Goal: Communication & Community: Participate in discussion

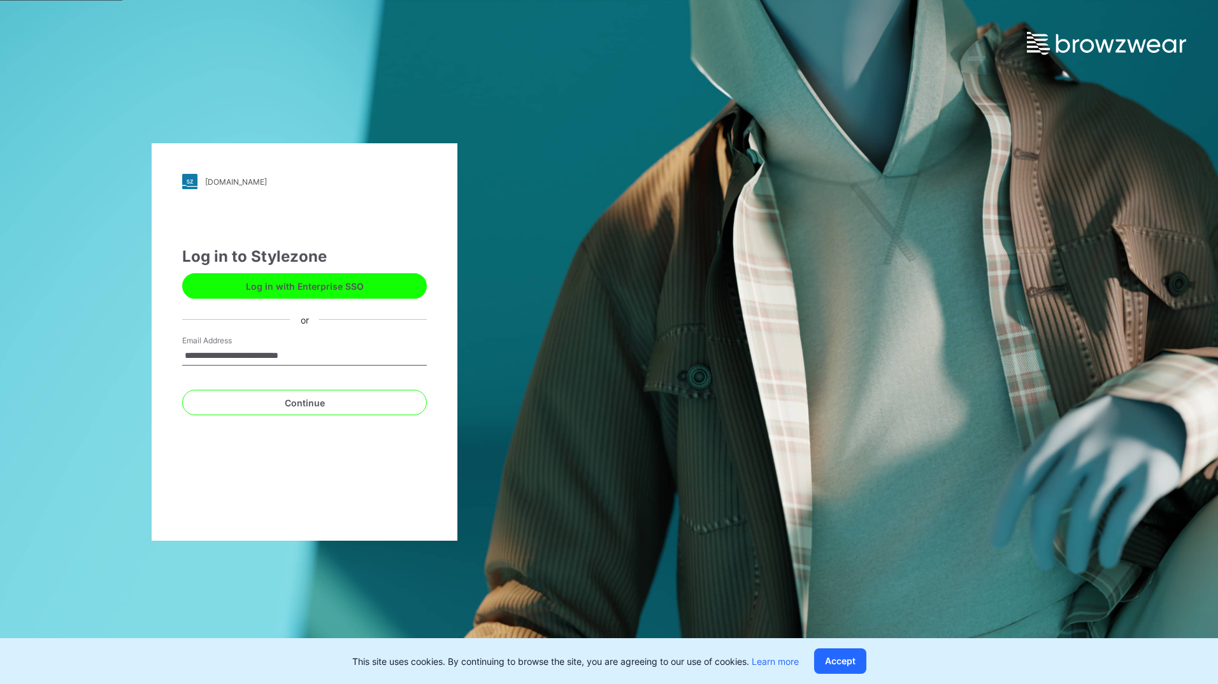
click at [308, 279] on button "Log in with Enterprise SSO" at bounding box center [304, 285] width 245 height 25
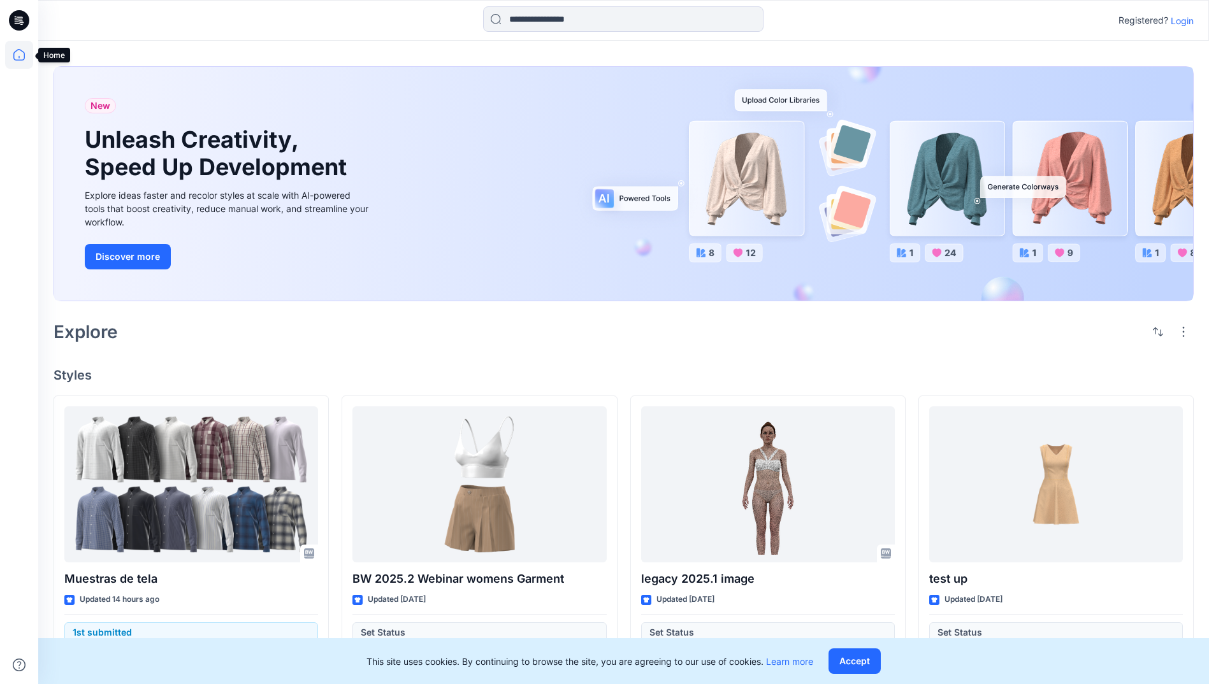
click at [22, 51] on icon at bounding box center [18, 54] width 11 height 11
click at [1188, 22] on p "Login" at bounding box center [1182, 20] width 23 height 13
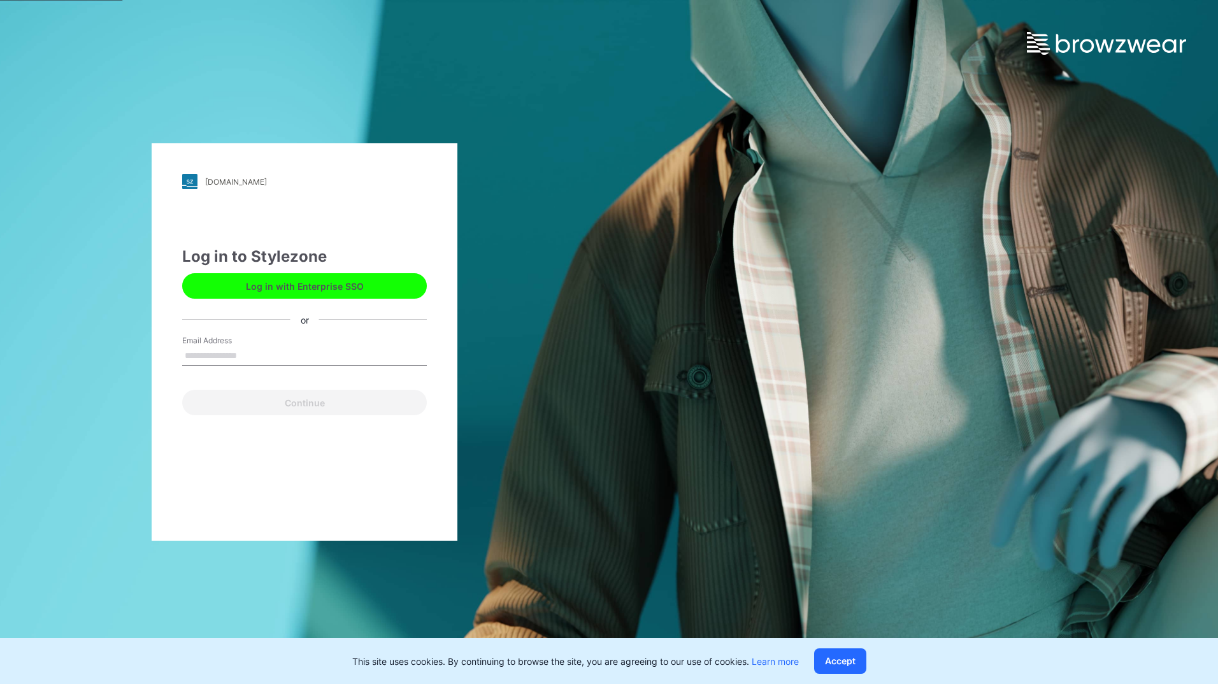
click at [329, 283] on button "Log in with Enterprise SSO" at bounding box center [304, 285] width 245 height 25
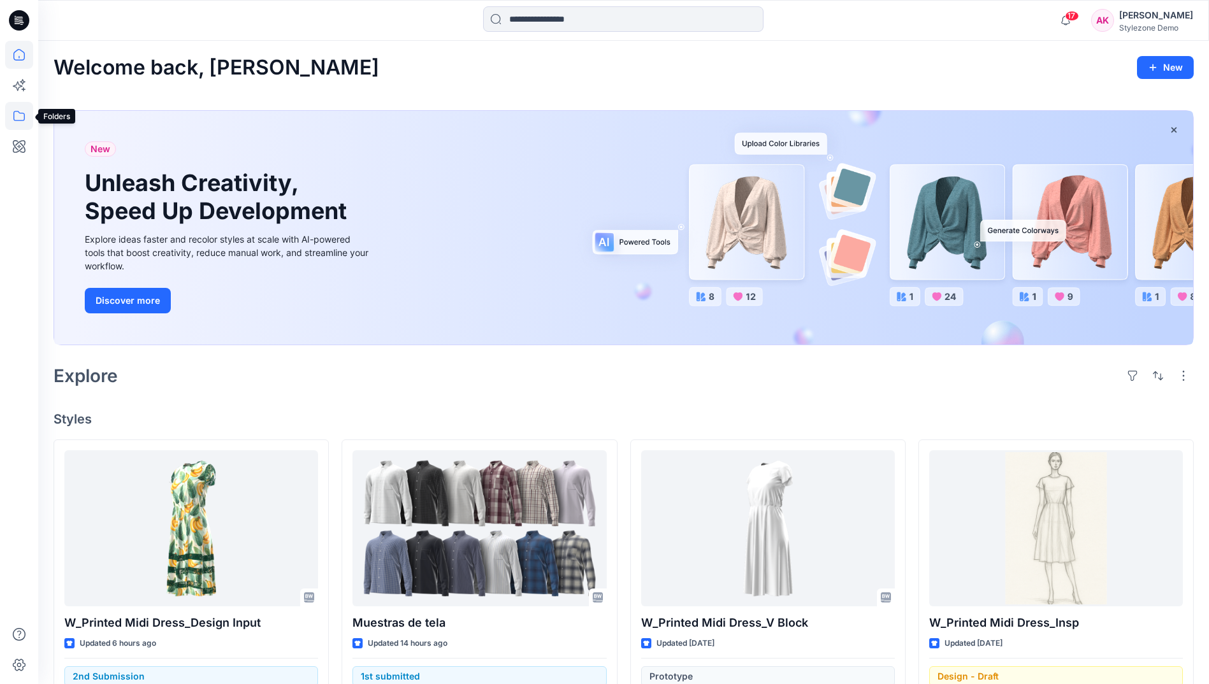
click at [31, 111] on icon at bounding box center [19, 116] width 28 height 28
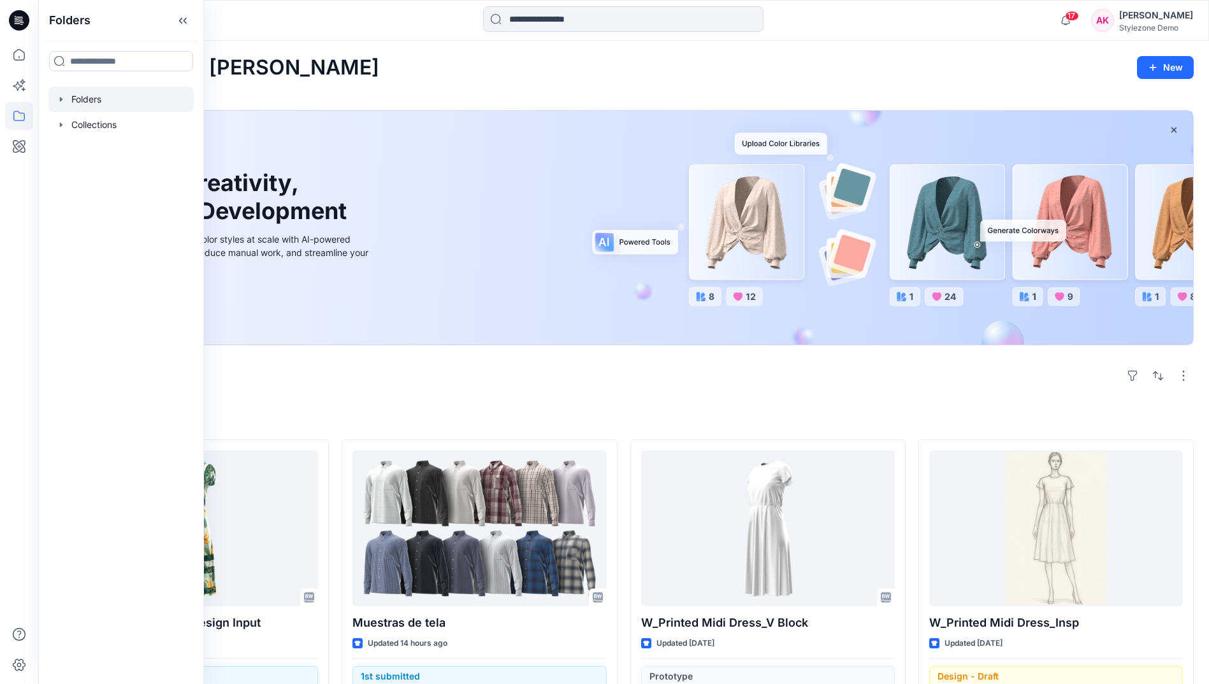
click at [60, 97] on icon "button" at bounding box center [61, 99] width 3 height 4
click at [75, 132] on div at bounding box center [120, 124] width 145 height 25
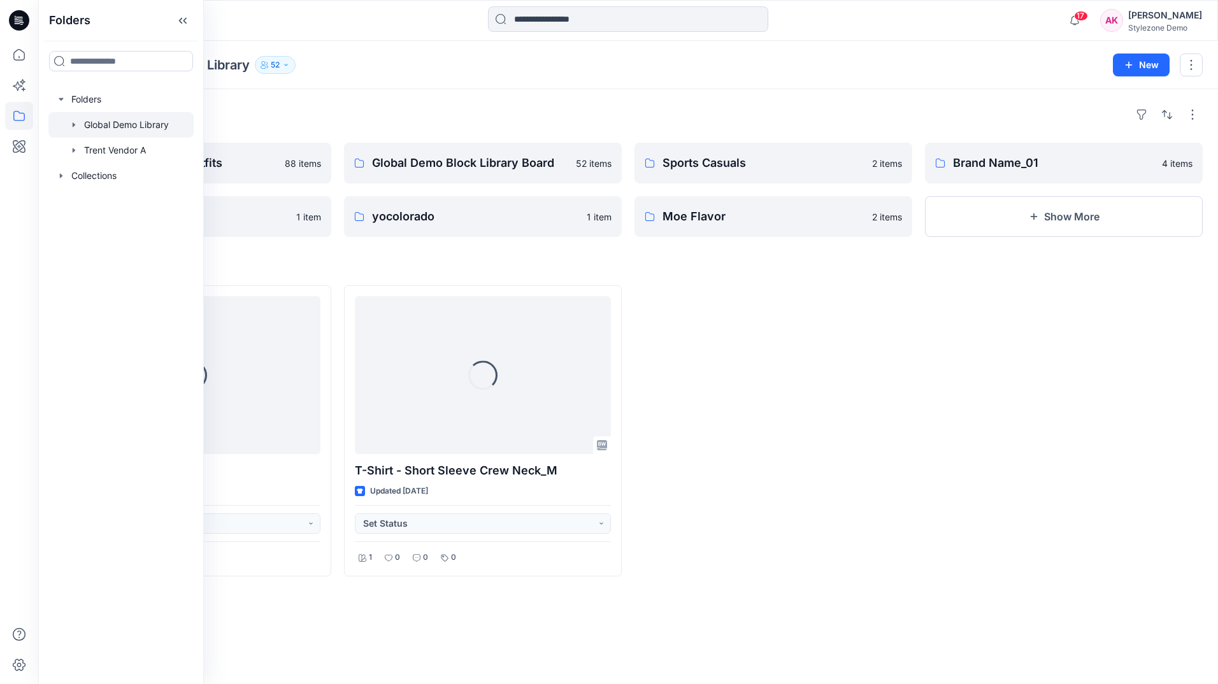
click at [749, 349] on div at bounding box center [774, 430] width 278 height 291
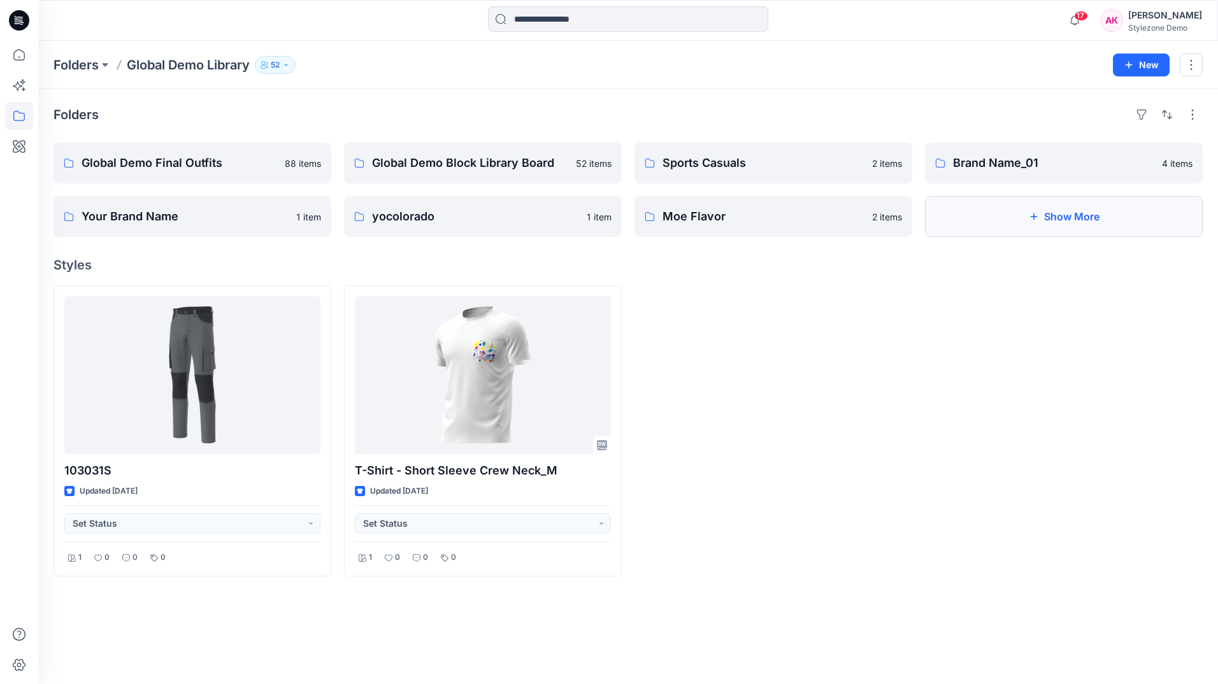
click at [1044, 220] on button "Show More" at bounding box center [1064, 216] width 278 height 41
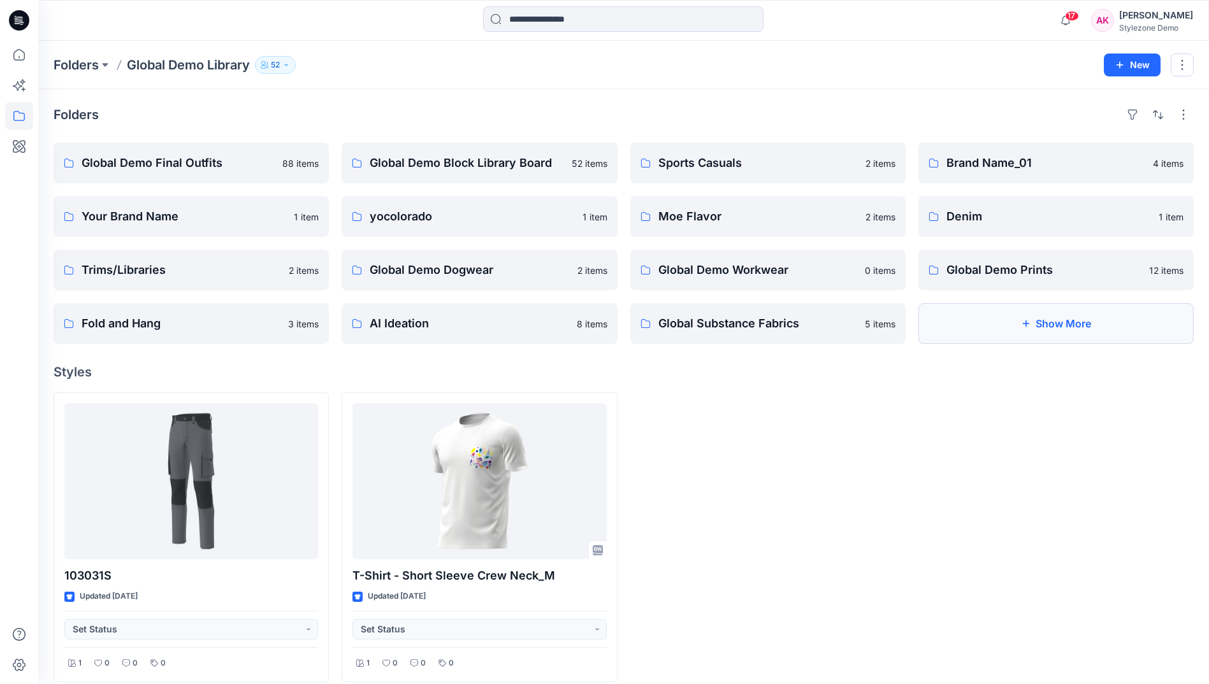
click at [1041, 325] on button "Show More" at bounding box center [1055, 323] width 275 height 41
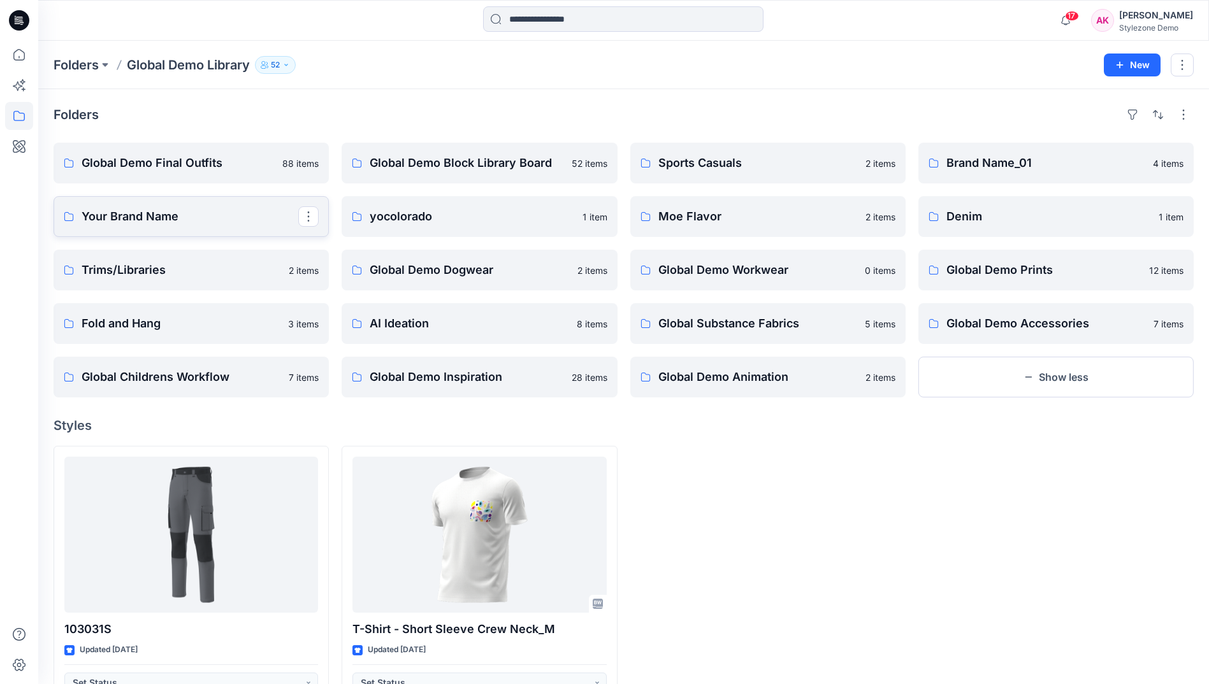
click at [225, 222] on p "Your Brand Name" at bounding box center [190, 217] width 217 height 18
click at [1149, 60] on button "New" at bounding box center [1132, 65] width 57 height 23
click at [1113, 119] on p "New Folder" at bounding box center [1094, 121] width 47 height 13
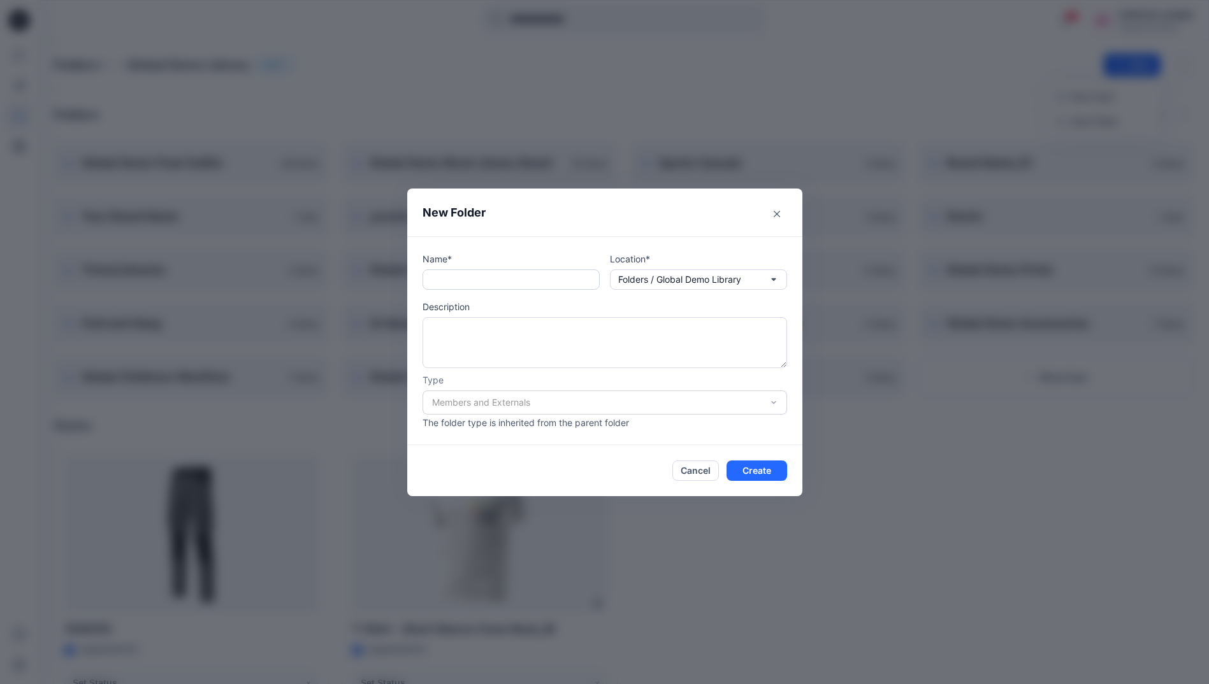
click at [463, 280] on input "text" at bounding box center [510, 280] width 177 height 20
type input "**********"
click at [542, 405] on div "Members and Externals" at bounding box center [604, 403] width 364 height 24
click at [700, 354] on textarea at bounding box center [604, 342] width 364 height 51
click at [767, 469] on button "Create" at bounding box center [756, 471] width 61 height 20
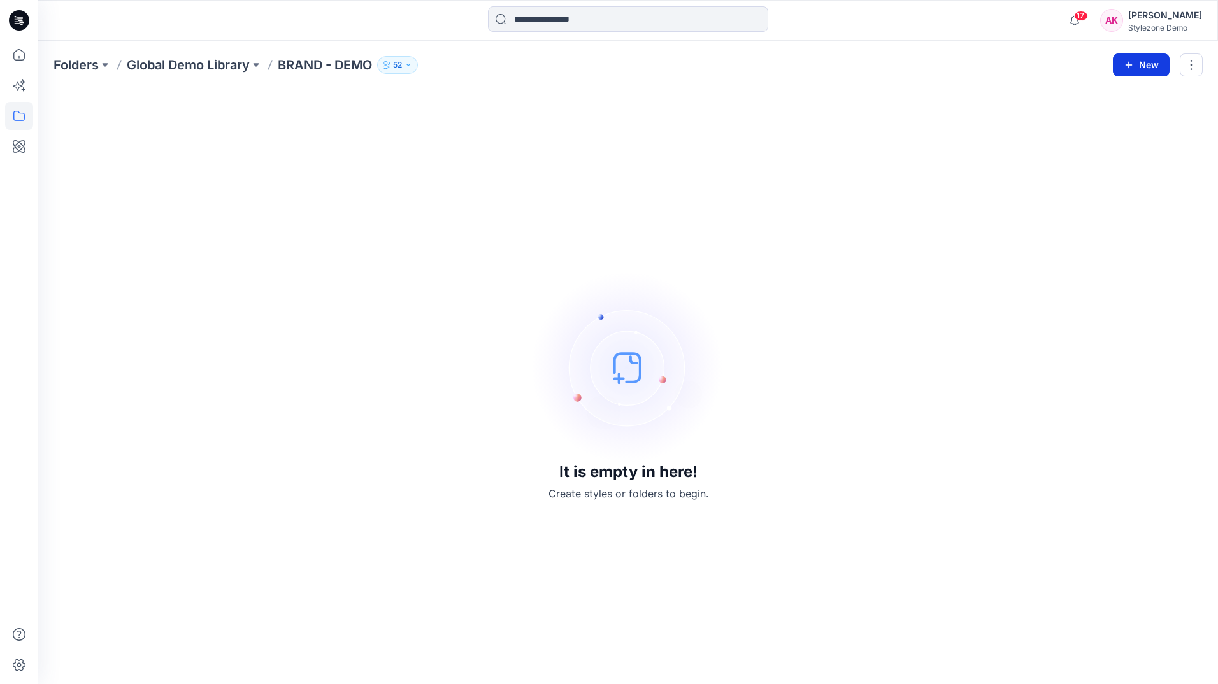
click at [1126, 61] on icon "button" at bounding box center [1129, 65] width 10 height 10
click at [1086, 120] on p "New Folder" at bounding box center [1104, 121] width 47 height 13
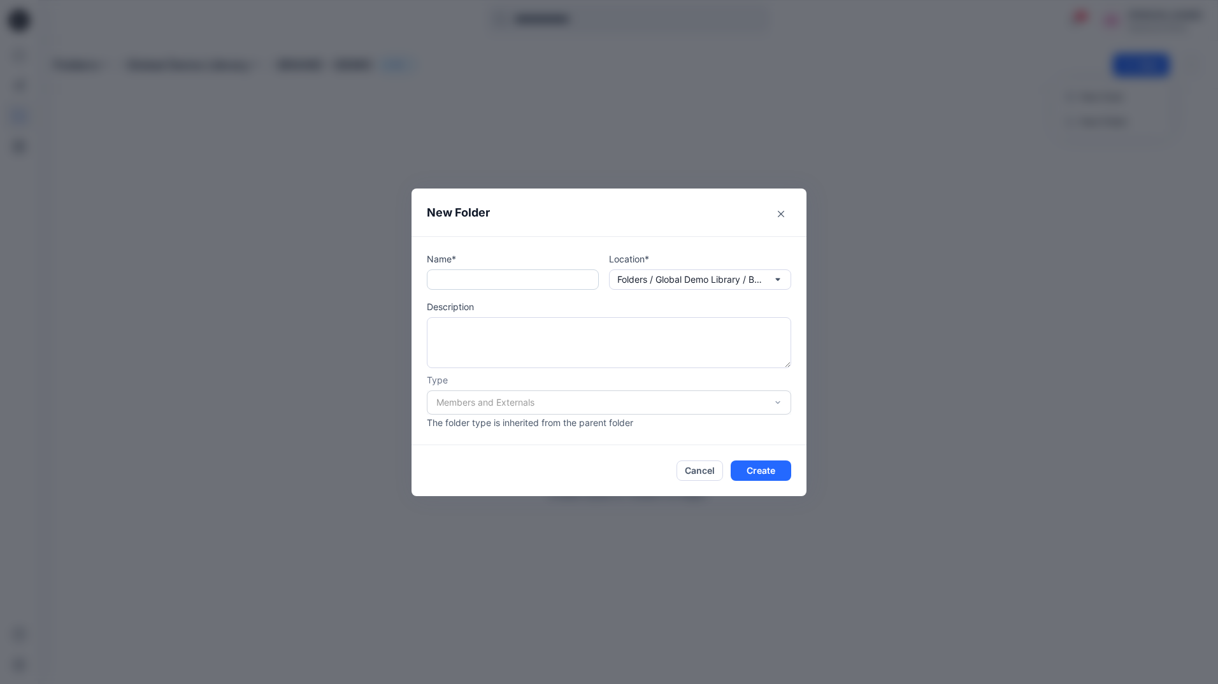
click at [544, 285] on input "text" at bounding box center [513, 280] width 172 height 20
type input "**********"
click at [773, 480] on button "Create" at bounding box center [761, 471] width 61 height 20
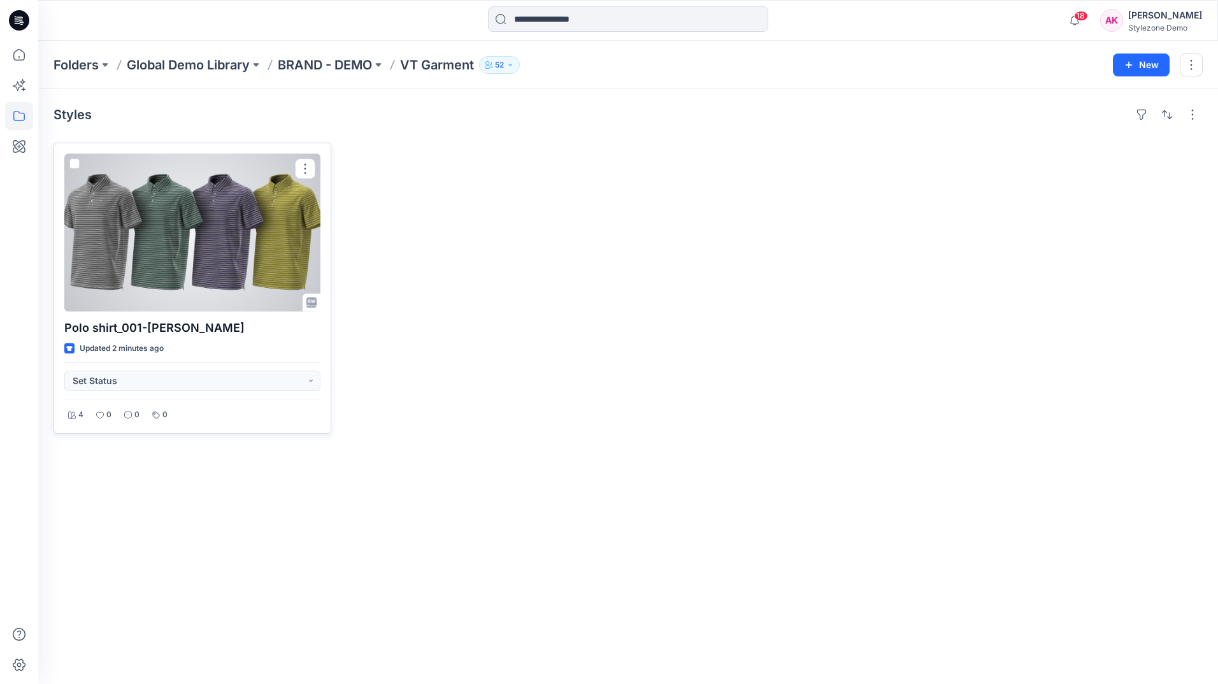
click at [75, 162] on span at bounding box center [74, 164] width 10 height 10
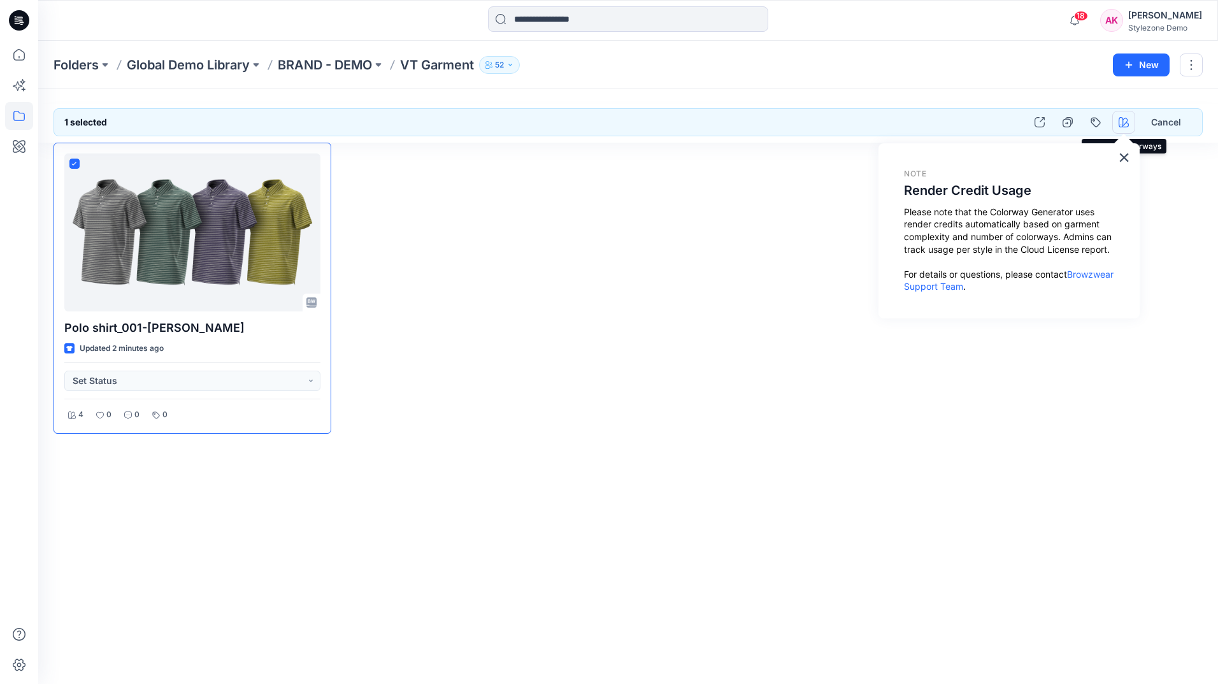
click at [1130, 118] on button "button" at bounding box center [1124, 122] width 23 height 23
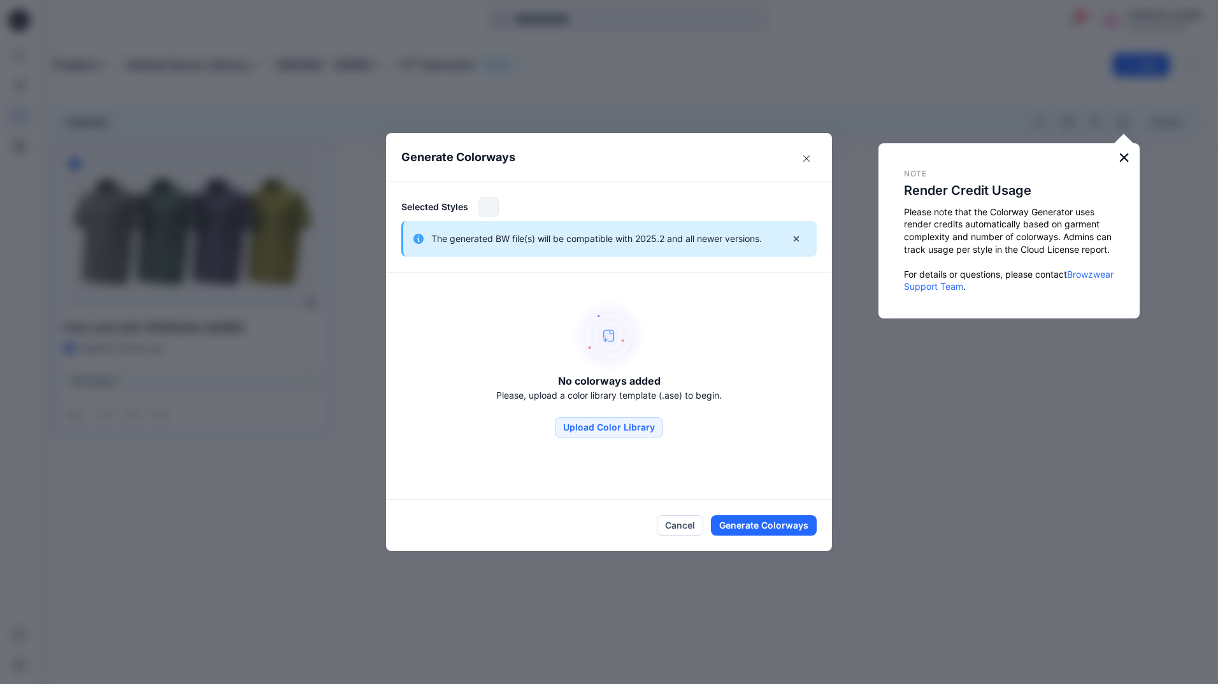
click at [1120, 158] on button "×" at bounding box center [1124, 157] width 12 height 20
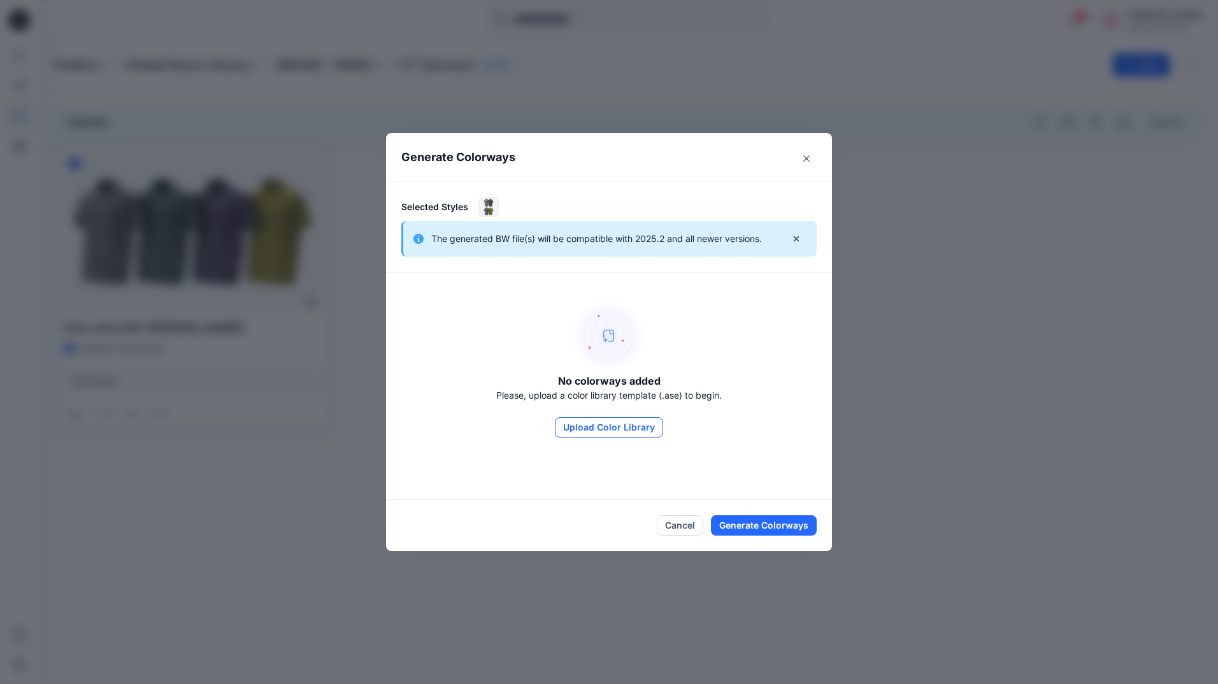
click at [631, 428] on button "Upload Color Library" at bounding box center [609, 427] width 108 height 20
click at [805, 155] on button "Close" at bounding box center [806, 158] width 20 height 20
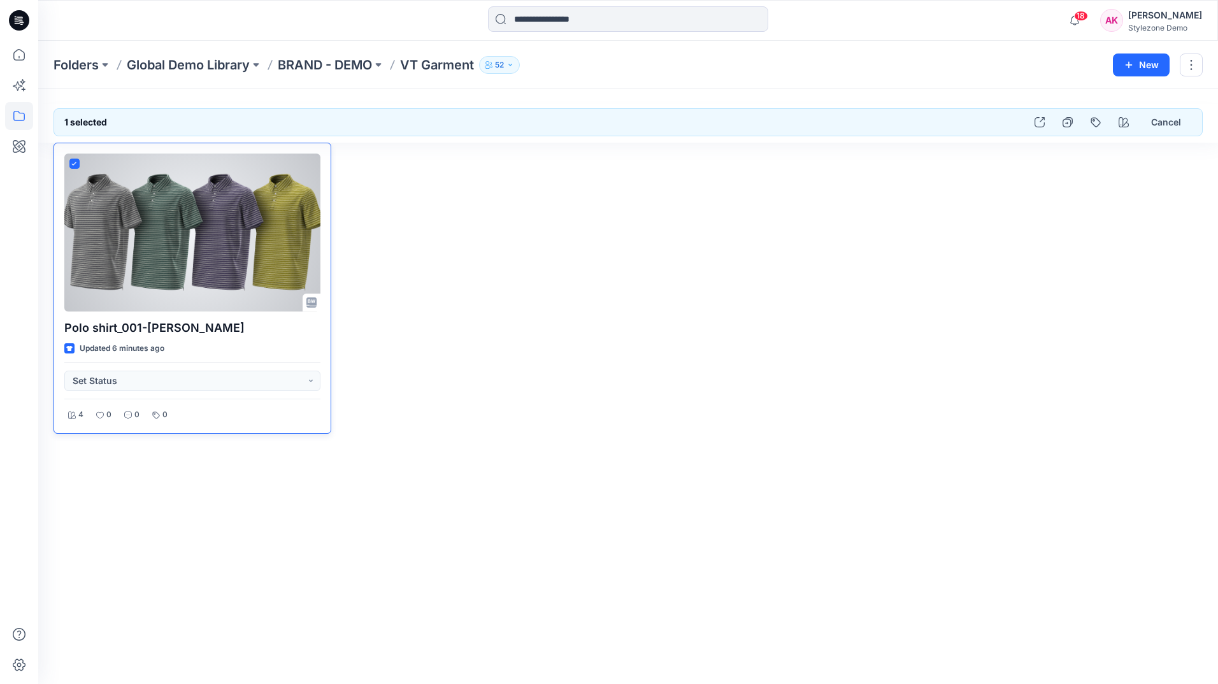
click at [70, 165] on span at bounding box center [74, 164] width 10 height 10
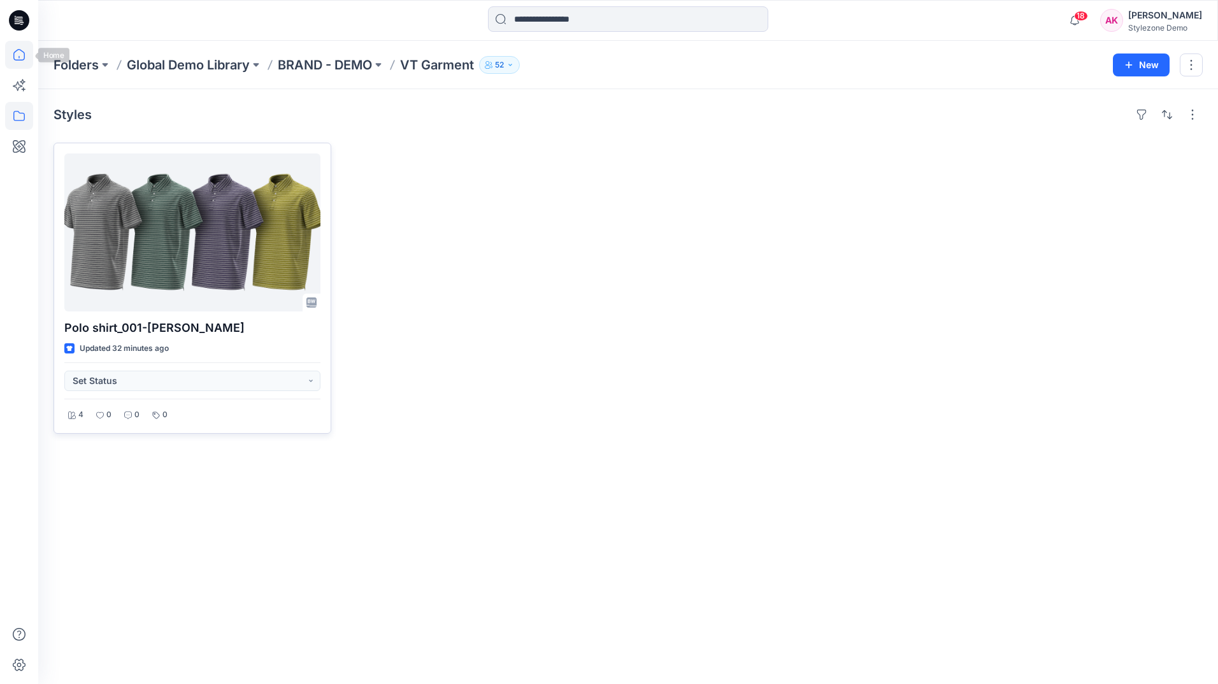
click at [8, 50] on icon at bounding box center [19, 55] width 28 height 28
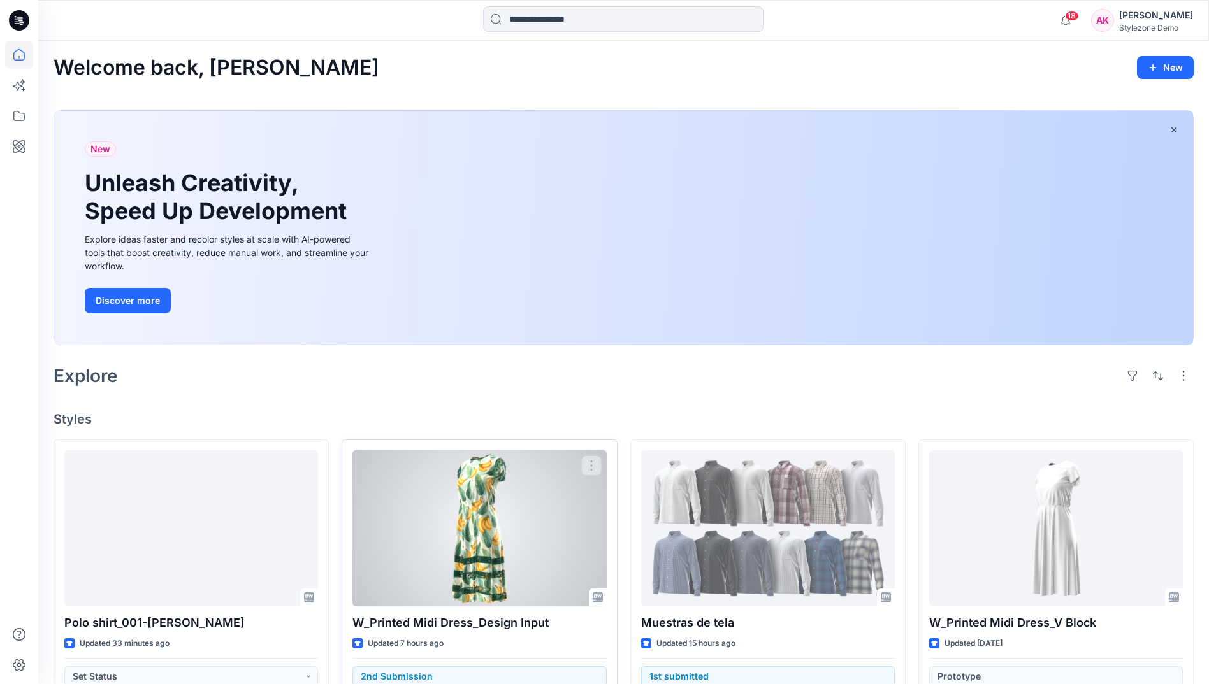
click at [579, 610] on div "W_Printed Midi Dress_Design Input Updated 7 hours ago 2nd Submission 1 0 10 0" at bounding box center [479, 585] width 275 height 290
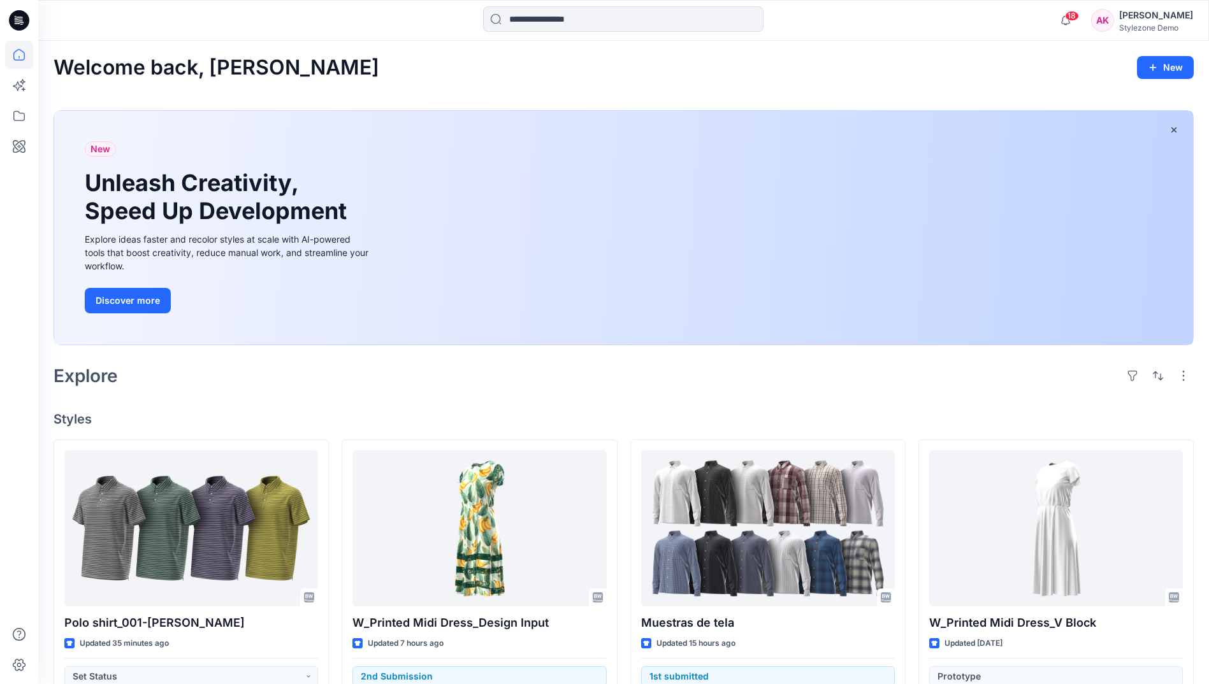
scroll to position [64, 0]
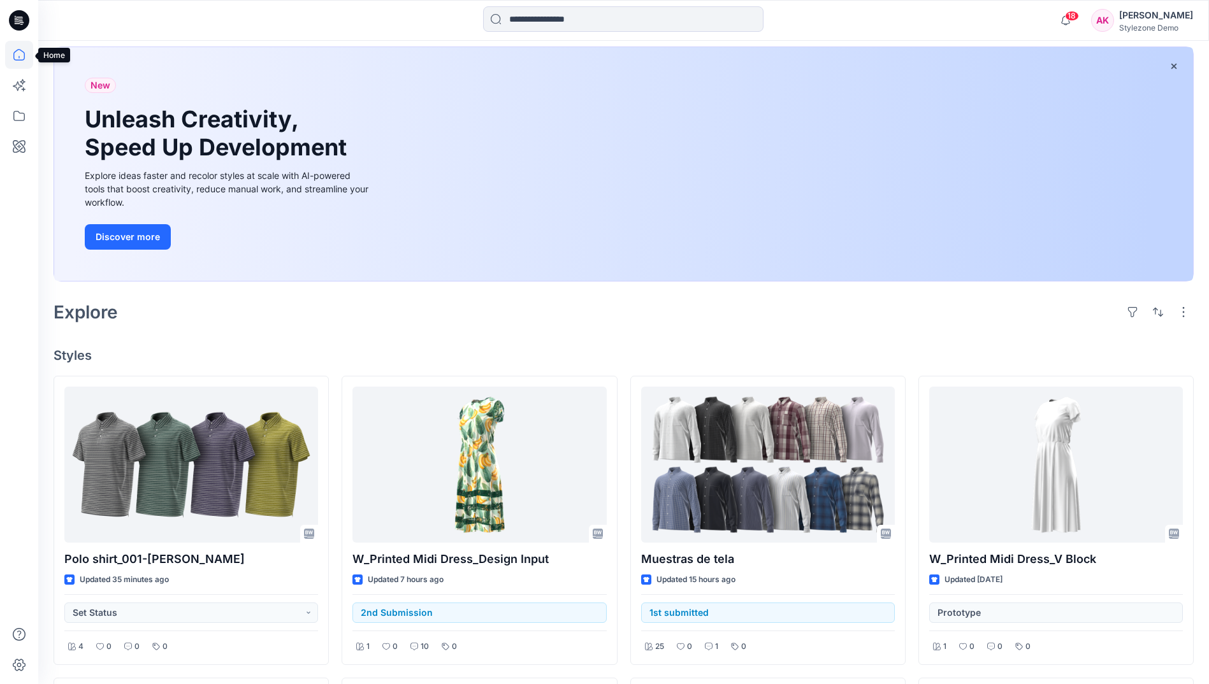
click at [18, 60] on icon at bounding box center [18, 54] width 11 height 11
click at [21, 117] on icon at bounding box center [19, 116] width 28 height 28
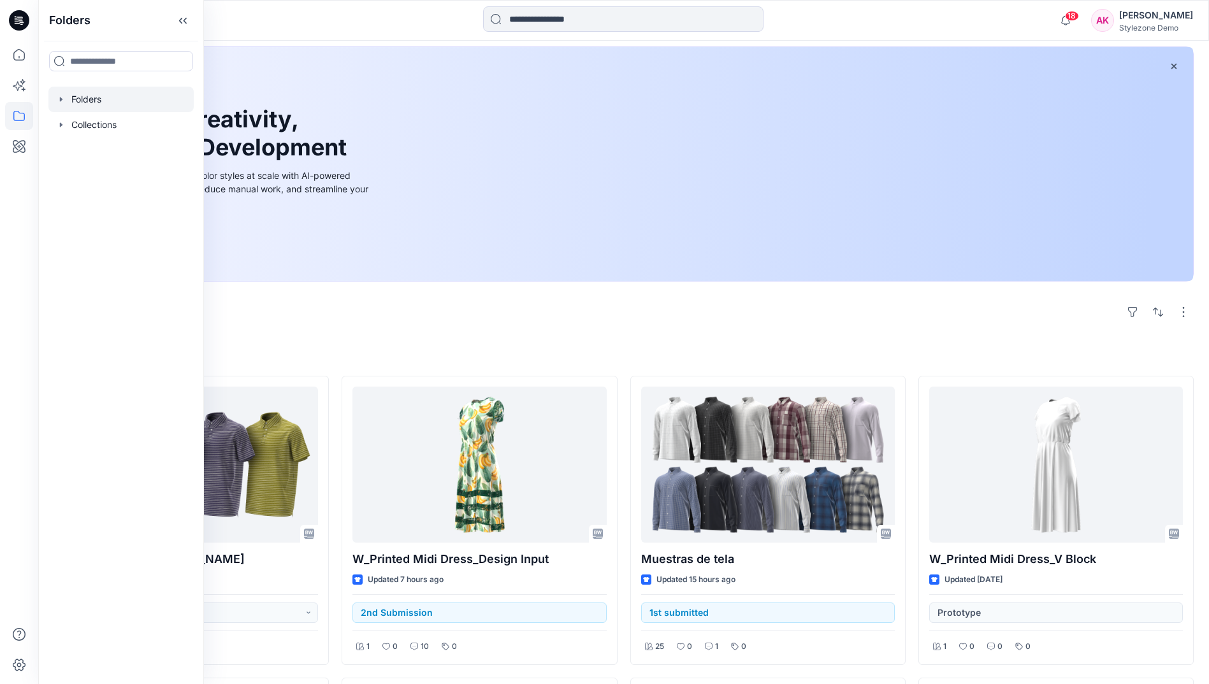
click at [63, 100] on icon "button" at bounding box center [61, 99] width 10 height 10
click at [110, 99] on div at bounding box center [120, 99] width 145 height 25
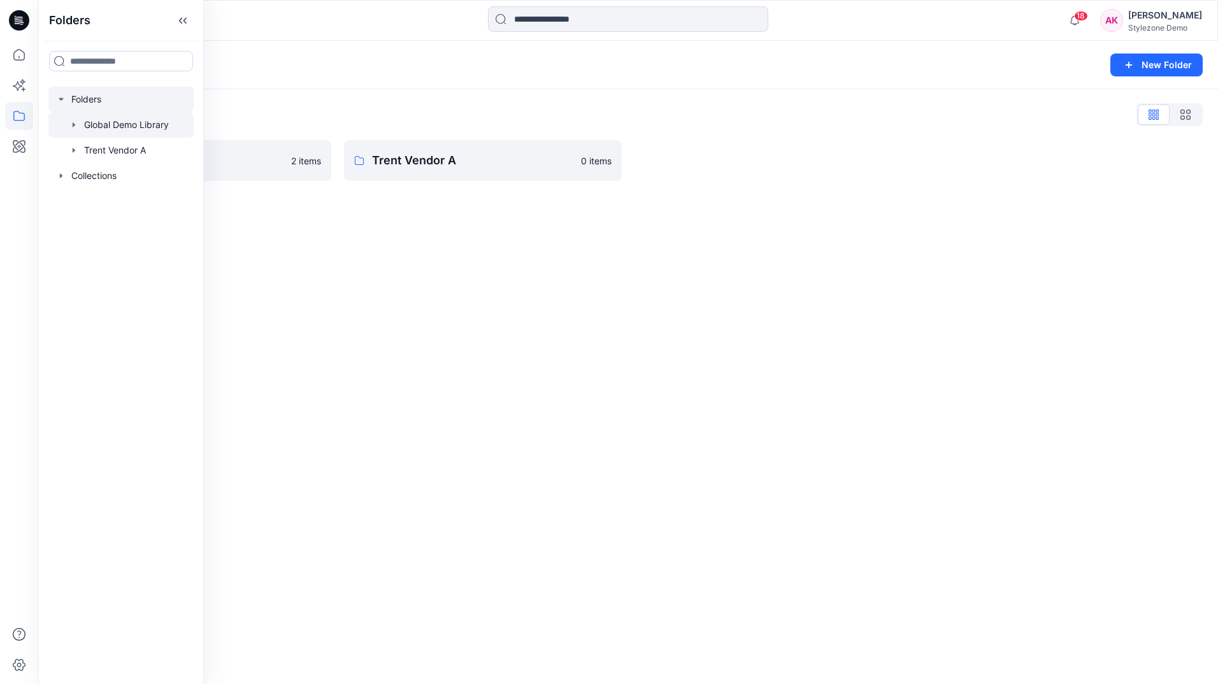
click at [111, 121] on div at bounding box center [120, 124] width 145 height 25
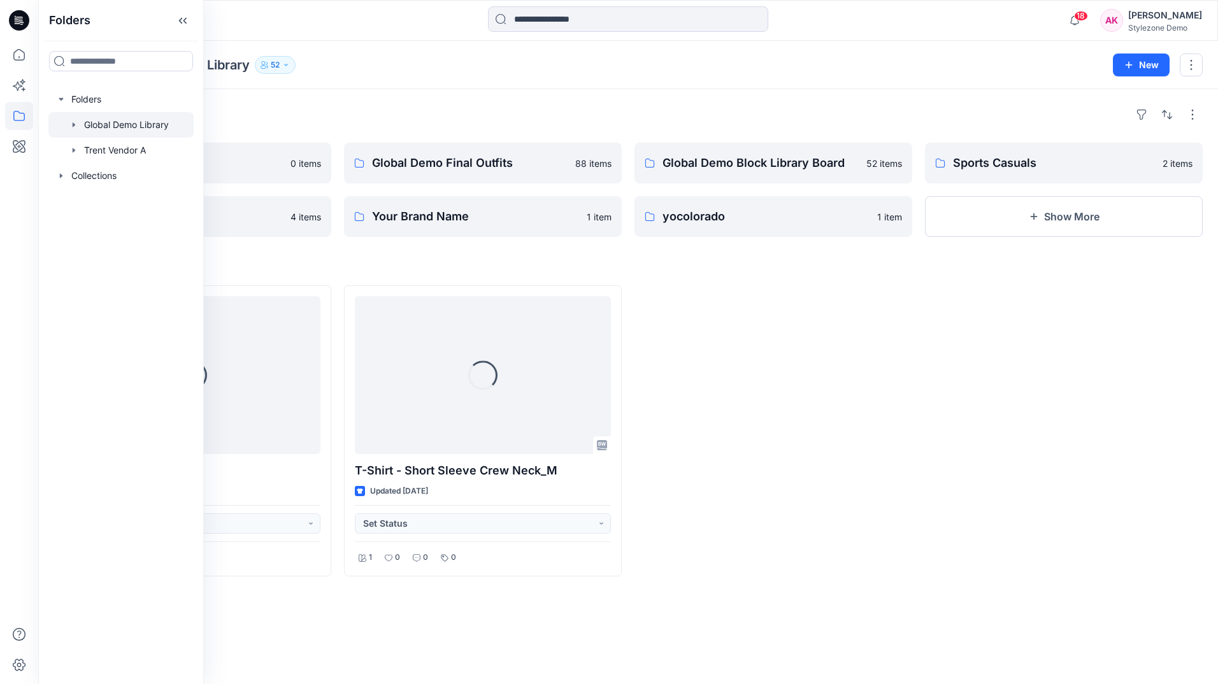
click at [773, 371] on div at bounding box center [774, 430] width 278 height 291
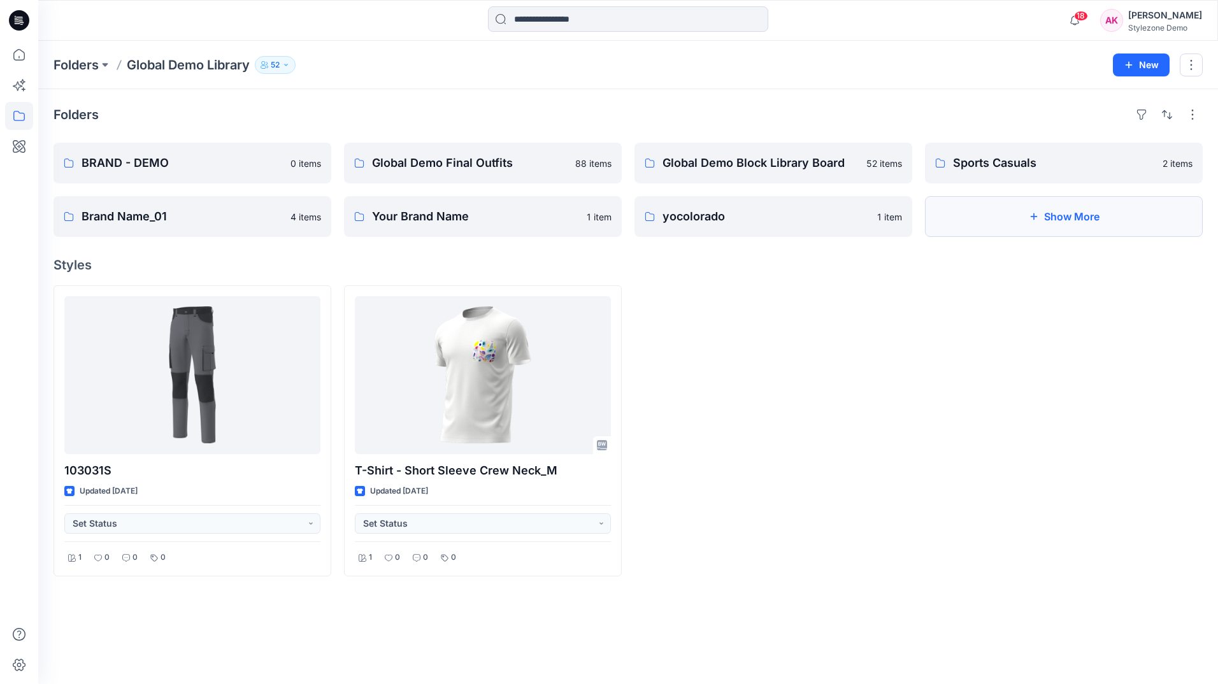
click at [1069, 226] on button "Show More" at bounding box center [1064, 216] width 278 height 41
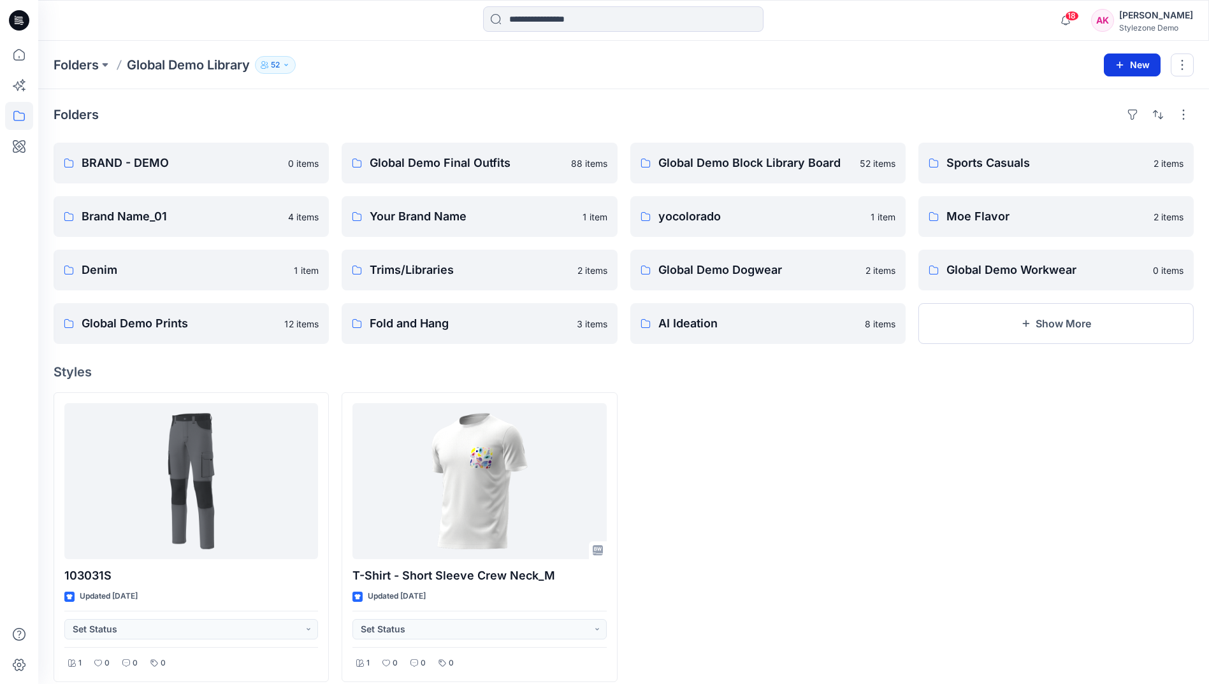
click at [1132, 61] on button "New" at bounding box center [1132, 65] width 57 height 23
click at [1116, 118] on p "New Folder" at bounding box center [1094, 121] width 47 height 13
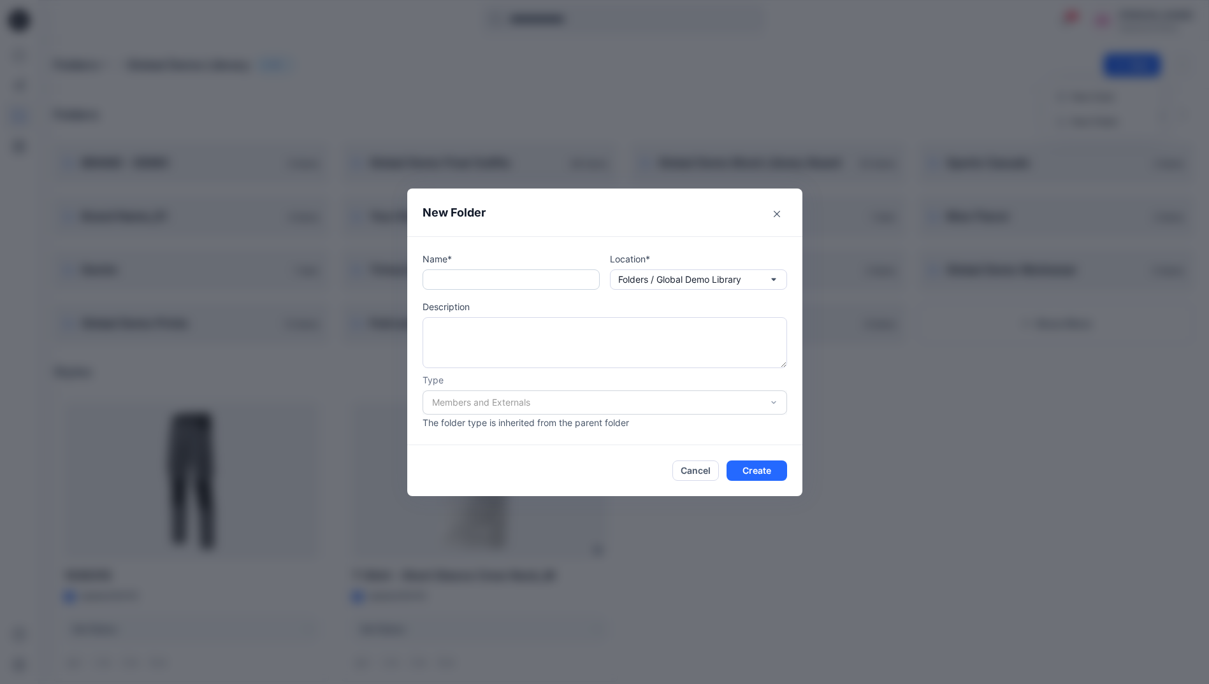
click at [513, 282] on input "text" at bounding box center [510, 280] width 177 height 20
type input "**********"
click at [517, 347] on textarea at bounding box center [604, 342] width 364 height 51
click at [770, 401] on div "Members and Externals" at bounding box center [604, 403] width 364 height 24
drag, startPoint x: 770, startPoint y: 472, endPoint x: 780, endPoint y: 501, distance: 30.2
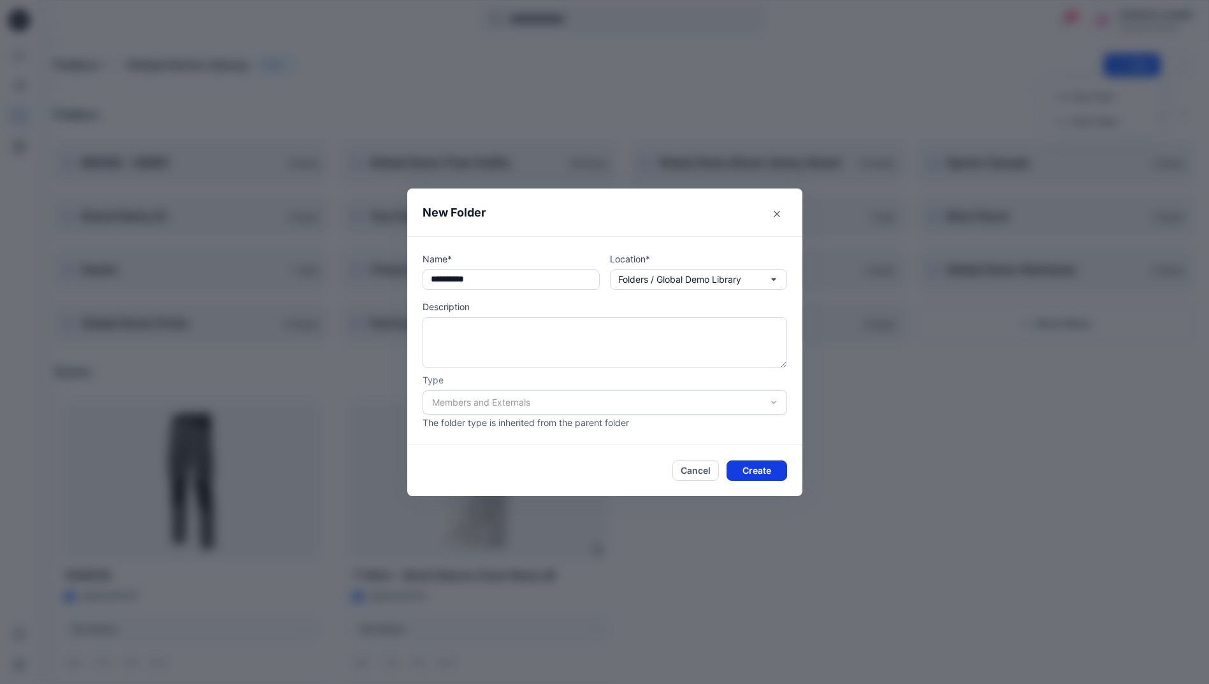
click at [770, 472] on button "Create" at bounding box center [756, 471] width 61 height 20
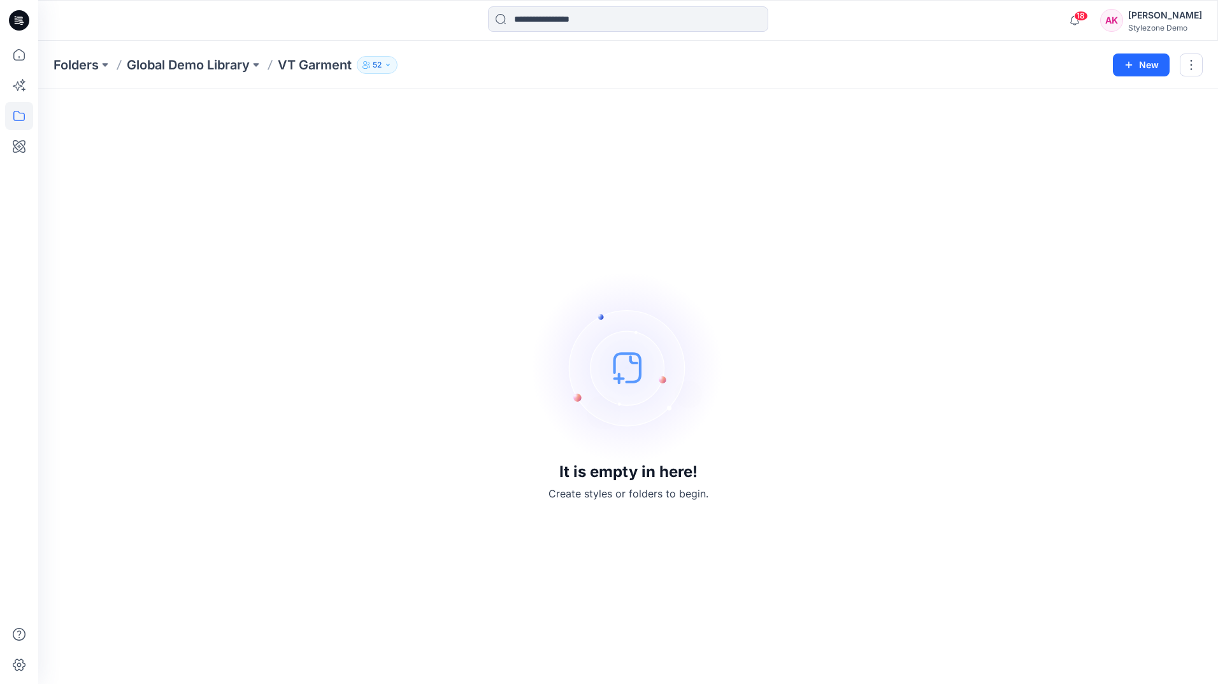
click at [392, 67] on icon "button" at bounding box center [388, 65] width 8 height 8
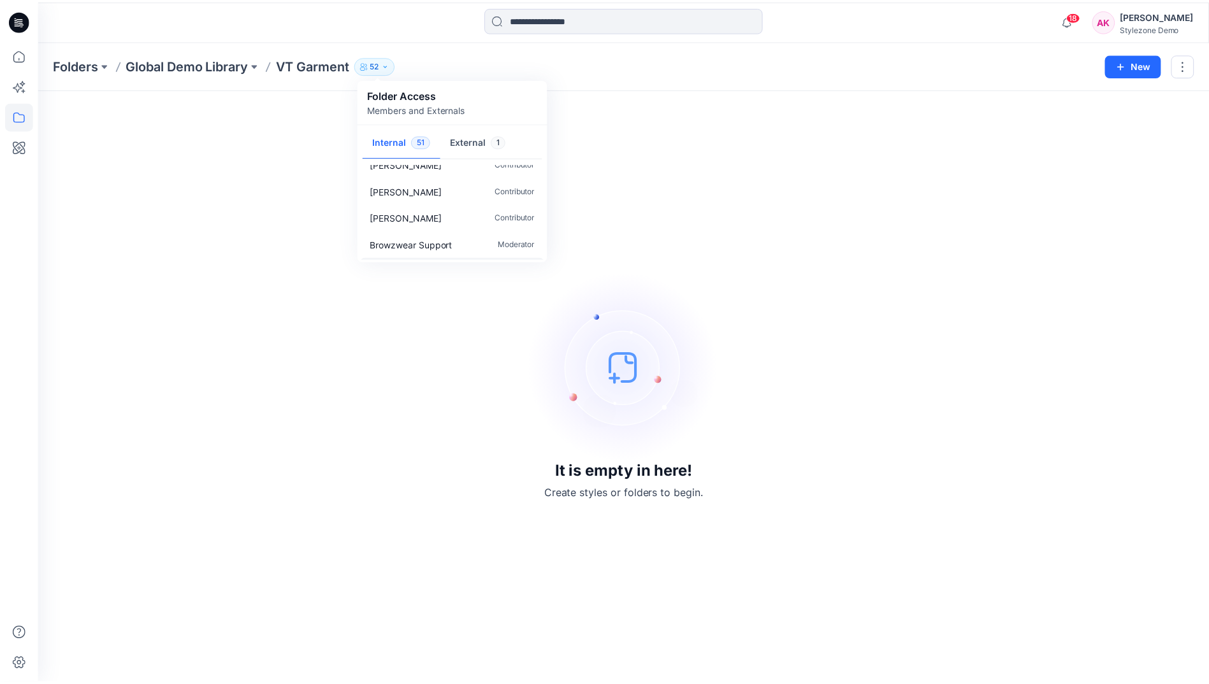
scroll to position [446, 0]
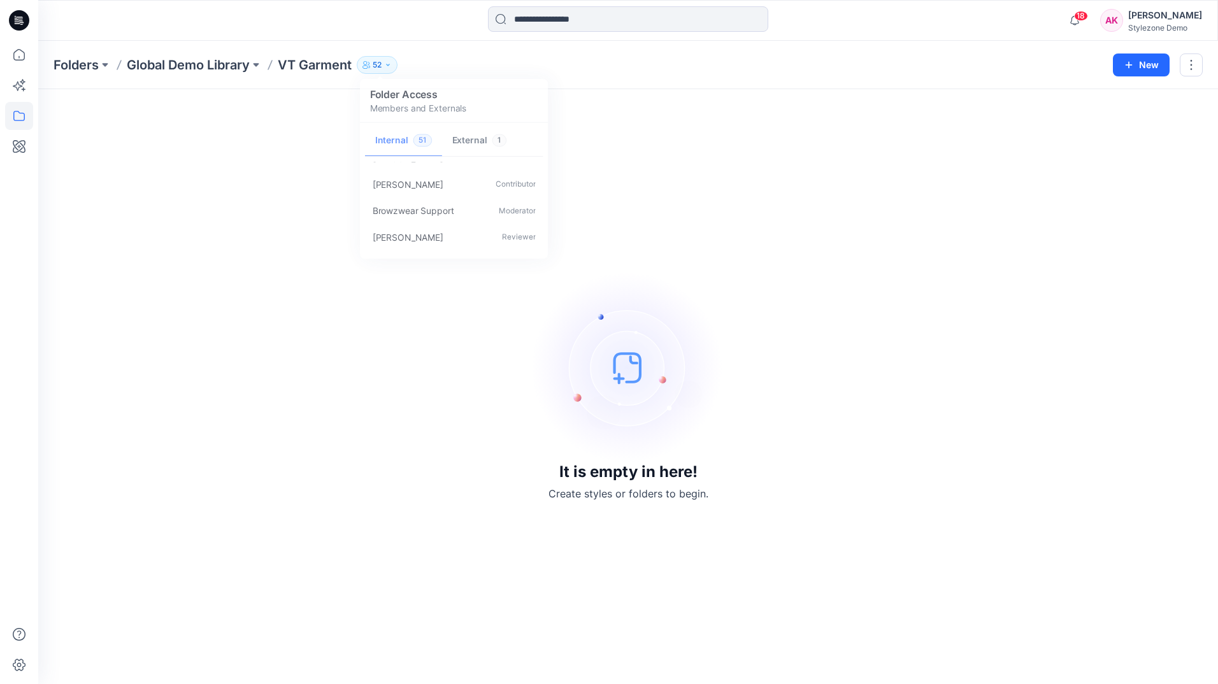
click at [651, 231] on div "It is empty in here! Create styles or folders to begin." at bounding box center [628, 386] width 1149 height 565
click at [196, 64] on p "Global Demo Library" at bounding box center [188, 65] width 123 height 18
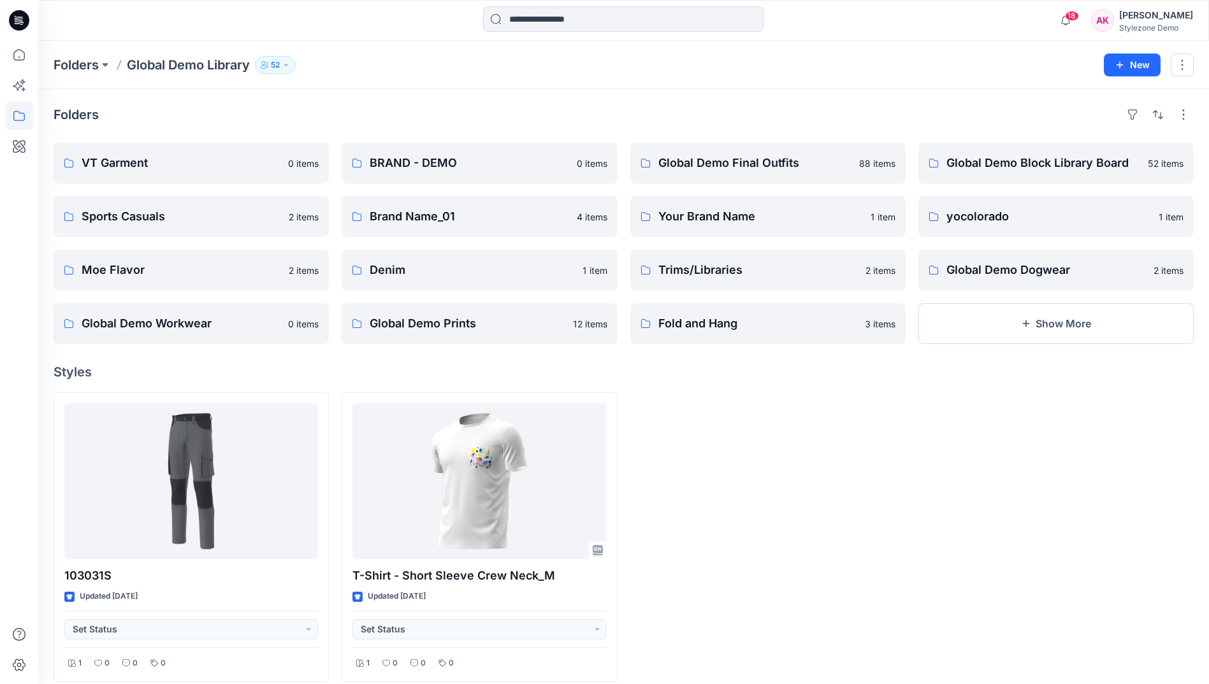
click at [287, 62] on icon "button" at bounding box center [286, 65] width 8 height 8
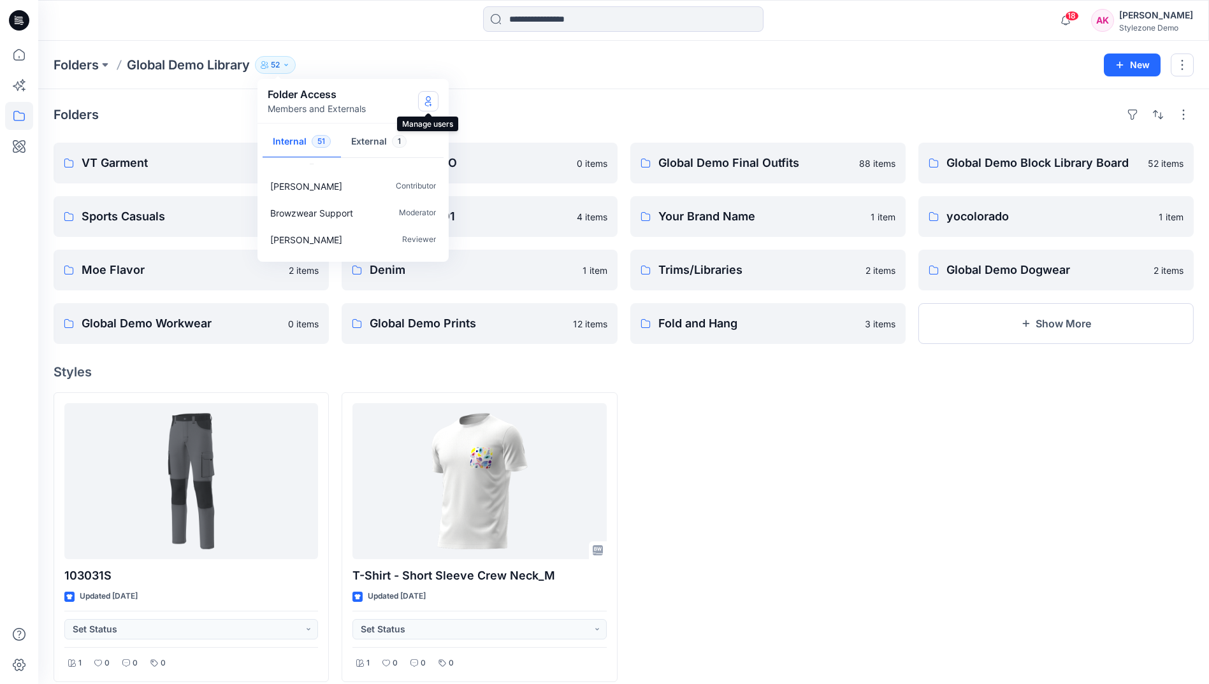
click at [428, 105] on icon "Manage Users" at bounding box center [428, 101] width 10 height 10
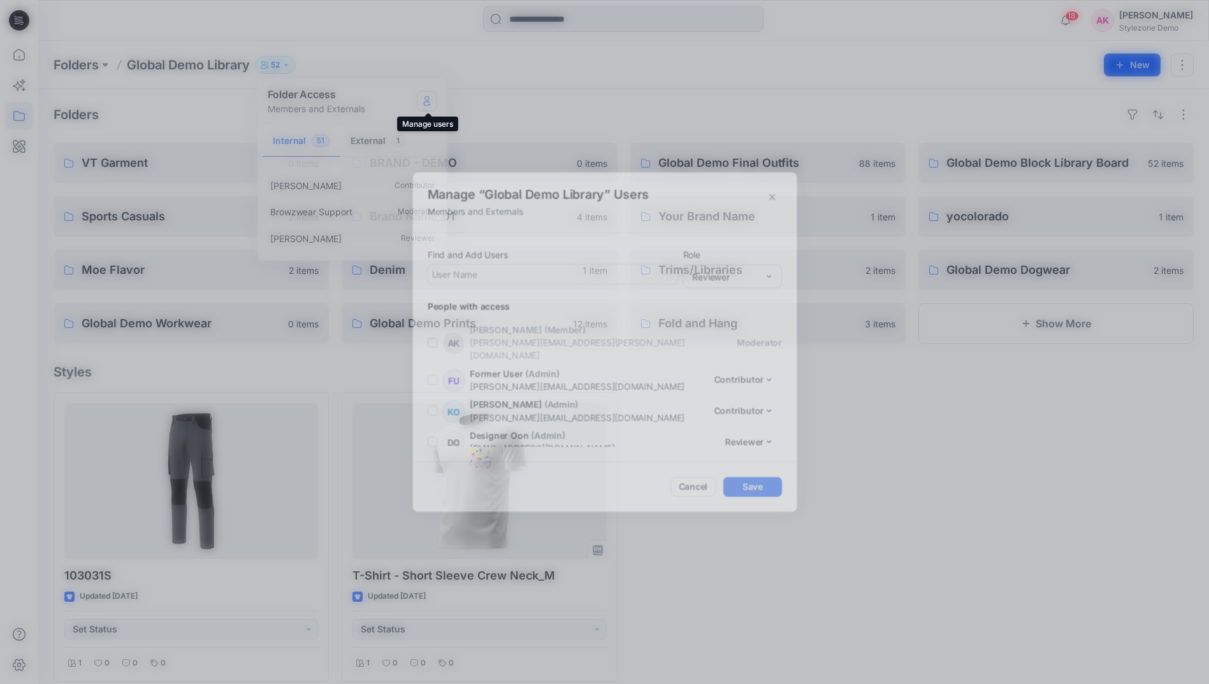
scroll to position [1527, 0]
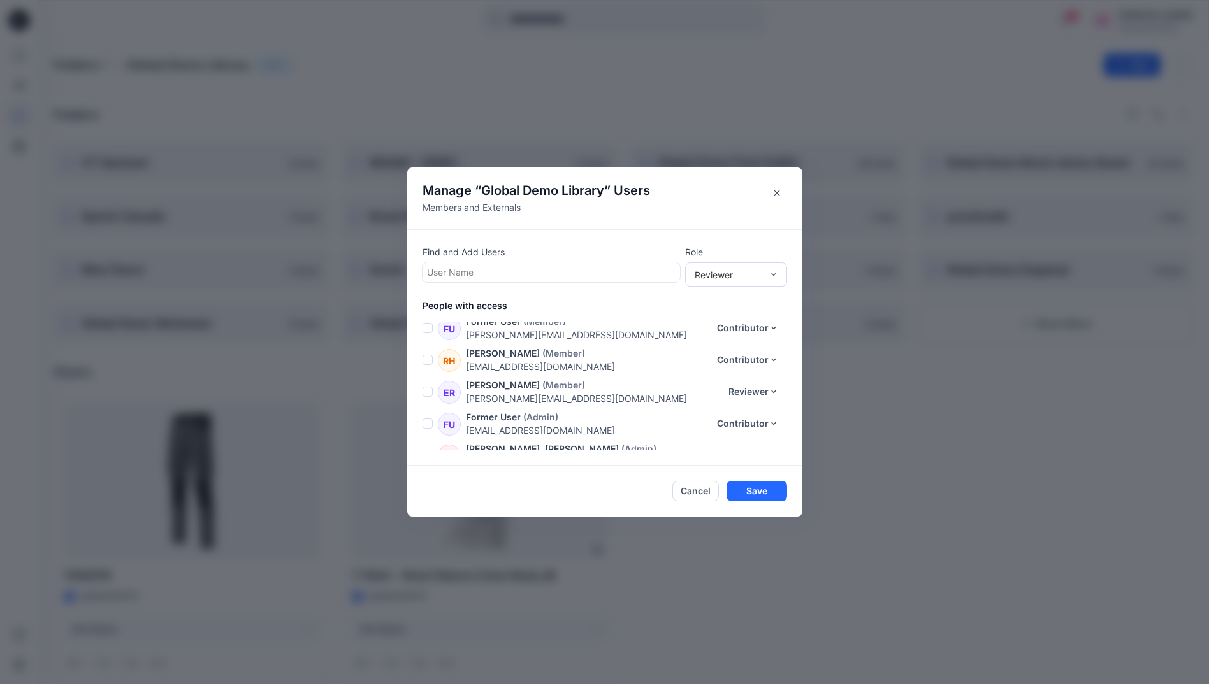
click at [515, 270] on div at bounding box center [551, 272] width 249 height 16
click at [762, 275] on div "Reviewer" at bounding box center [729, 274] width 68 height 13
click at [621, 243] on div "Find and Add Users User Name Role 3 results available. Use Up and Down to choos…" at bounding box center [604, 347] width 395 height 236
click at [780, 196] on icon "Close" at bounding box center [777, 193] width 6 height 6
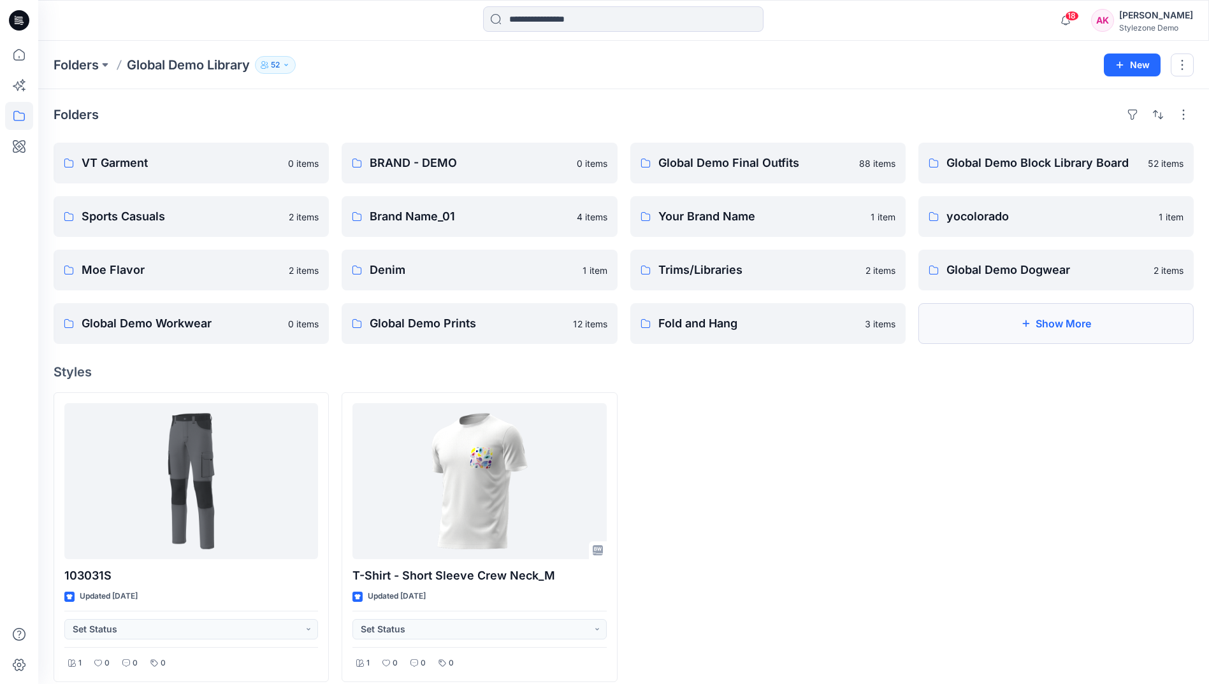
click at [1021, 316] on button "Show More" at bounding box center [1055, 323] width 275 height 41
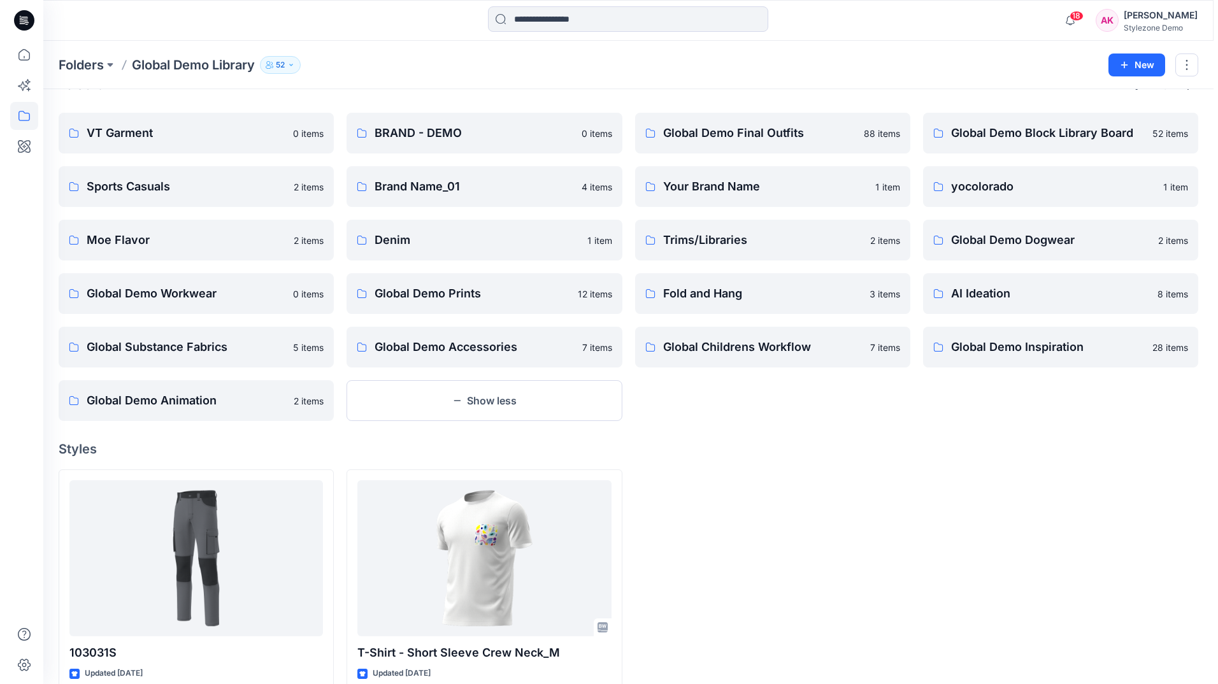
scroll to position [0, 0]
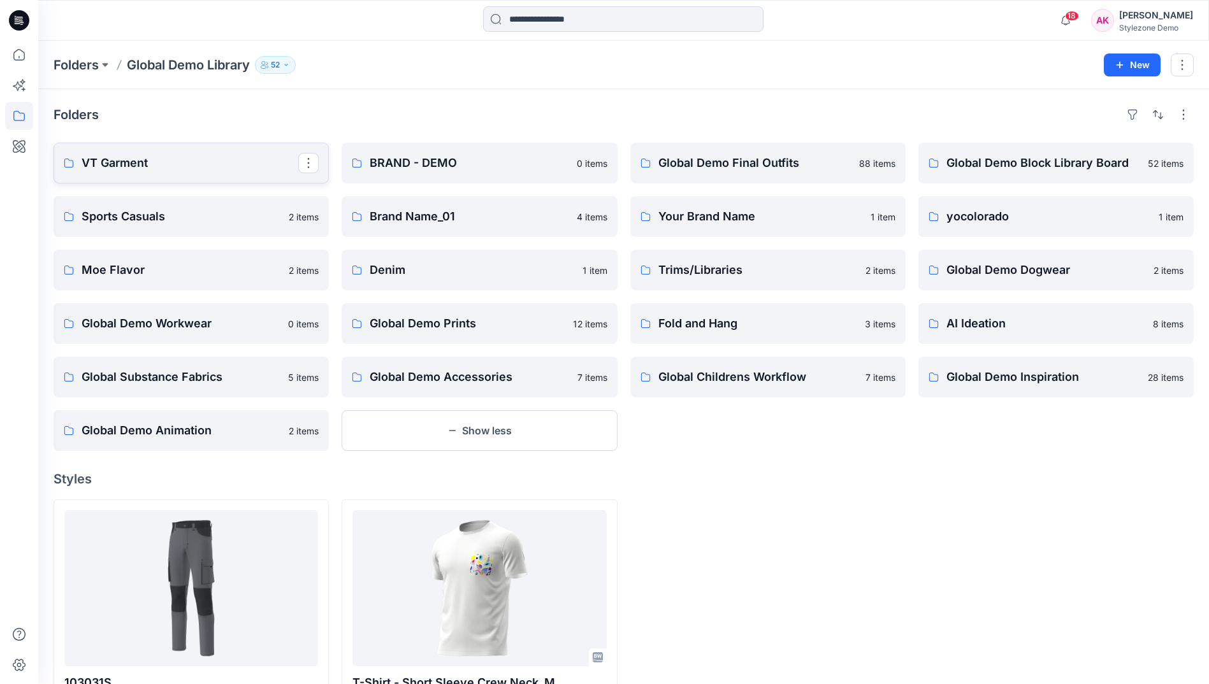
click at [217, 155] on p "VT Garment" at bounding box center [190, 163] width 217 height 18
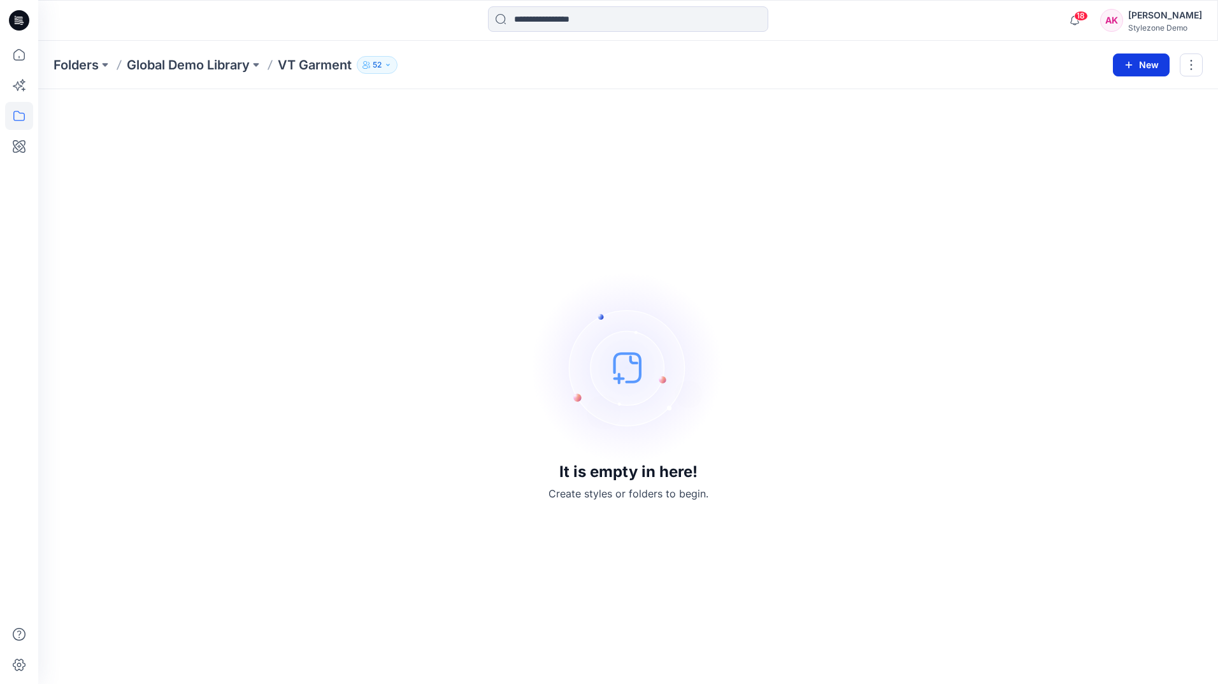
click at [1139, 69] on button "New" at bounding box center [1141, 65] width 57 height 23
click at [1111, 122] on p "New Folder" at bounding box center [1104, 121] width 47 height 13
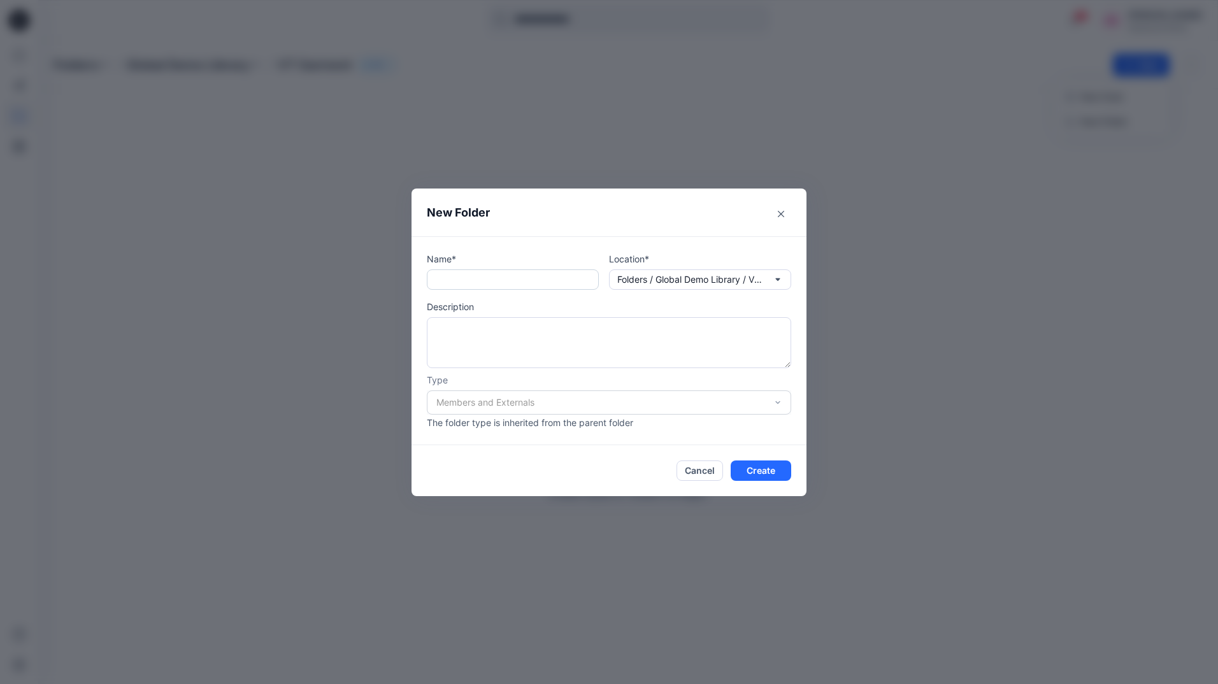
click at [502, 287] on input "text" at bounding box center [513, 280] width 172 height 20
type input "**********"
click at [767, 472] on button "Create" at bounding box center [761, 471] width 61 height 20
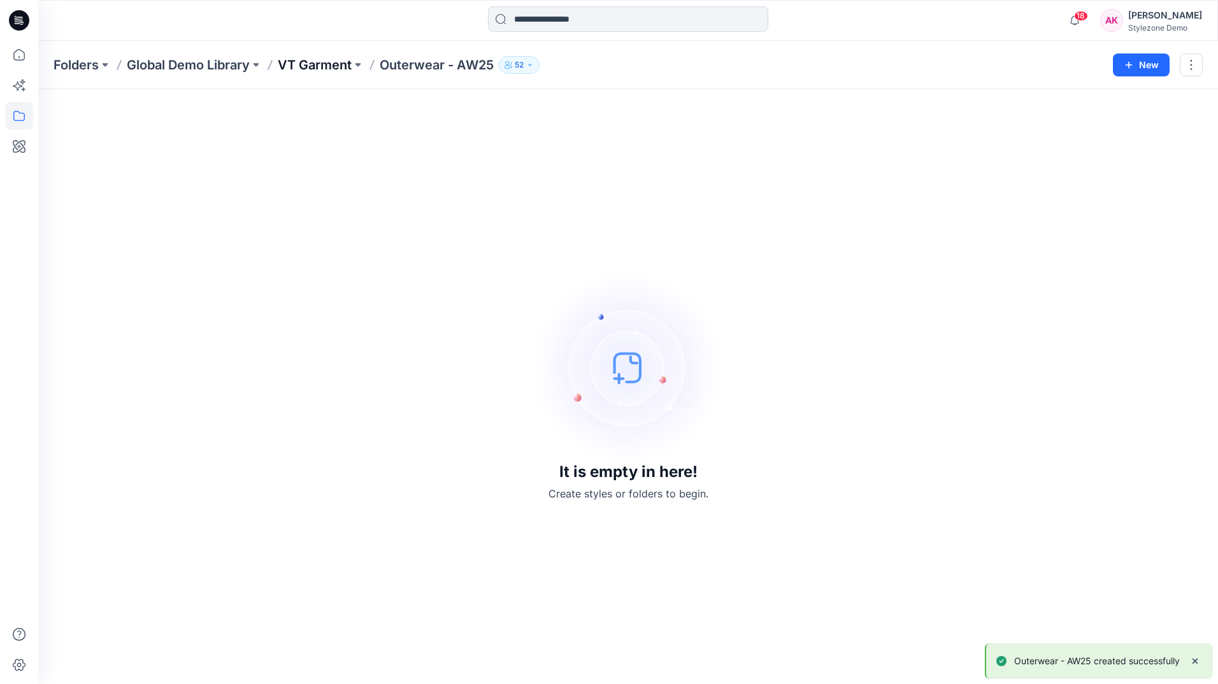
click at [319, 69] on p "VT Garment" at bounding box center [315, 65] width 74 height 18
click at [307, 61] on p "VT Garment" at bounding box center [315, 65] width 74 height 18
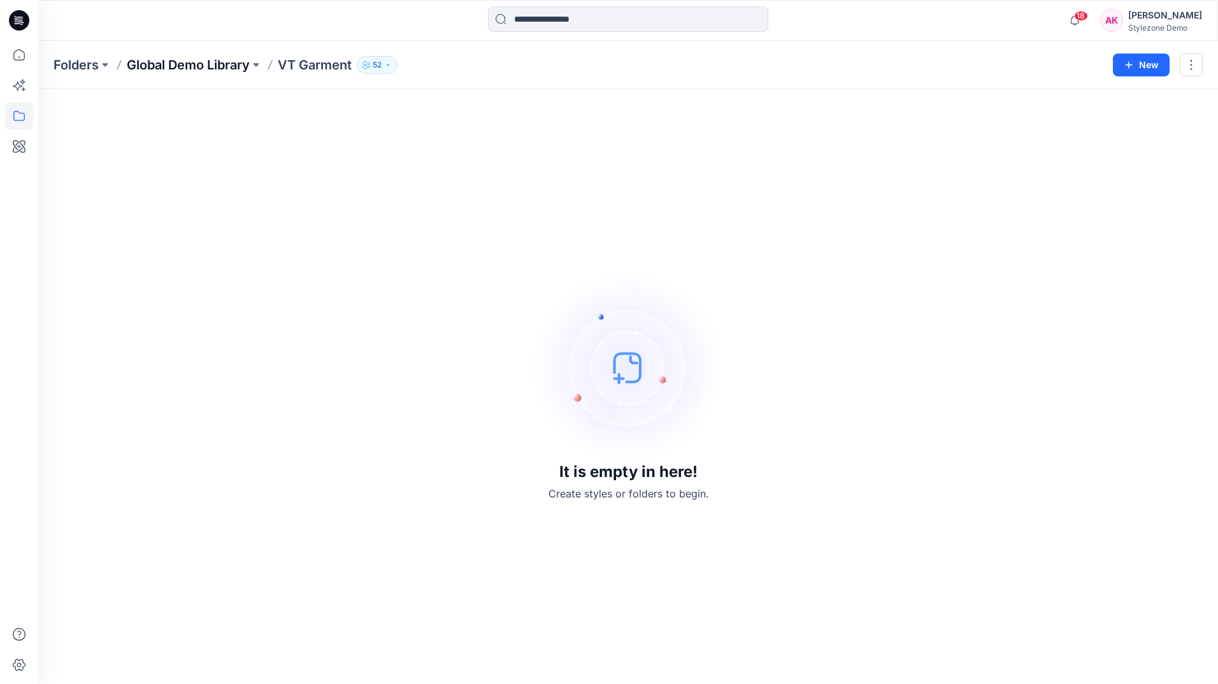
click at [213, 61] on p "Global Demo Library" at bounding box center [188, 65] width 123 height 18
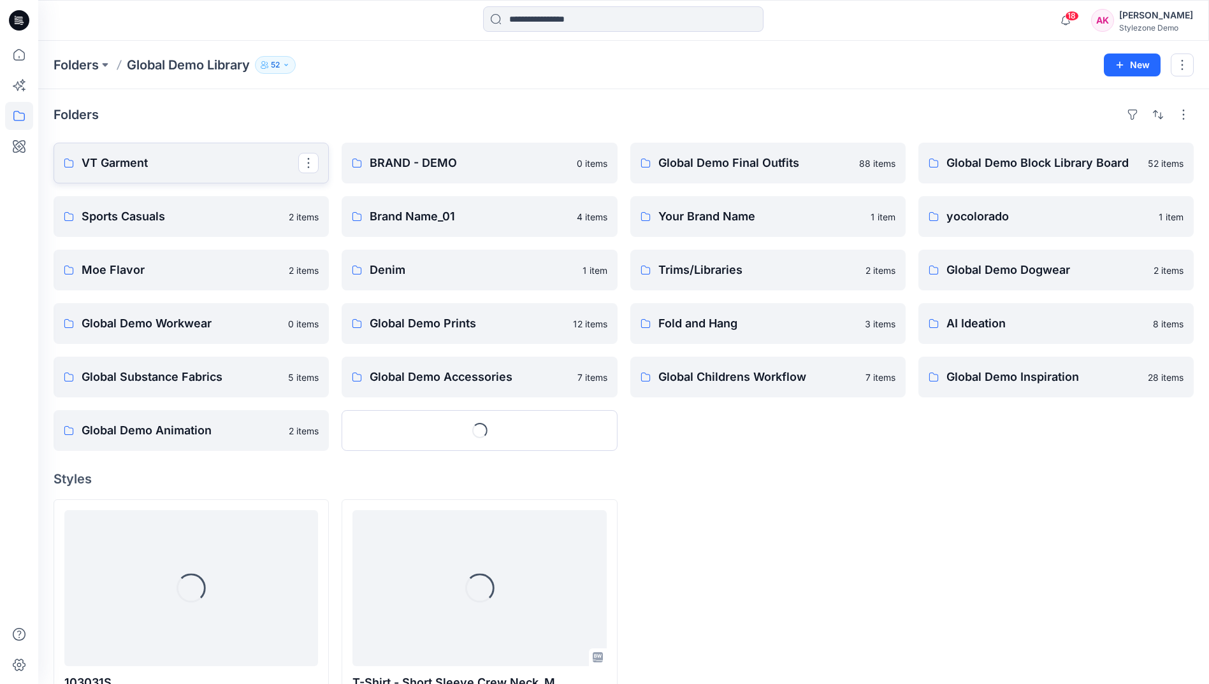
click at [144, 155] on p "VT Garment" at bounding box center [190, 163] width 217 height 18
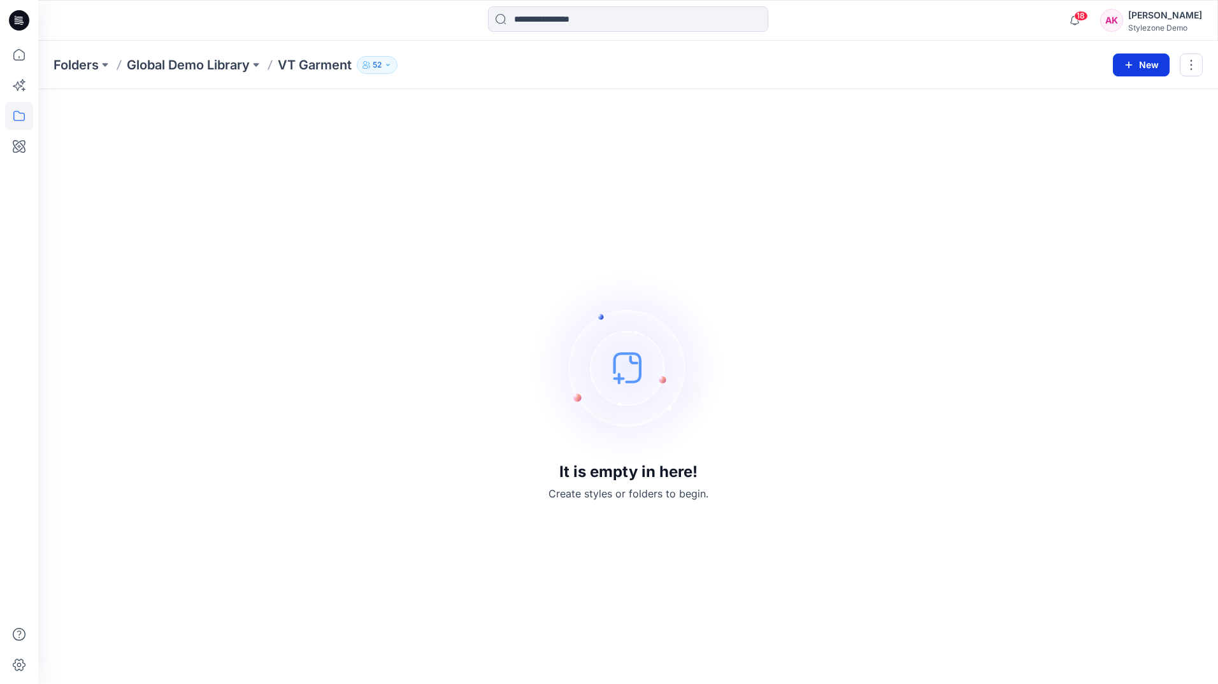
click at [1120, 64] on button "New" at bounding box center [1141, 65] width 57 height 23
click at [1129, 117] on button "New Folder" at bounding box center [1113, 122] width 110 height 24
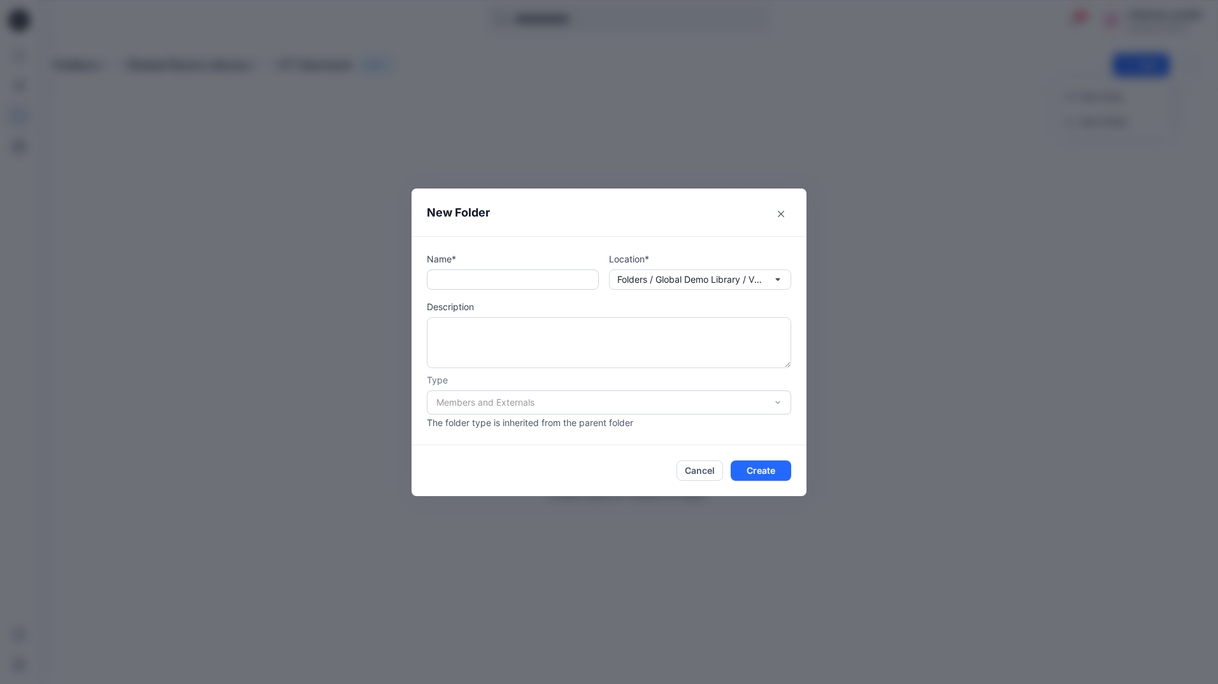
click at [536, 276] on input "text" at bounding box center [513, 280] width 172 height 20
type input "*********"
click at [778, 479] on button "Create" at bounding box center [761, 471] width 61 height 20
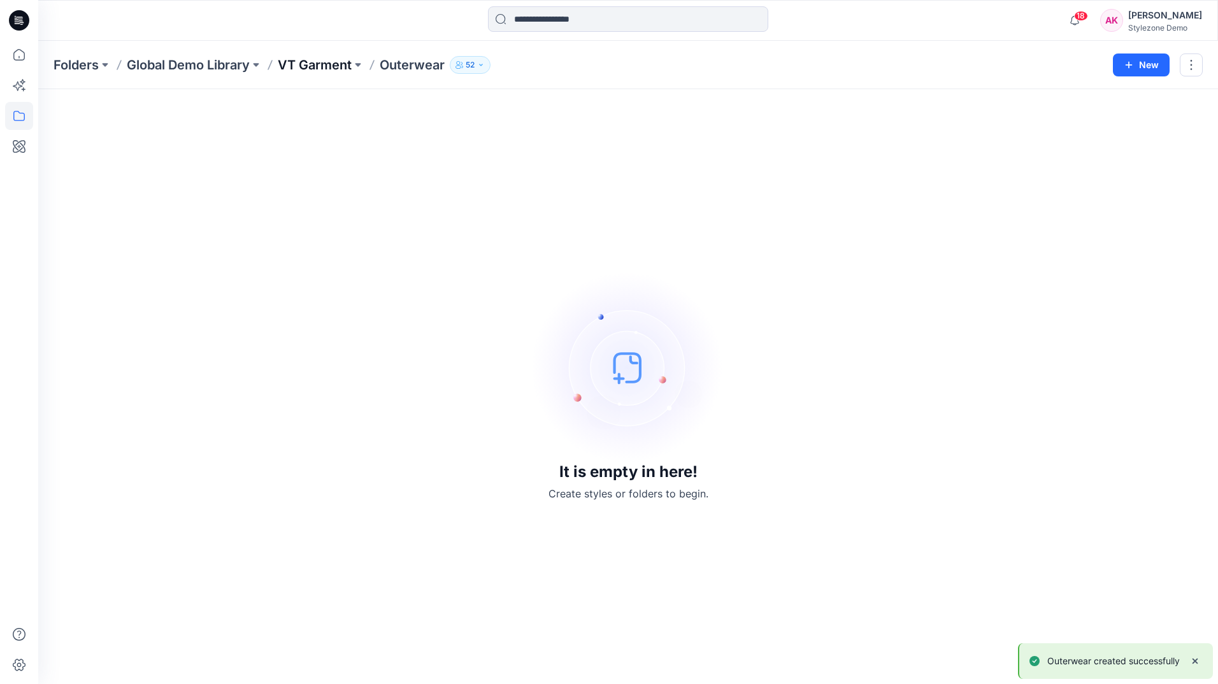
click at [327, 73] on p "VT Garment" at bounding box center [315, 65] width 74 height 18
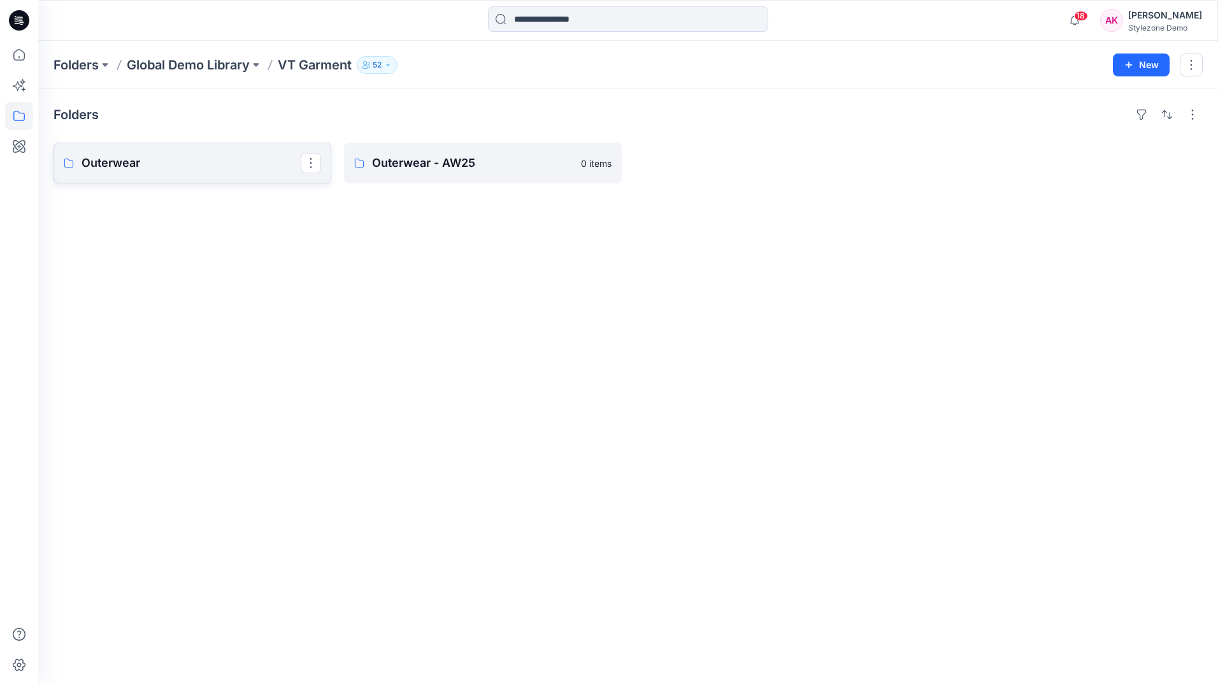
click at [234, 154] on p "Outerwear" at bounding box center [191, 163] width 219 height 18
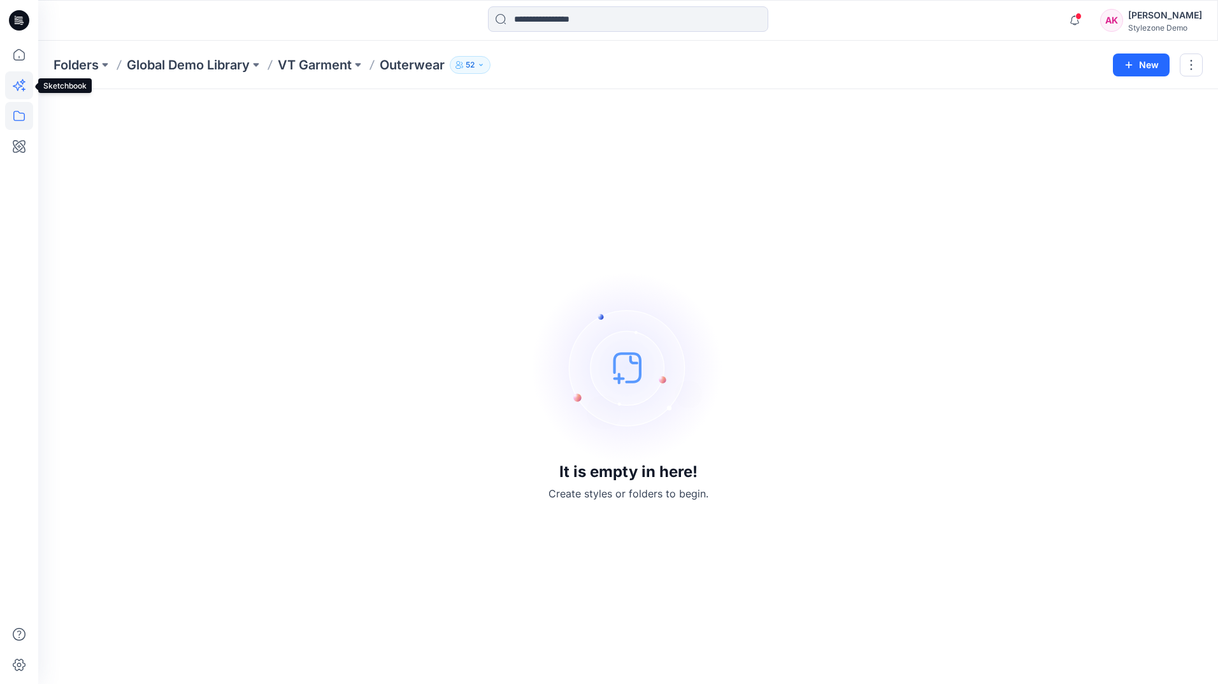
click at [20, 89] on icon at bounding box center [19, 85] width 28 height 28
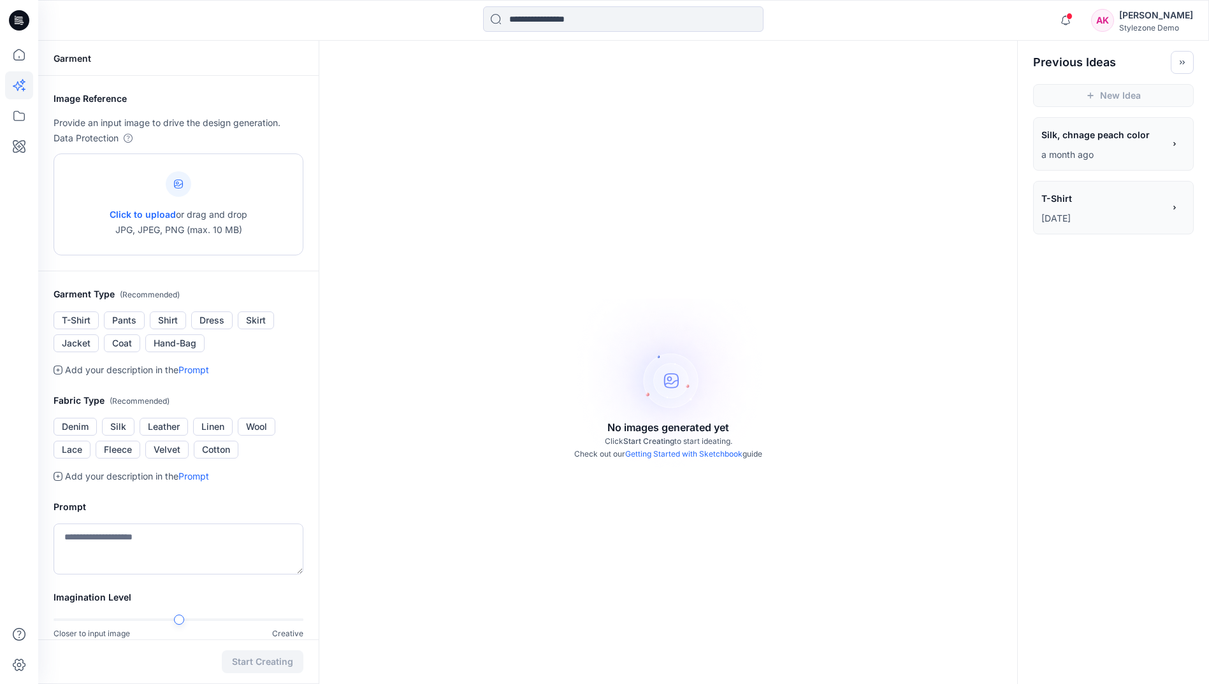
click at [150, 214] on span "Click to upload" at bounding box center [143, 214] width 66 height 11
type input "**********"
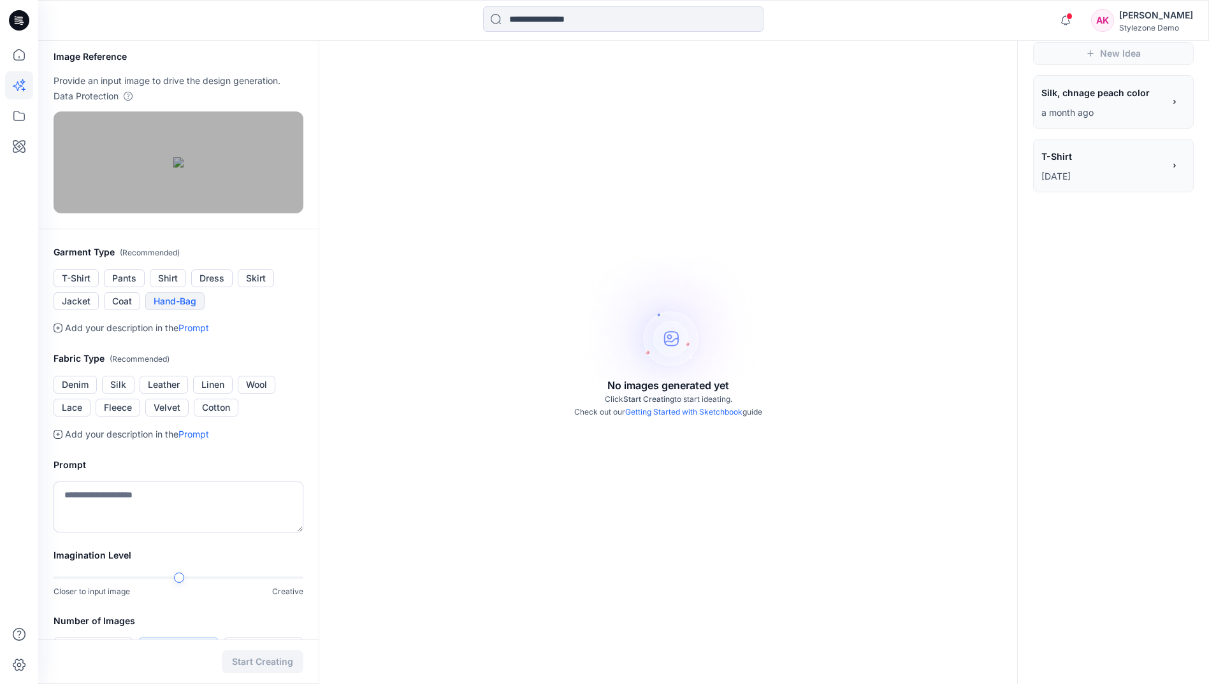
scroll to position [64, 0]
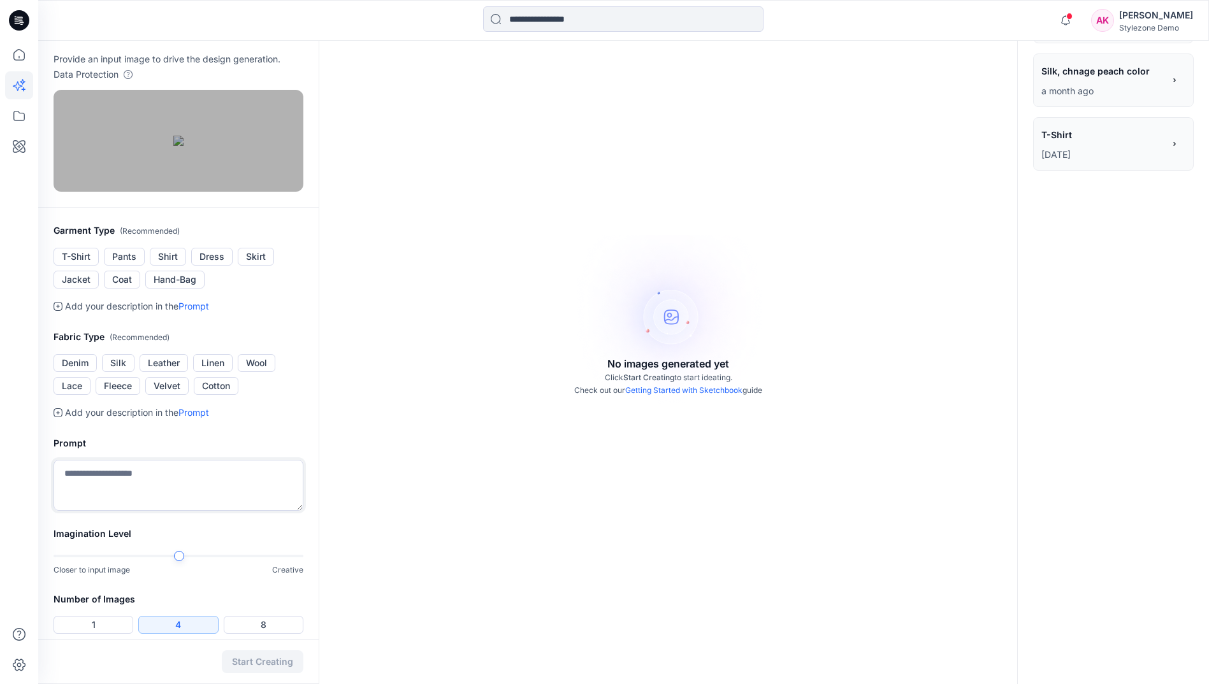
click at [145, 508] on textarea at bounding box center [179, 485] width 250 height 51
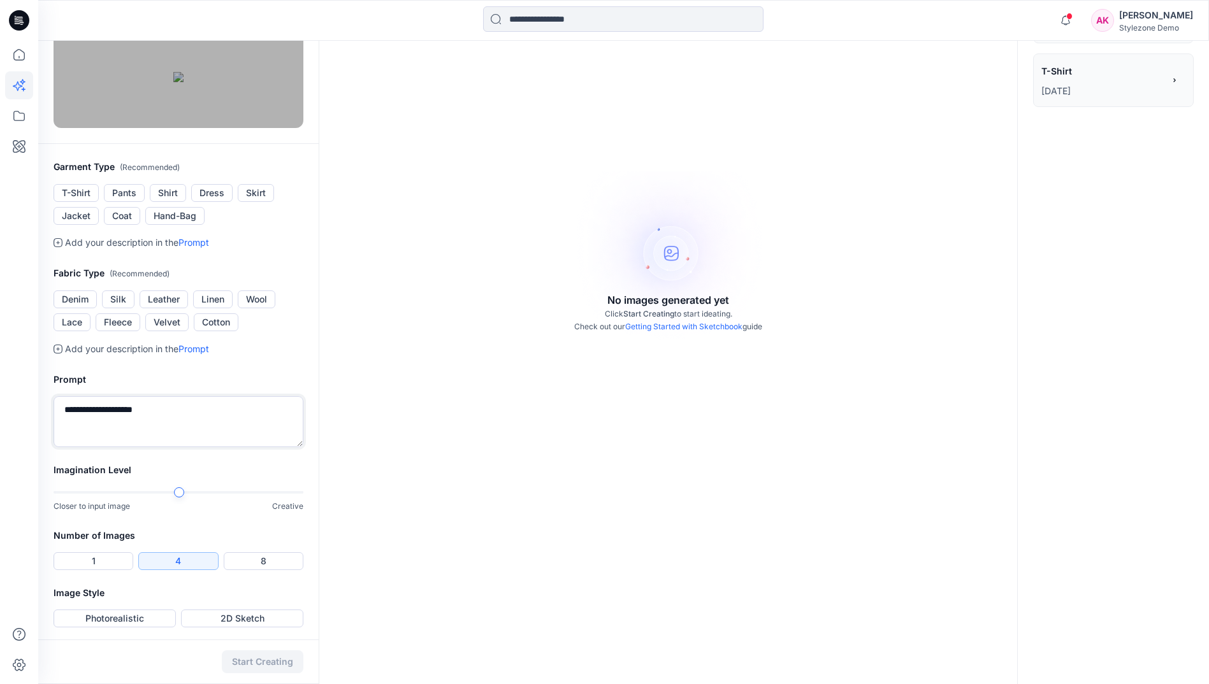
scroll to position [164, 0]
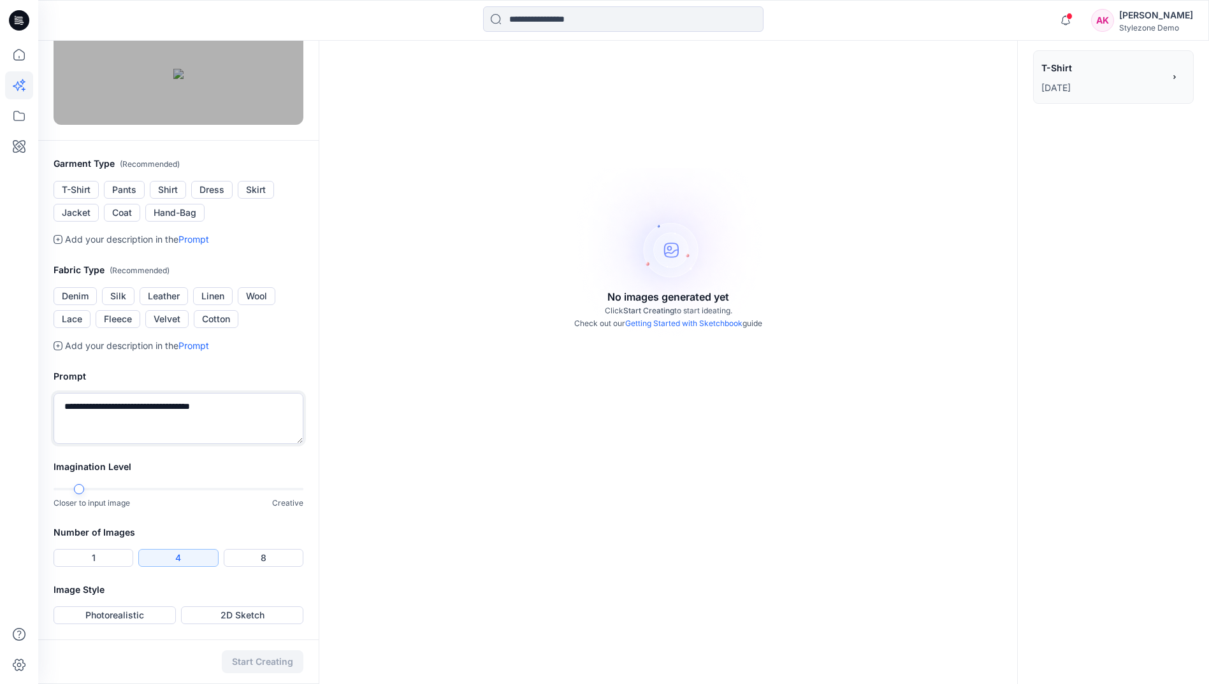
click at [89, 493] on div at bounding box center [179, 489] width 250 height 9
type textarea "**********"
click at [100, 558] on button "1" at bounding box center [94, 558] width 80 height 18
click at [110, 614] on button "Photorealistic" at bounding box center [115, 616] width 122 height 18
click at [280, 668] on button "Start Creating" at bounding box center [263, 662] width 82 height 23
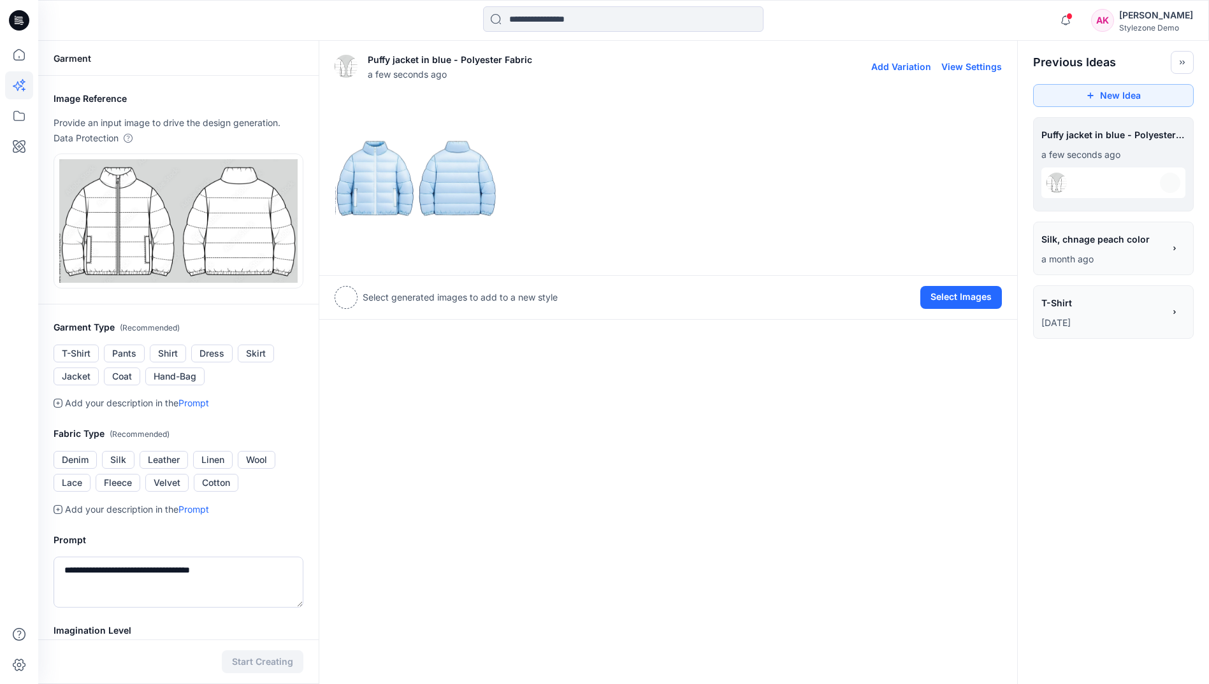
click at [435, 185] on img at bounding box center [416, 178] width 162 height 162
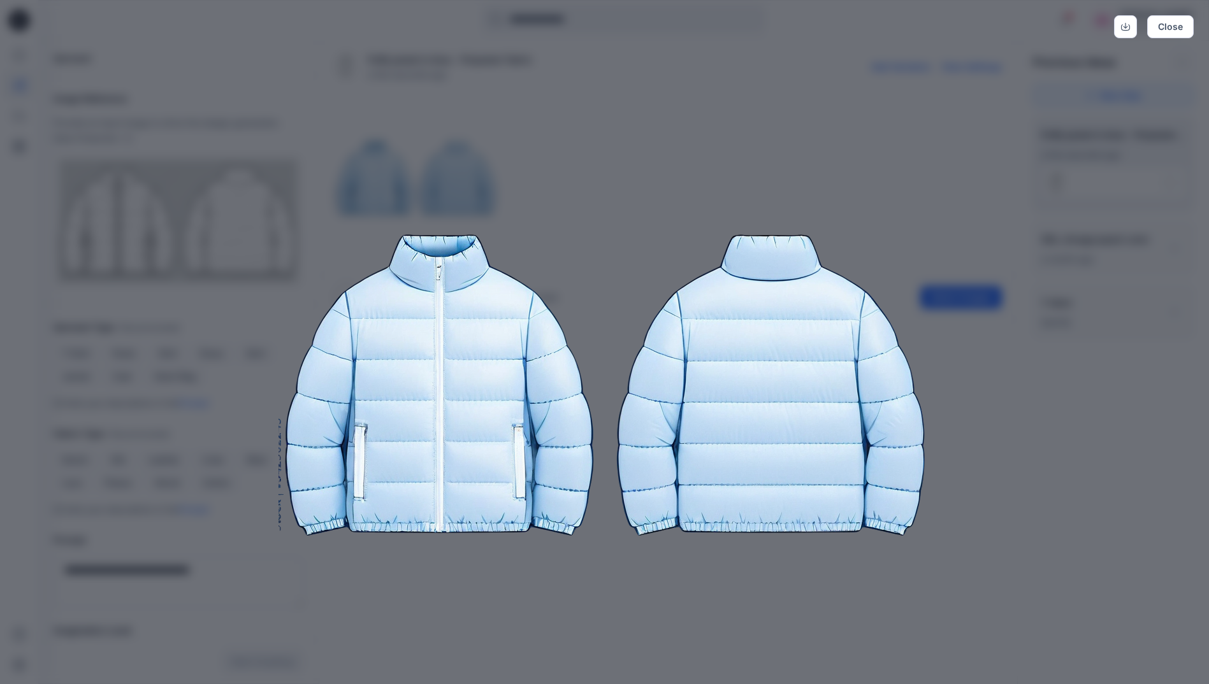
click at [401, 171] on img at bounding box center [604, 385] width 652 height 652
click at [1162, 31] on button "Close" at bounding box center [1170, 26] width 47 height 23
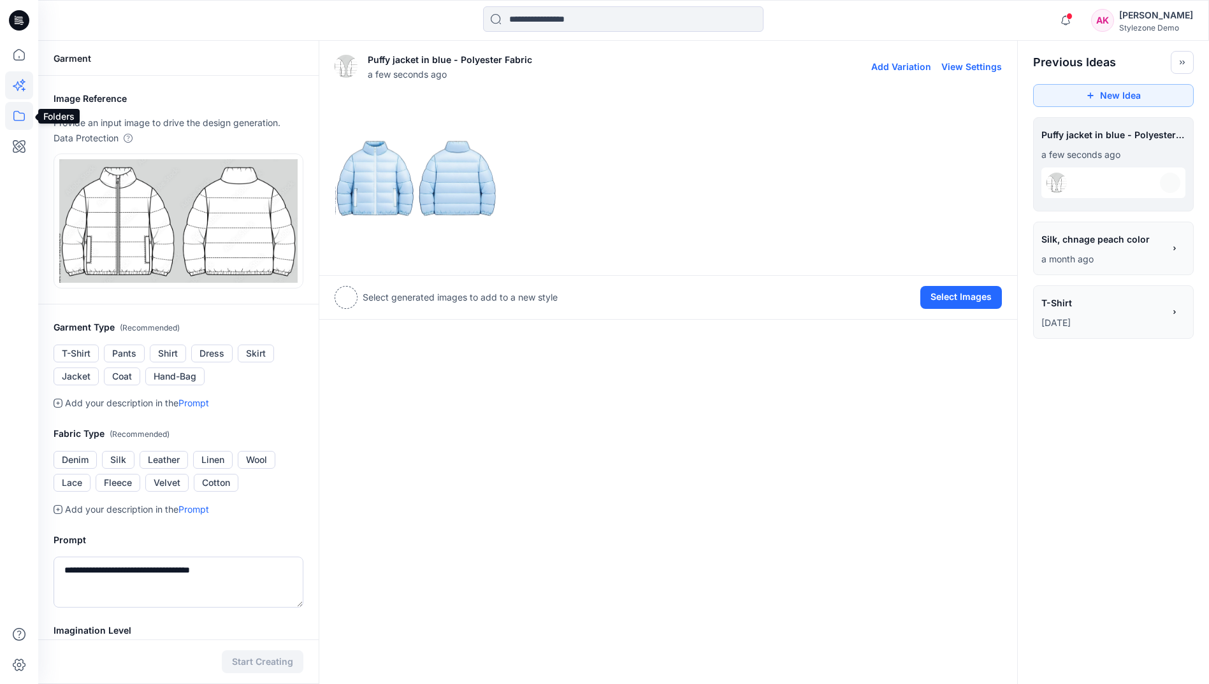
click at [6, 122] on icon at bounding box center [19, 116] width 28 height 28
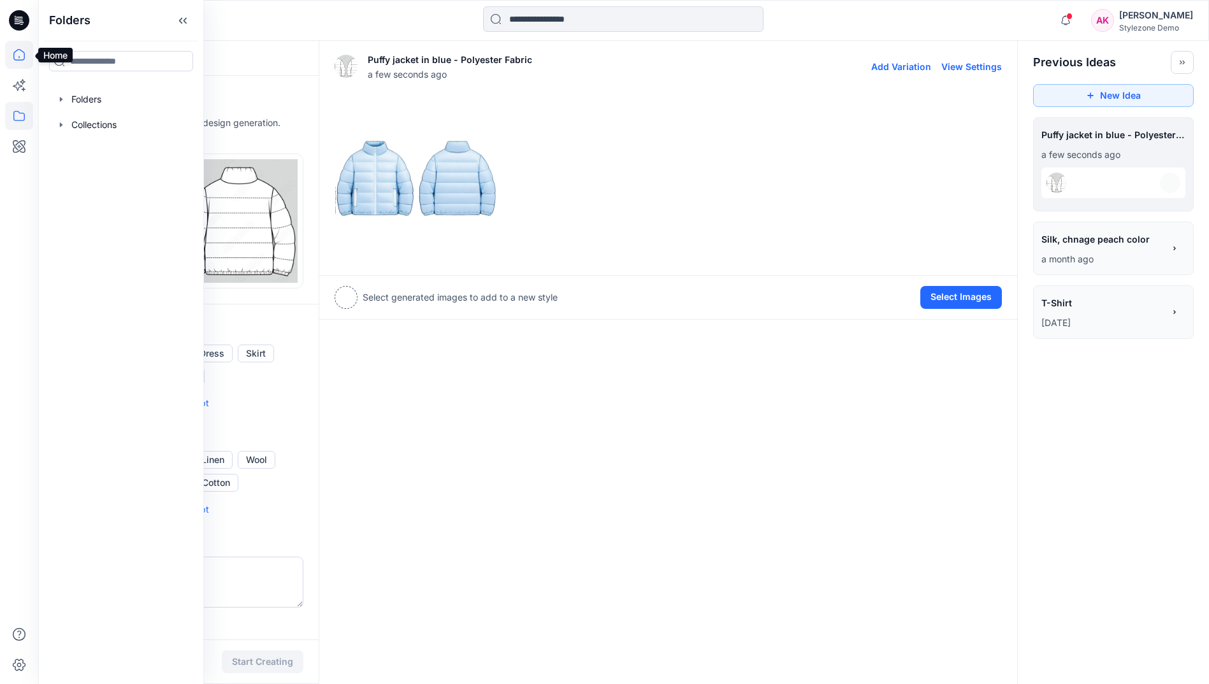
click at [20, 61] on icon at bounding box center [19, 55] width 28 height 28
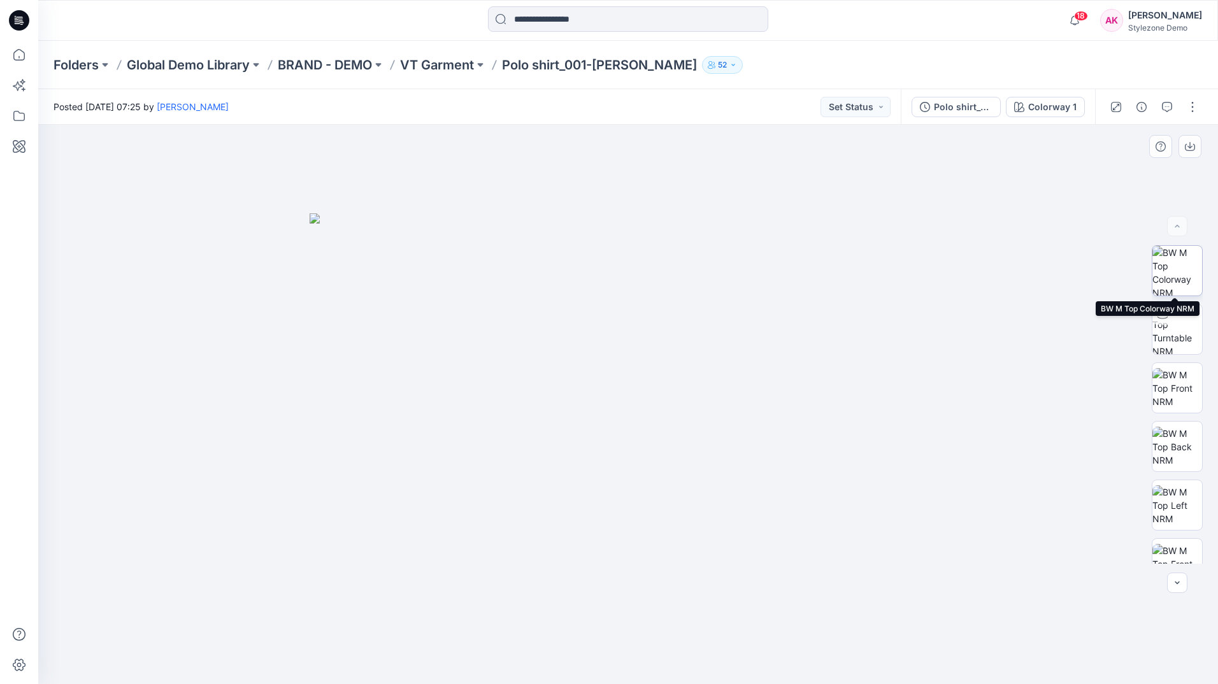
click at [1179, 272] on img at bounding box center [1178, 271] width 50 height 50
click at [1181, 335] on img at bounding box center [1178, 330] width 50 height 50
drag, startPoint x: 629, startPoint y: 663, endPoint x: 338, endPoint y: 617, distance: 294.9
click at [338, 617] on div at bounding box center [628, 404] width 1180 height 559
drag, startPoint x: 717, startPoint y: 662, endPoint x: 621, endPoint y: 663, distance: 96.2
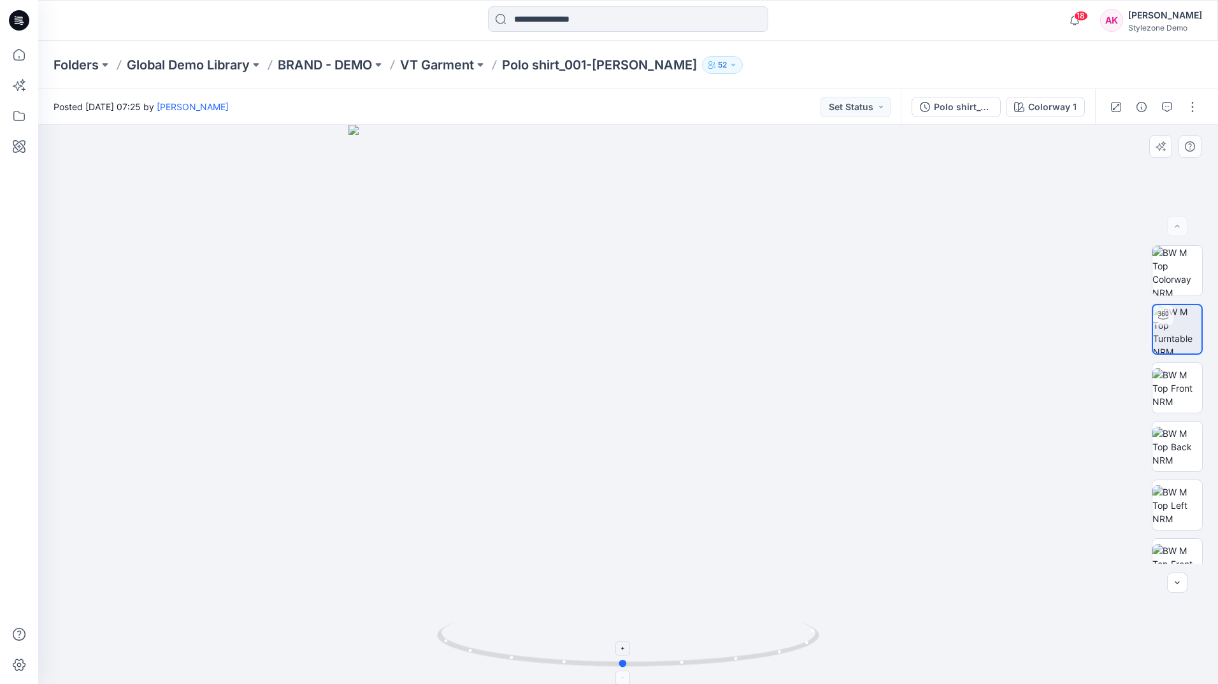
click at [621, 663] on circle at bounding box center [624, 664] width 8 height 8
click at [1175, 382] on img at bounding box center [1178, 388] width 50 height 40
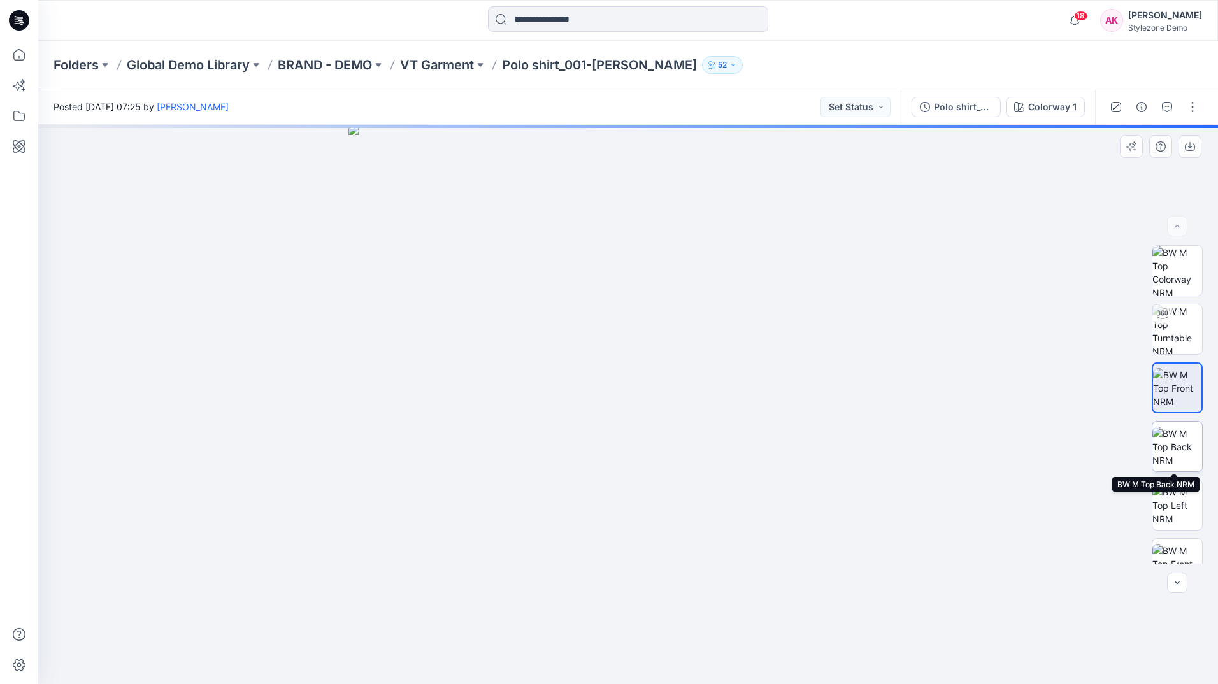
click at [1175, 447] on img at bounding box center [1178, 447] width 50 height 40
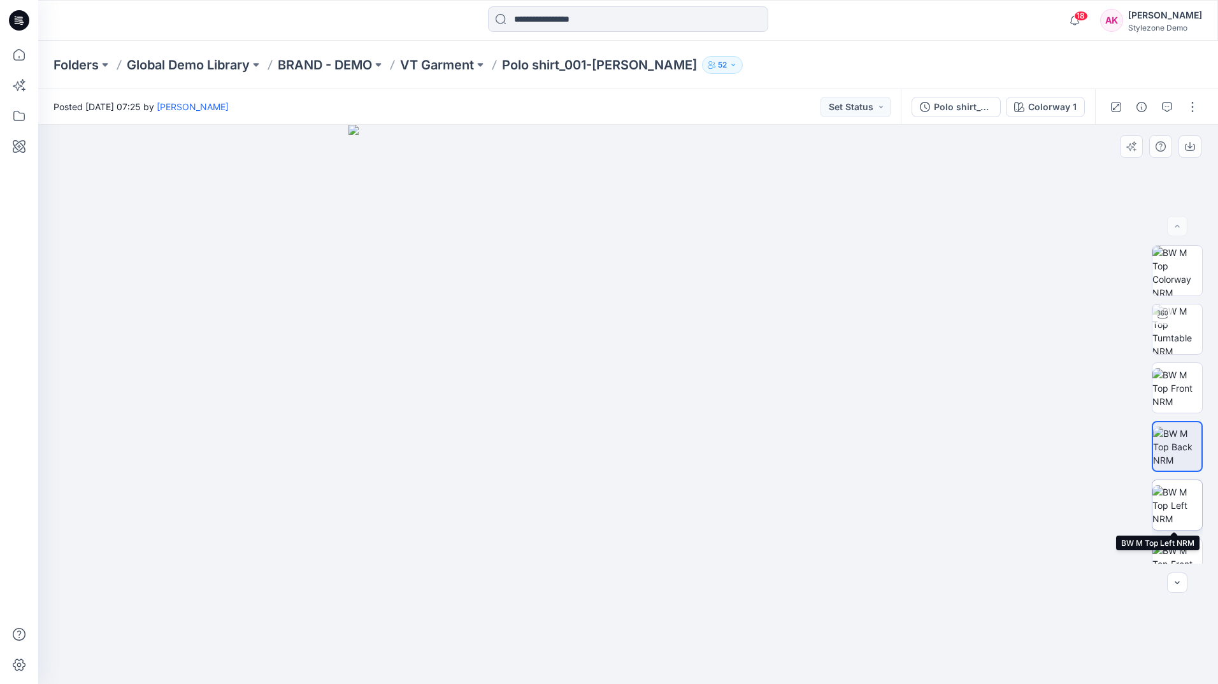
click at [1177, 502] on img at bounding box center [1178, 506] width 50 height 40
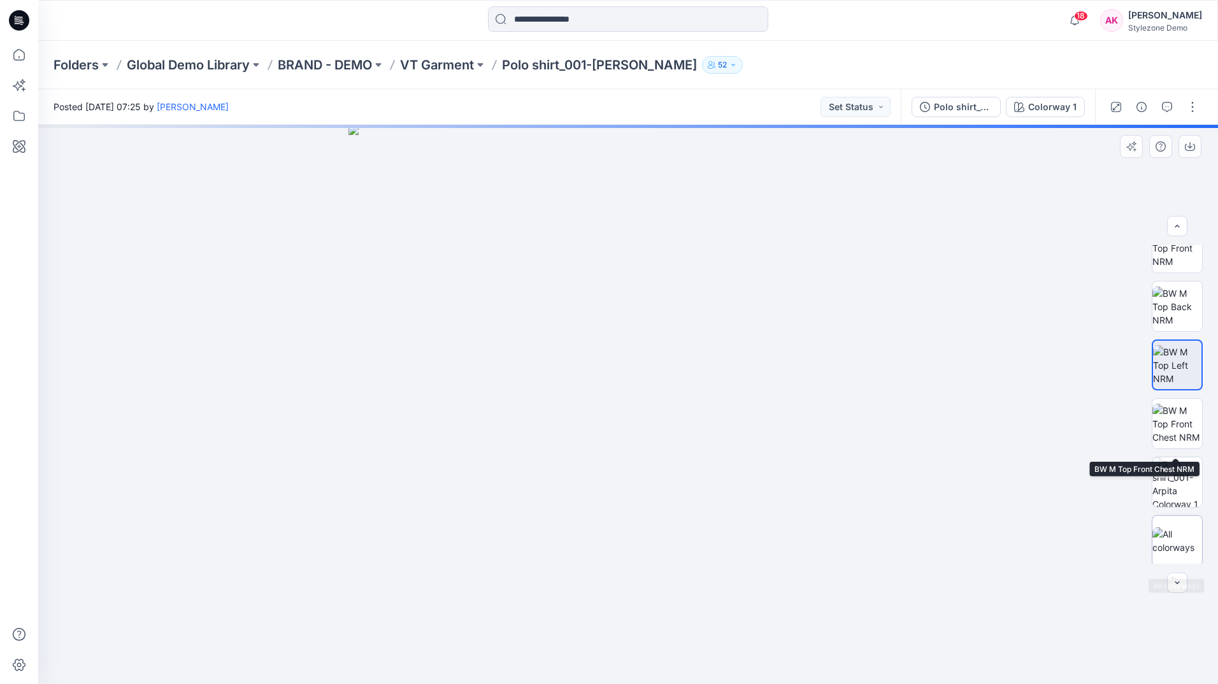
scroll to position [143, 0]
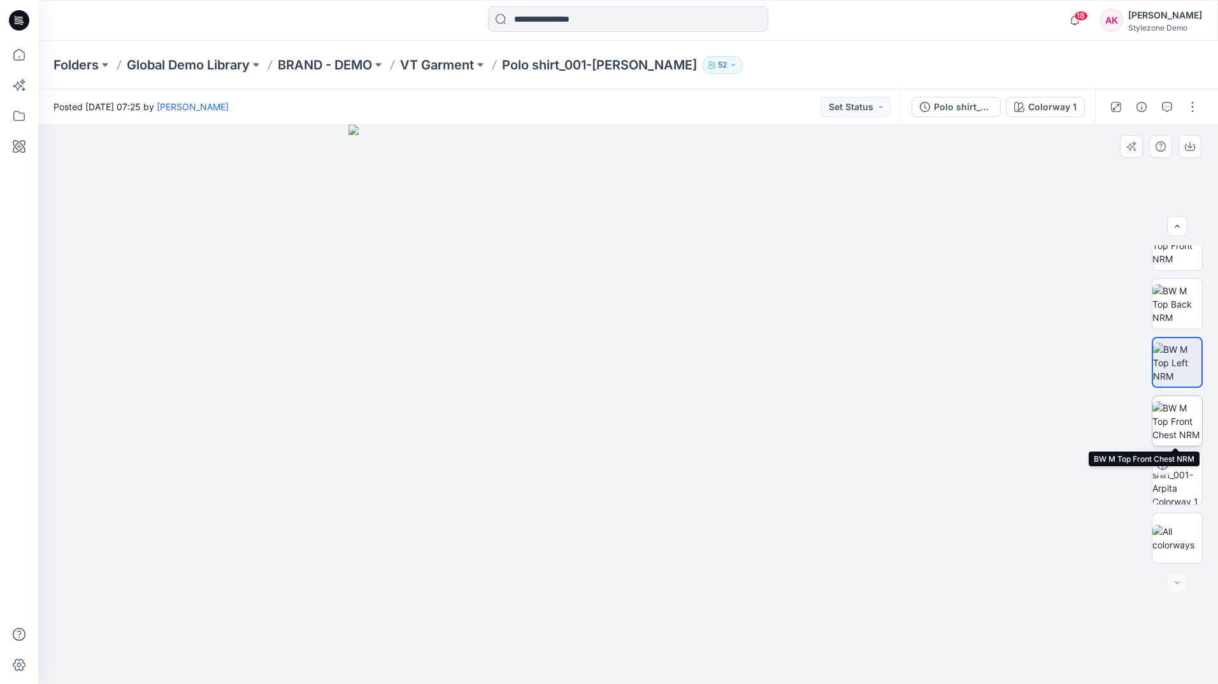
click at [1190, 422] on img at bounding box center [1178, 421] width 50 height 40
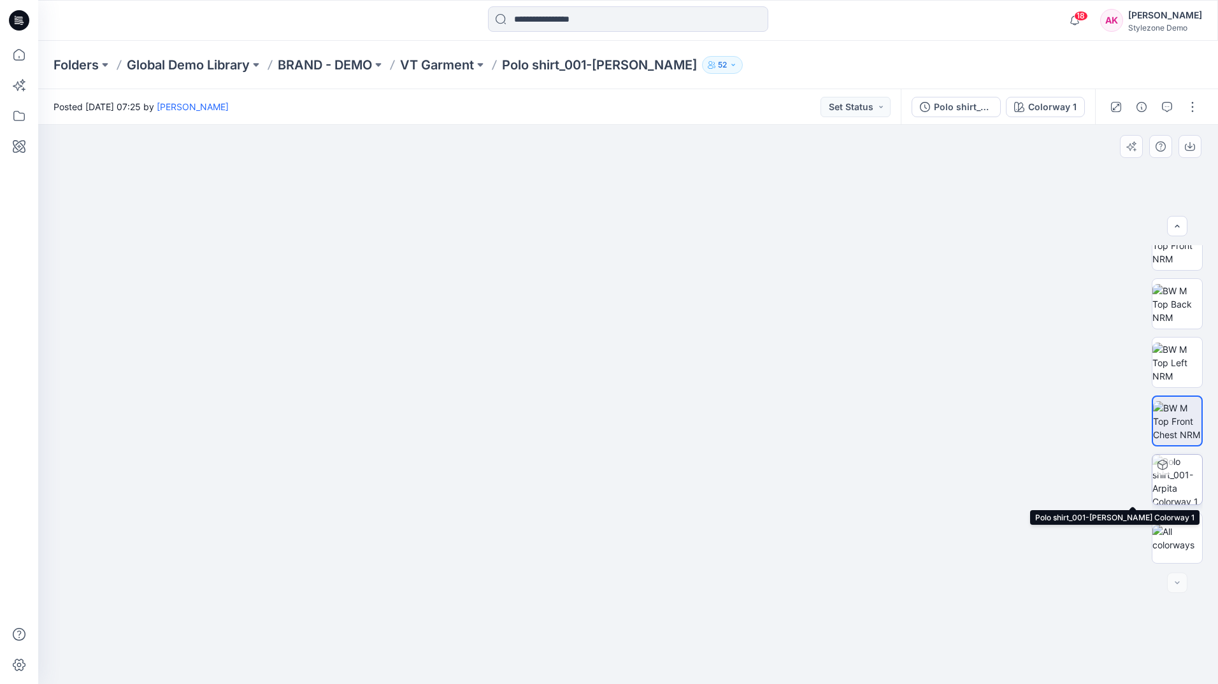
click at [1186, 473] on img at bounding box center [1178, 480] width 50 height 50
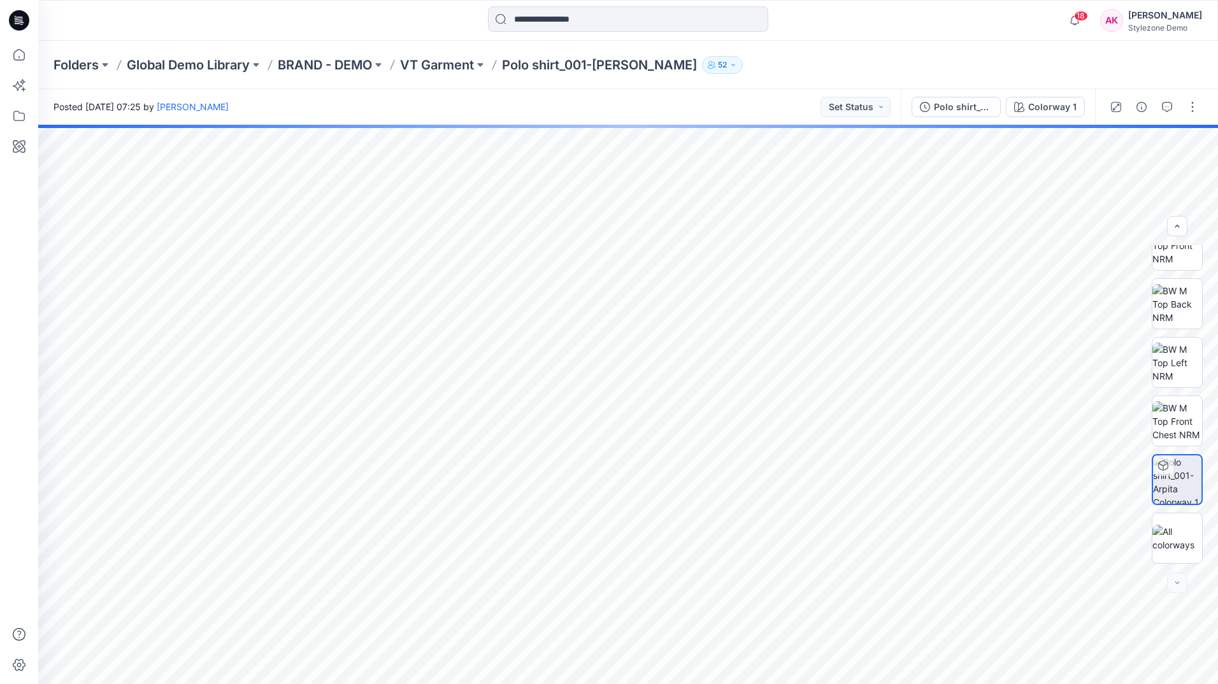
click at [702, 59] on button "52" at bounding box center [722, 65] width 41 height 18
click at [747, 52] on div "Folders Global Demo Library BRAND - DEMO VT Garment Polo shirt_001-[PERSON_NAME…" at bounding box center [628, 65] width 1180 height 48
click at [584, 104] on div "Posted [DATE] 07:25 by [PERSON_NAME] Status" at bounding box center [469, 106] width 863 height 35
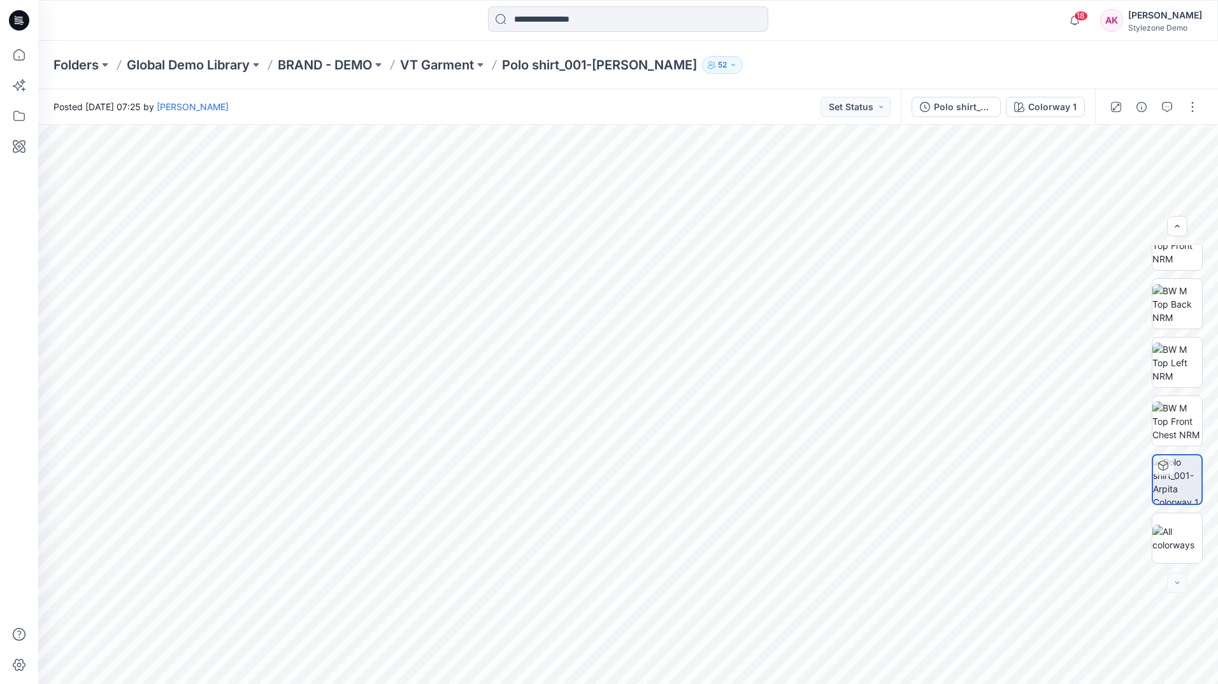
click at [731, 65] on icon "button" at bounding box center [732, 65] width 3 height 2
click at [616, 97] on div "Posted [DATE] 07:25 by [PERSON_NAME] Status" at bounding box center [469, 106] width 863 height 35
click at [15, 113] on icon at bounding box center [19, 116] width 28 height 28
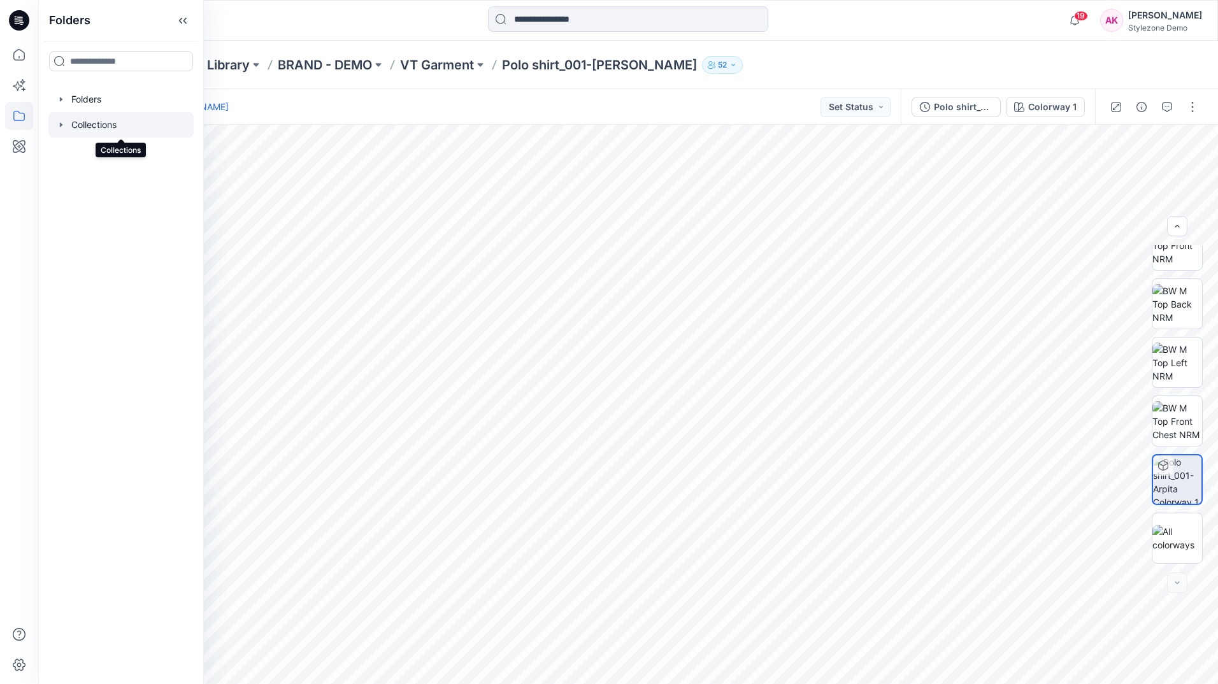
click at [91, 126] on div at bounding box center [120, 124] width 145 height 25
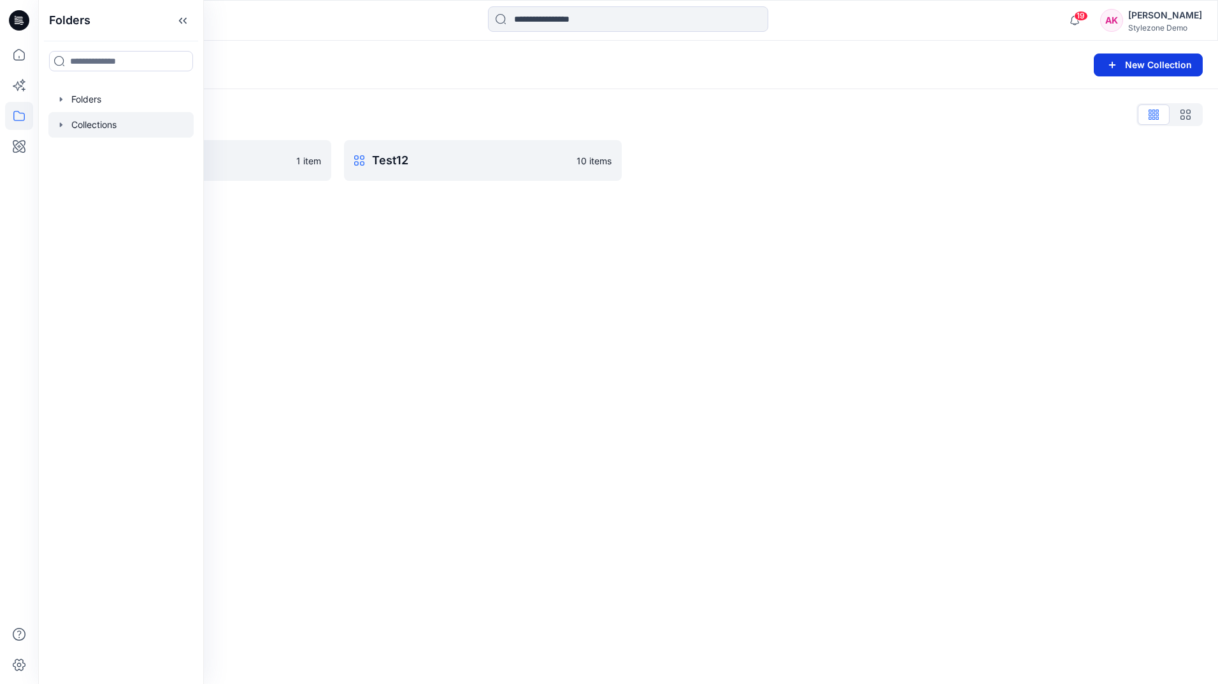
click at [1136, 69] on button "New Collection" at bounding box center [1148, 65] width 109 height 23
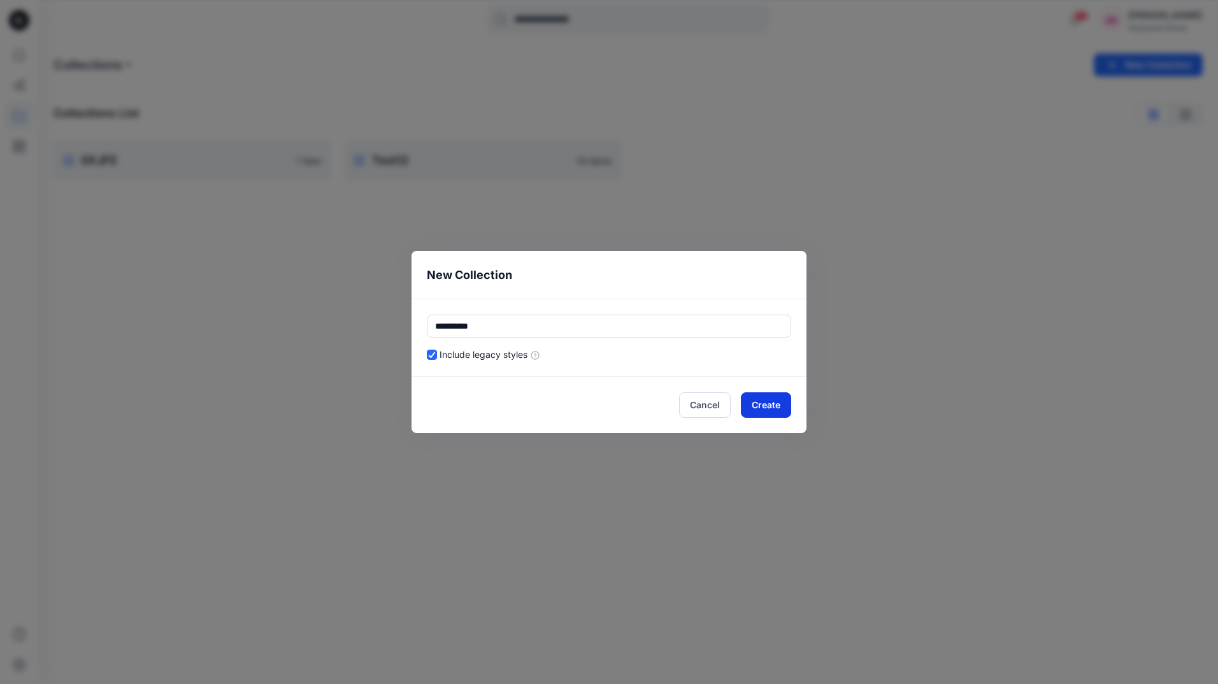
type input "**********"
click at [772, 403] on button "Create" at bounding box center [766, 405] width 50 height 25
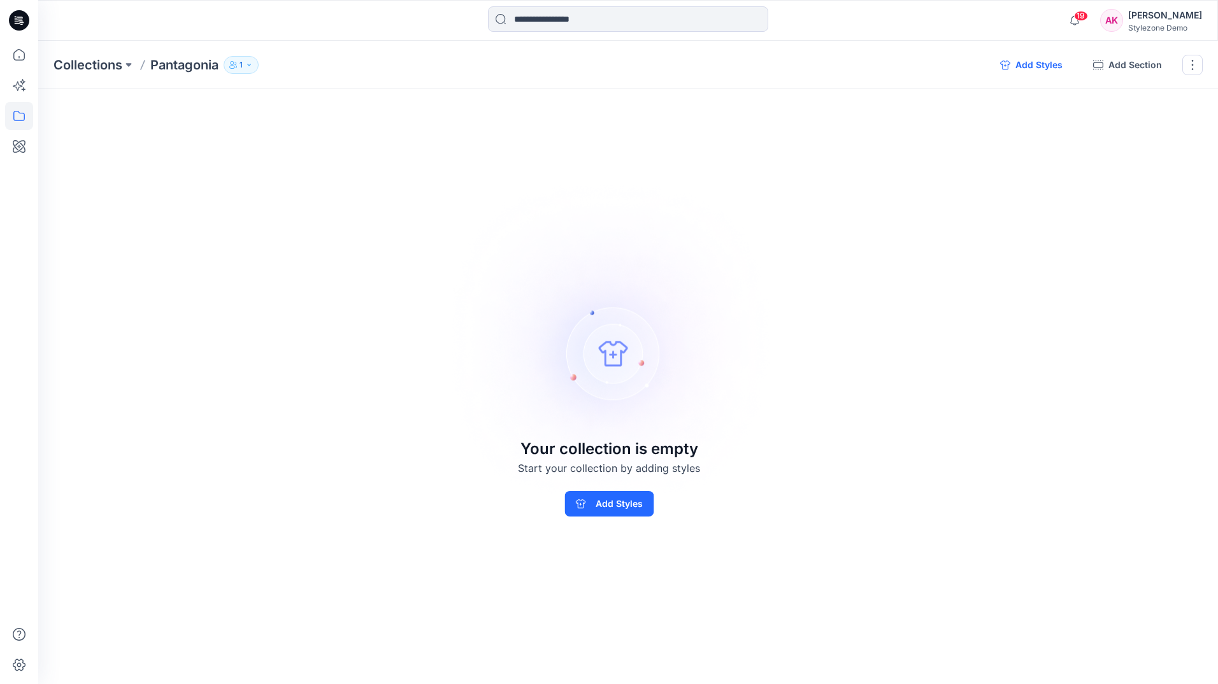
click at [1040, 68] on button "Add Styles" at bounding box center [1031, 65] width 83 height 20
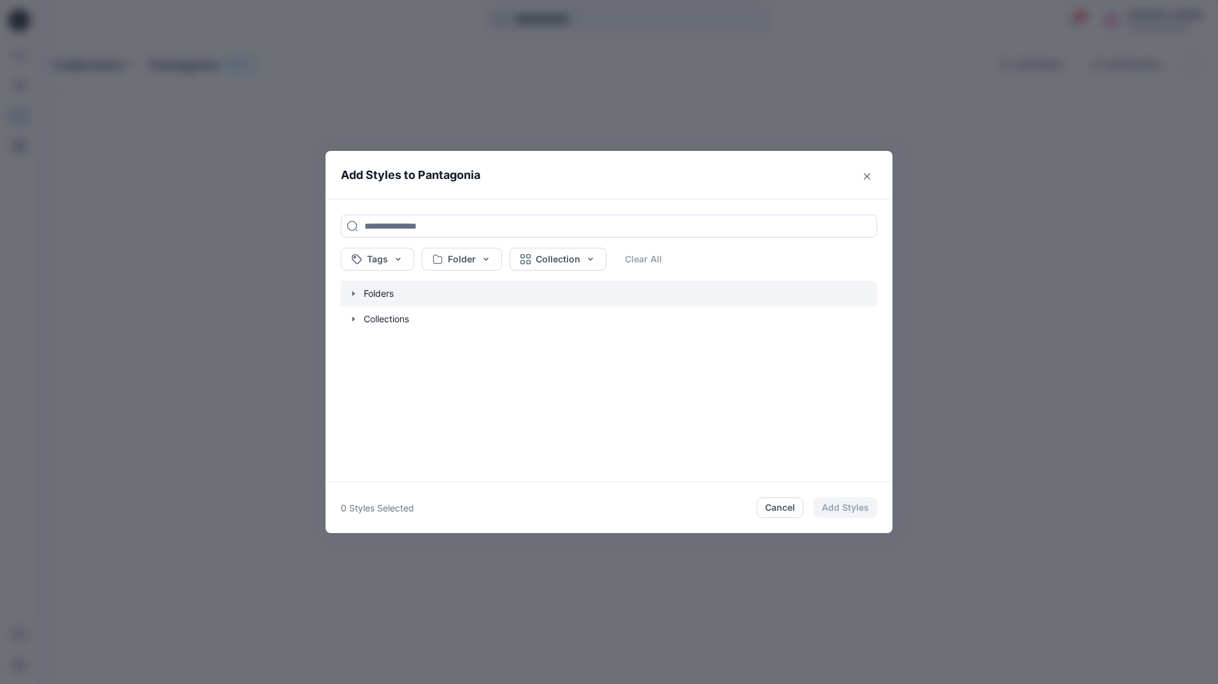
click at [356, 292] on icon "button" at bounding box center [354, 294] width 10 height 10
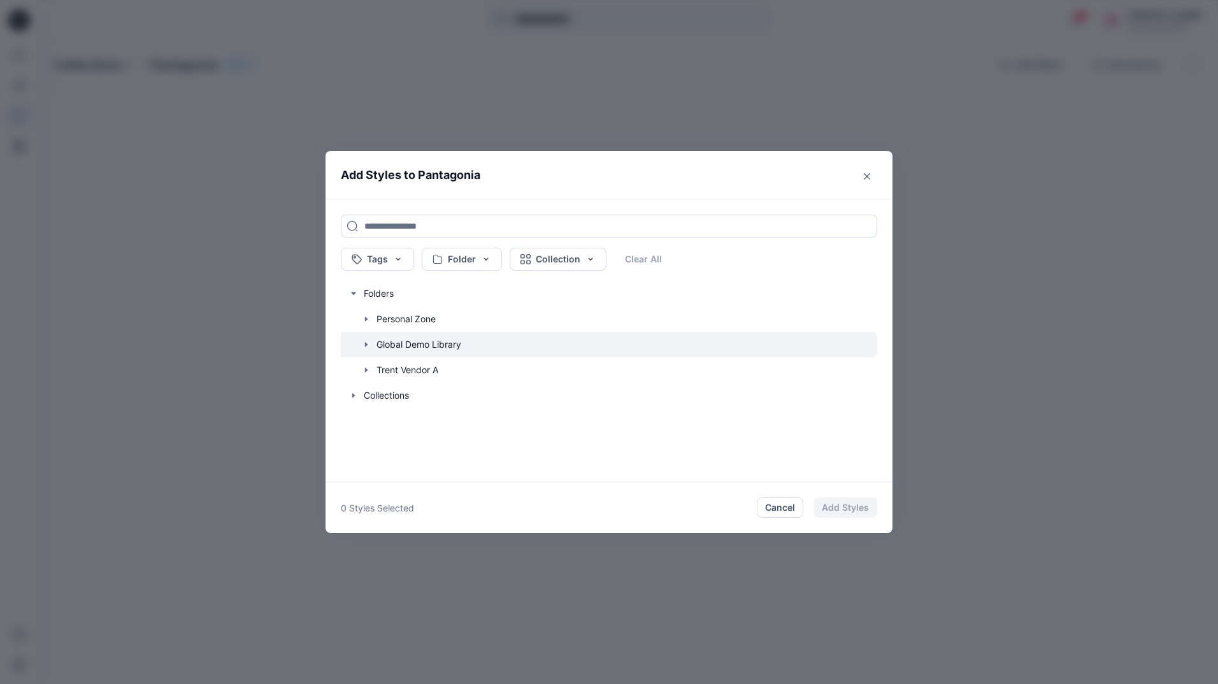
click at [365, 344] on icon "button" at bounding box center [366, 344] width 3 height 4
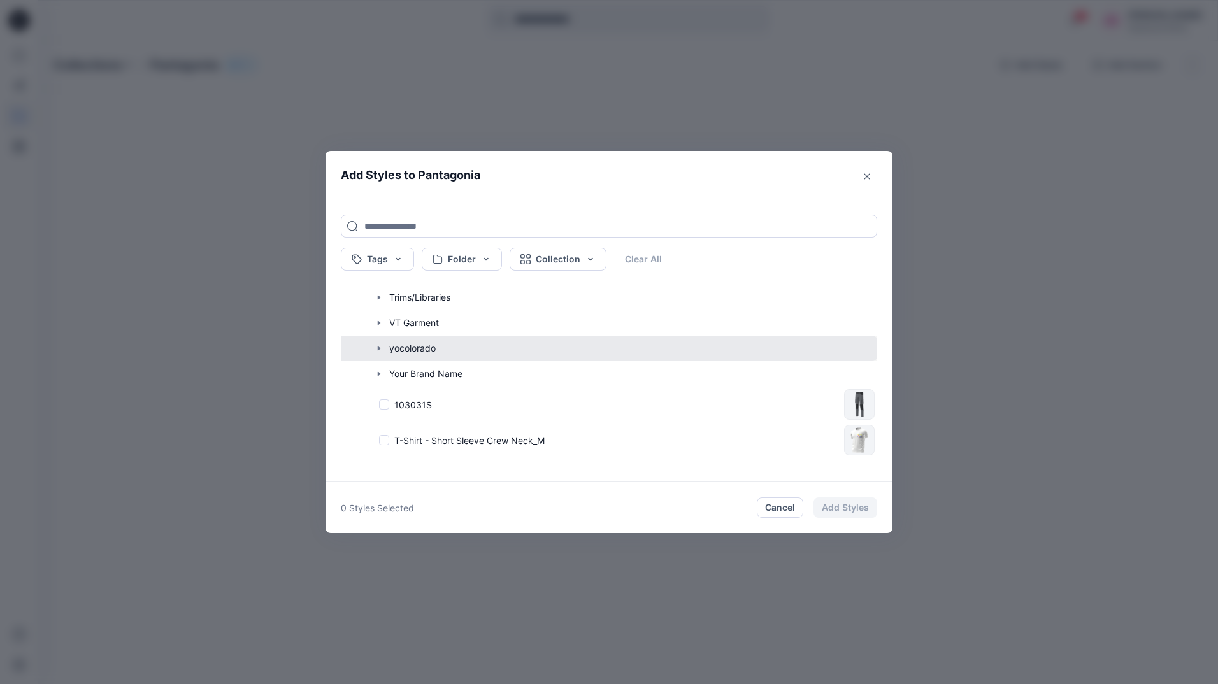
scroll to position [485, 0]
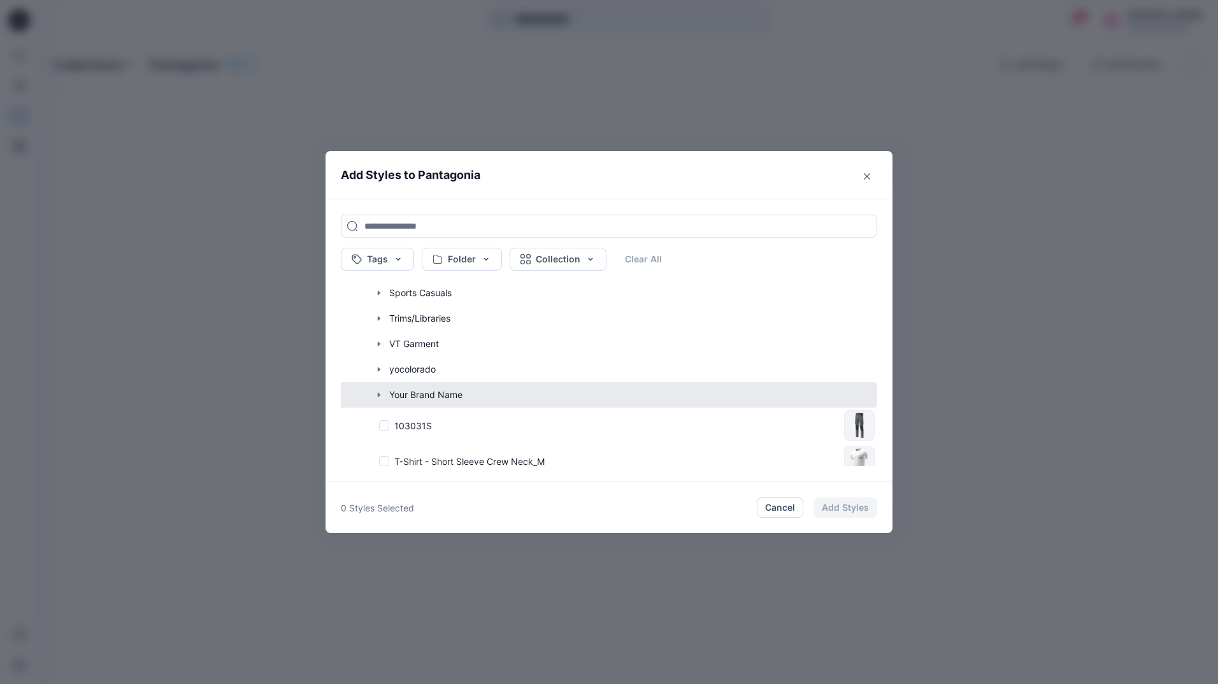
click at [426, 391] on button "button" at bounding box center [602, 394] width 549 height 25
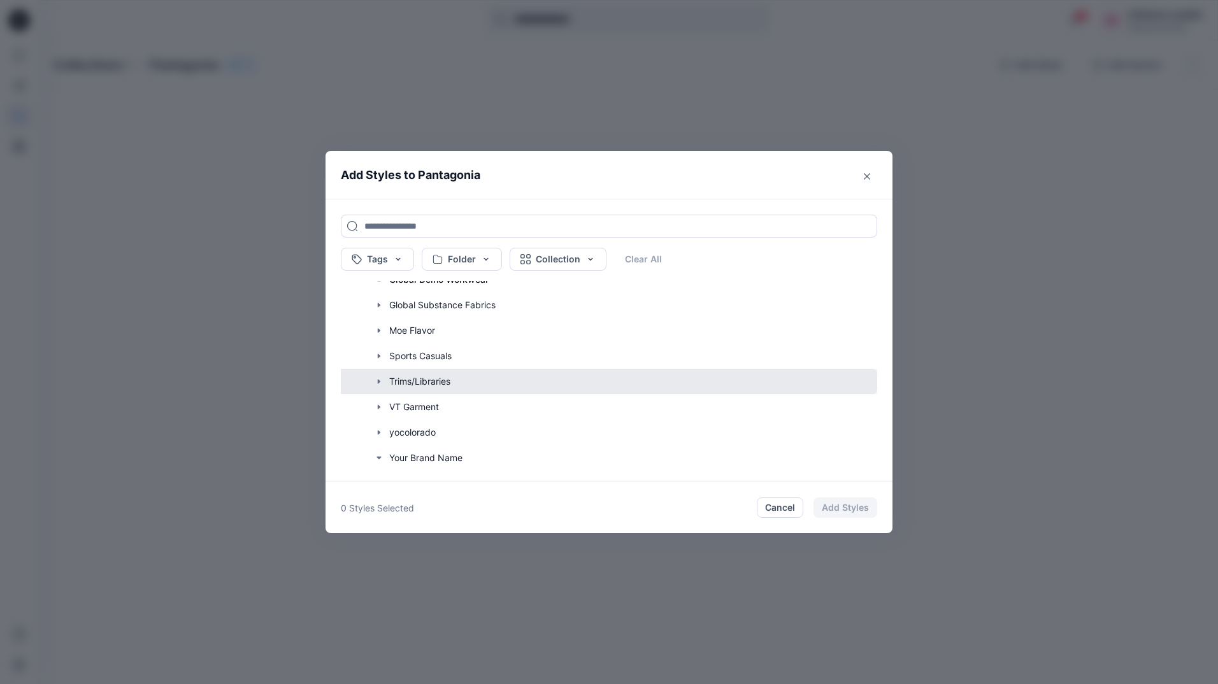
scroll to position [421, 0]
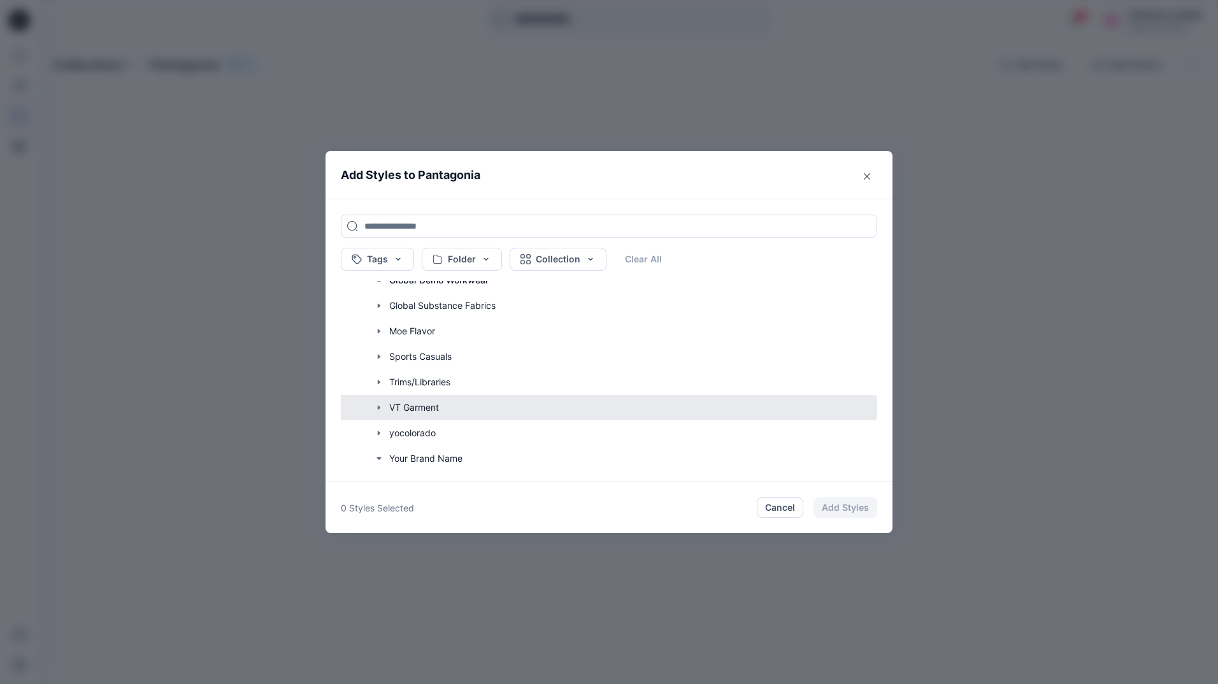
click at [424, 405] on button "button" at bounding box center [602, 407] width 549 height 25
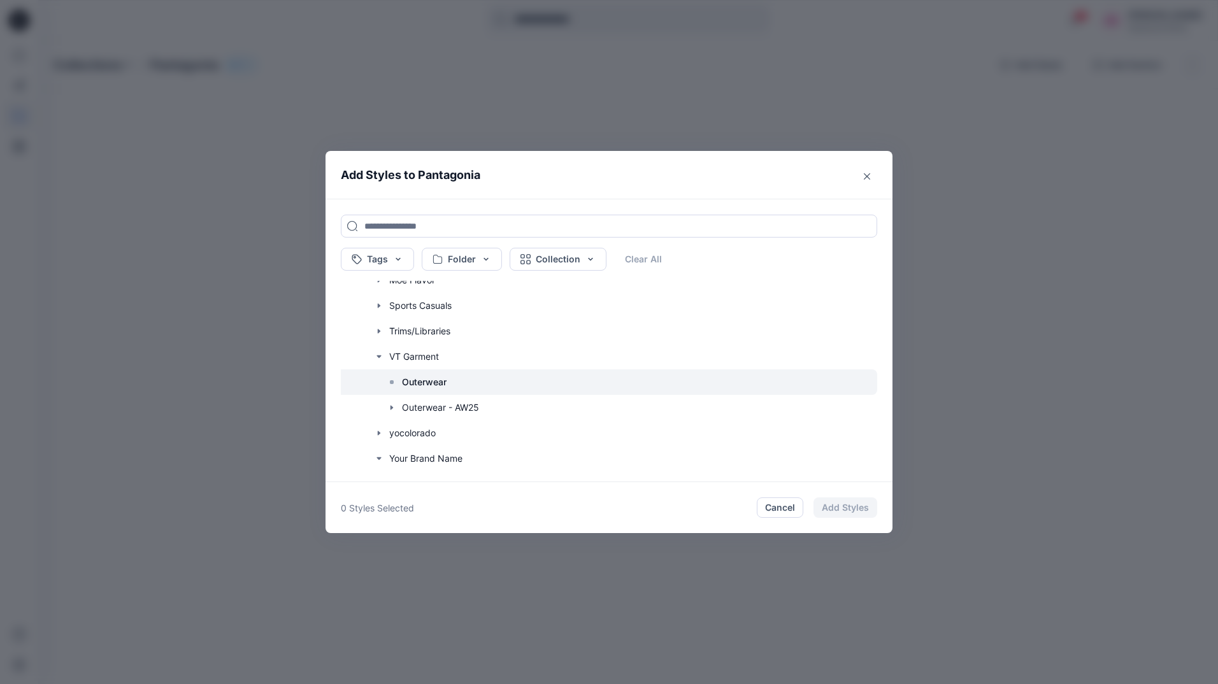
scroll to position [485, 0]
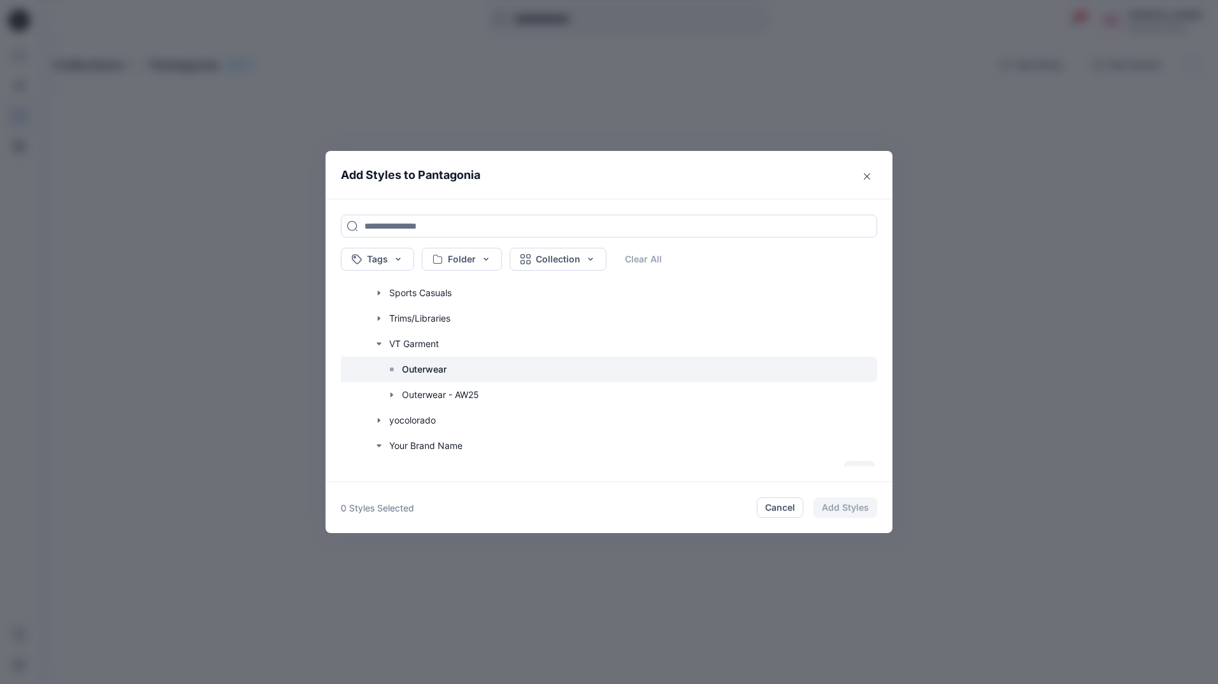
click at [412, 370] on p "Outerwear" at bounding box center [424, 369] width 45 height 15
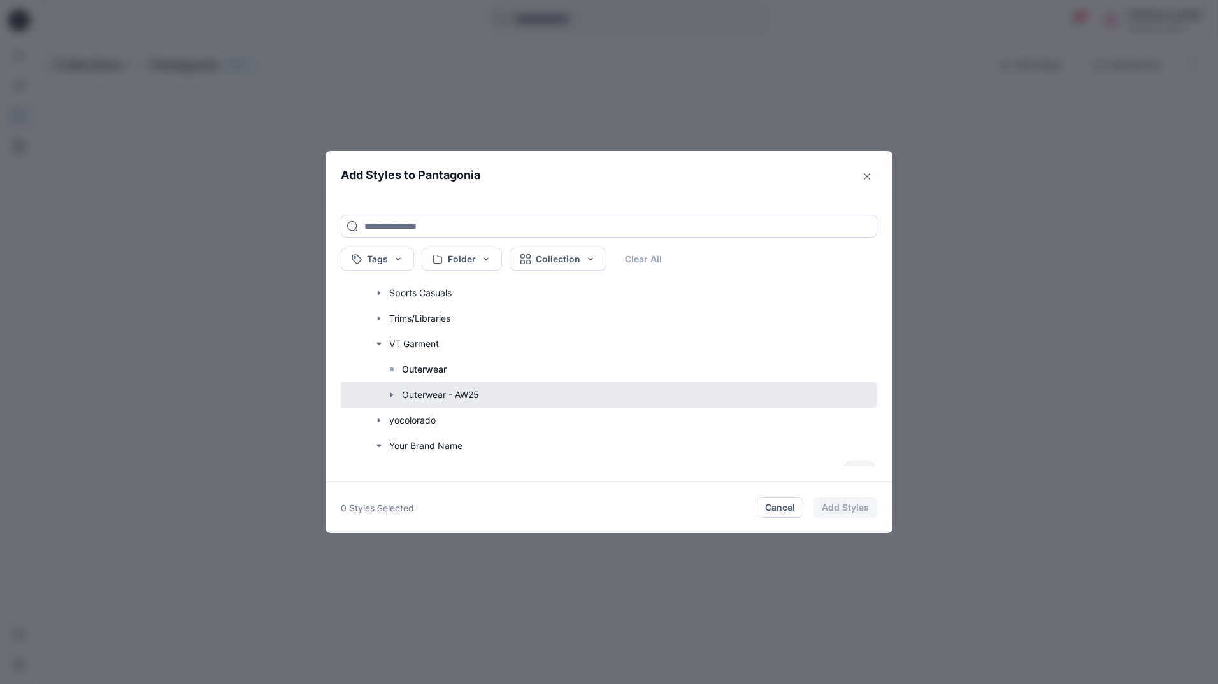
click at [417, 398] on button "button" at bounding box center [602, 394] width 549 height 25
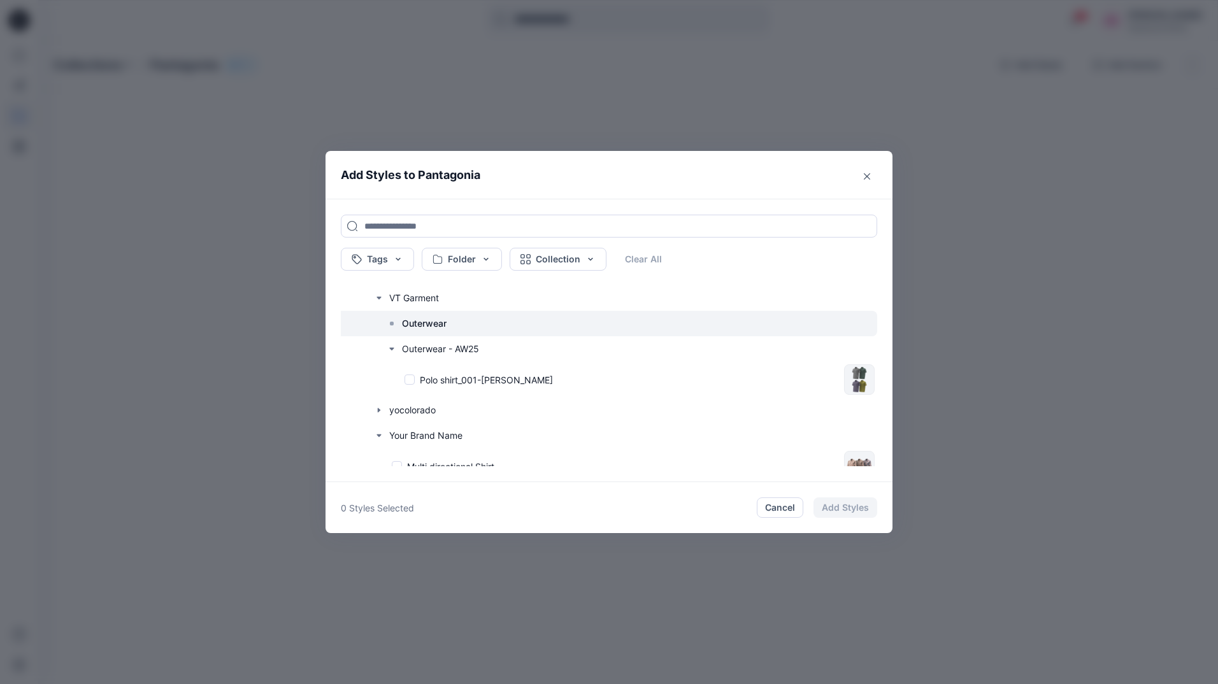
scroll to position [549, 0]
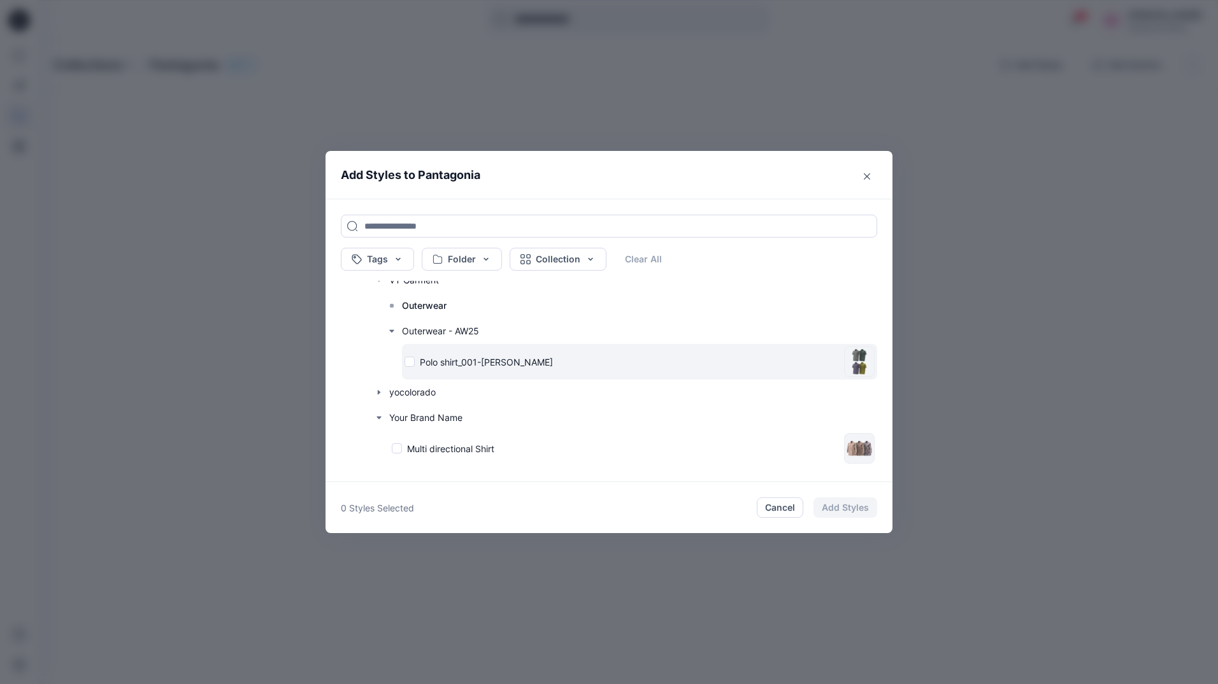
click at [410, 363] on div "Polo shirt_001-[PERSON_NAME]" at bounding box center [622, 362] width 435 height 13
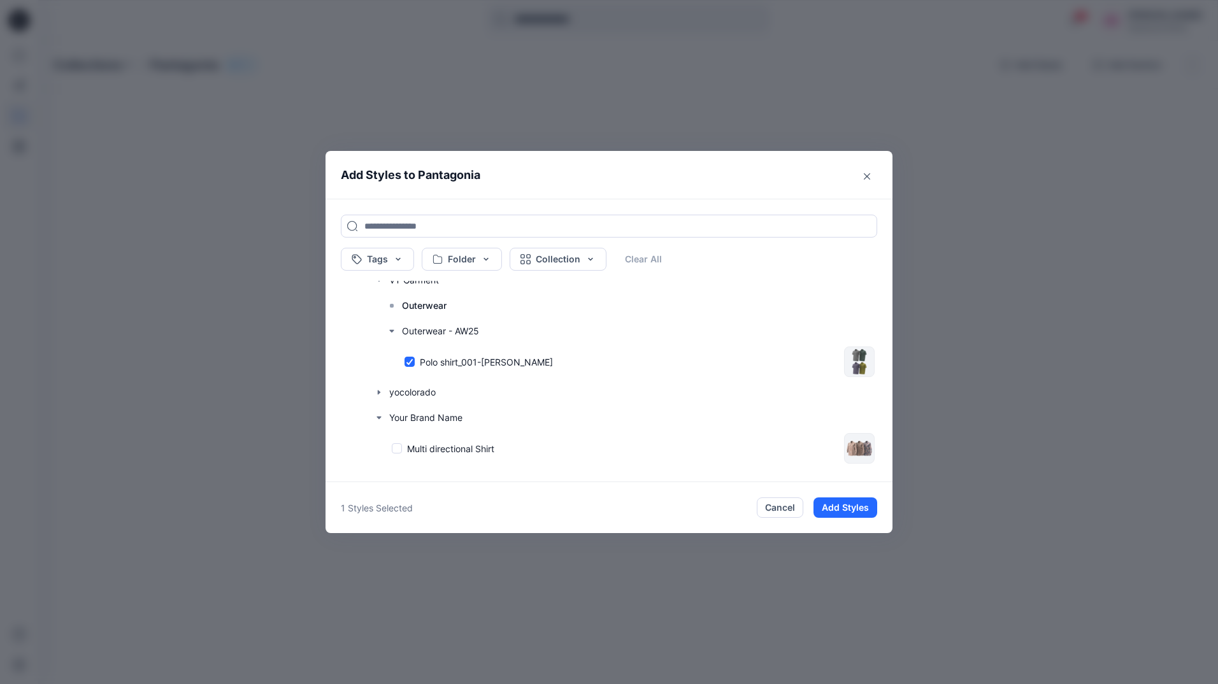
drag, startPoint x: 843, startPoint y: 510, endPoint x: 848, endPoint y: 521, distance: 11.4
click at [843, 510] on button "Add Styles" at bounding box center [846, 508] width 64 height 20
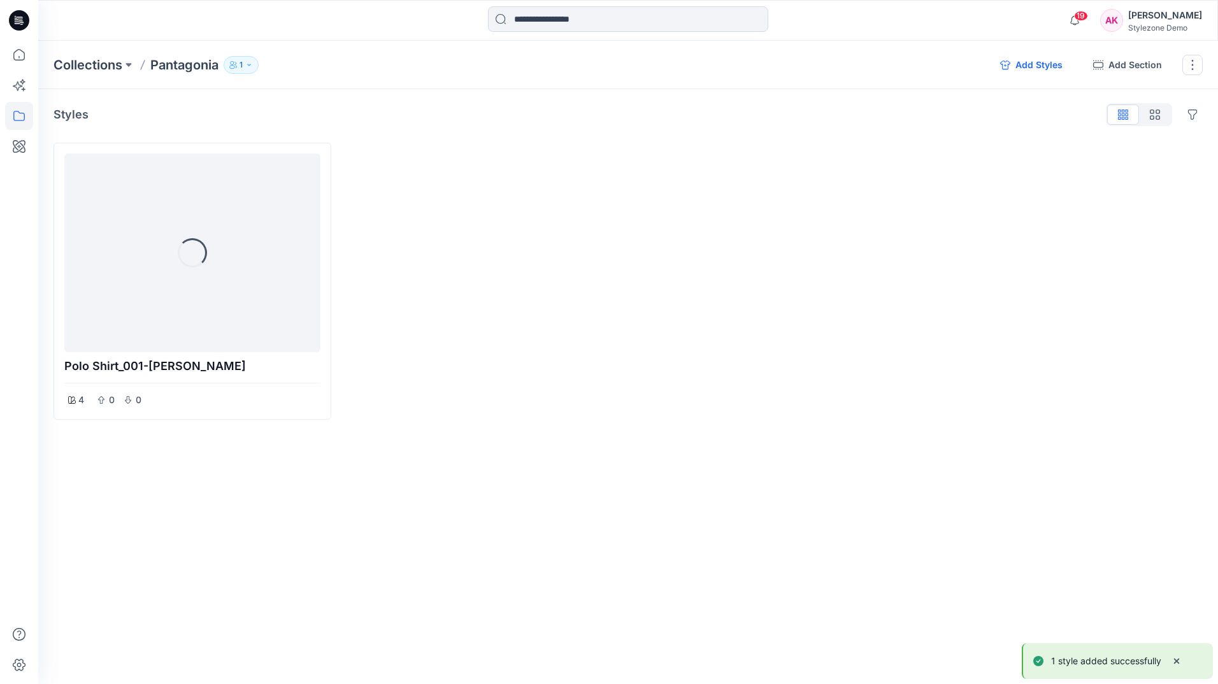
click at [1041, 65] on button "Add Styles" at bounding box center [1031, 65] width 83 height 20
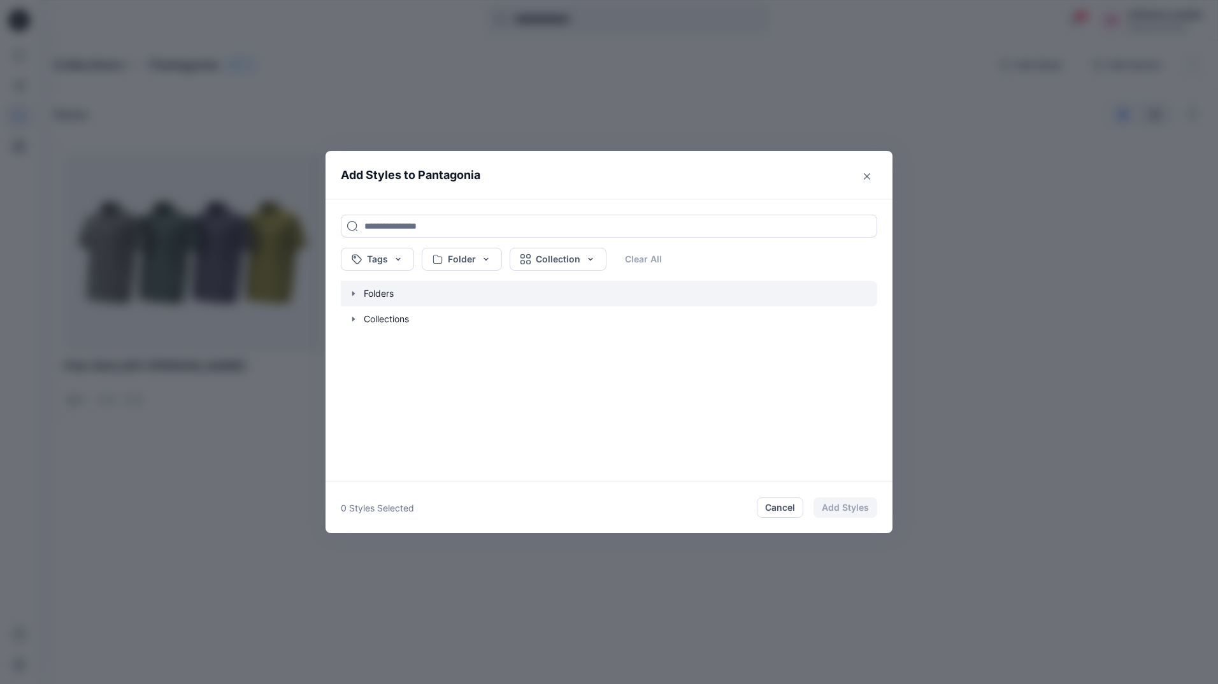
click at [354, 292] on icon "button" at bounding box center [354, 294] width 10 height 10
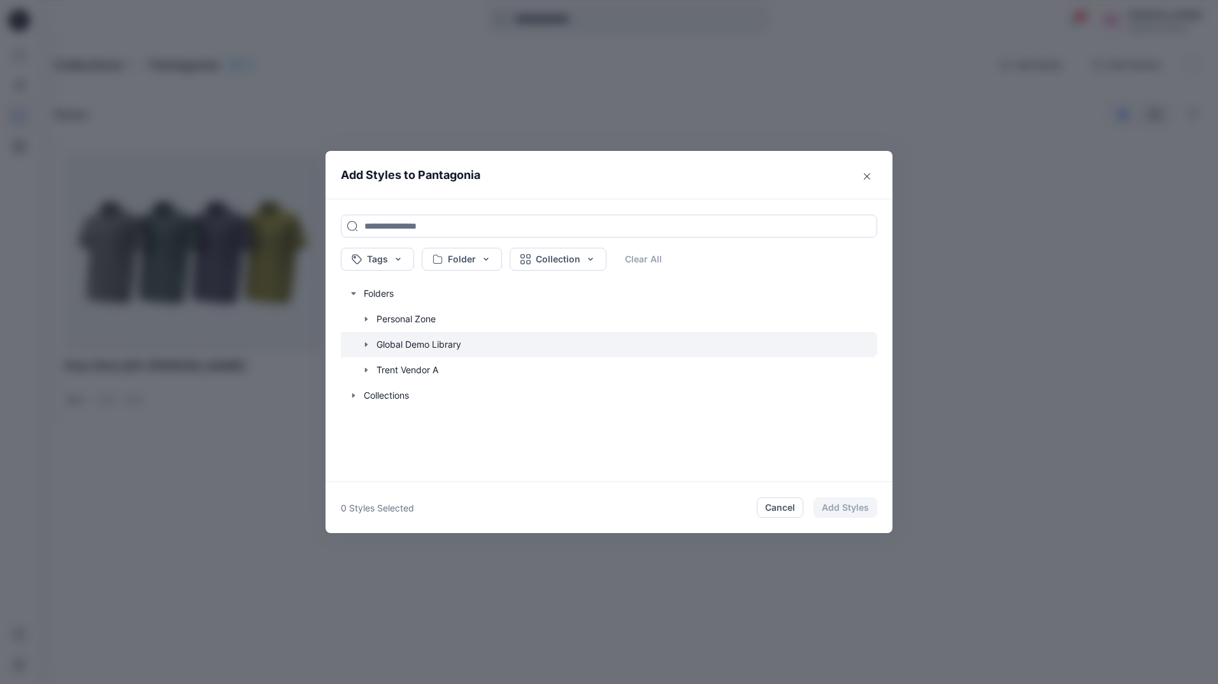
click at [364, 345] on icon "button" at bounding box center [366, 345] width 10 height 10
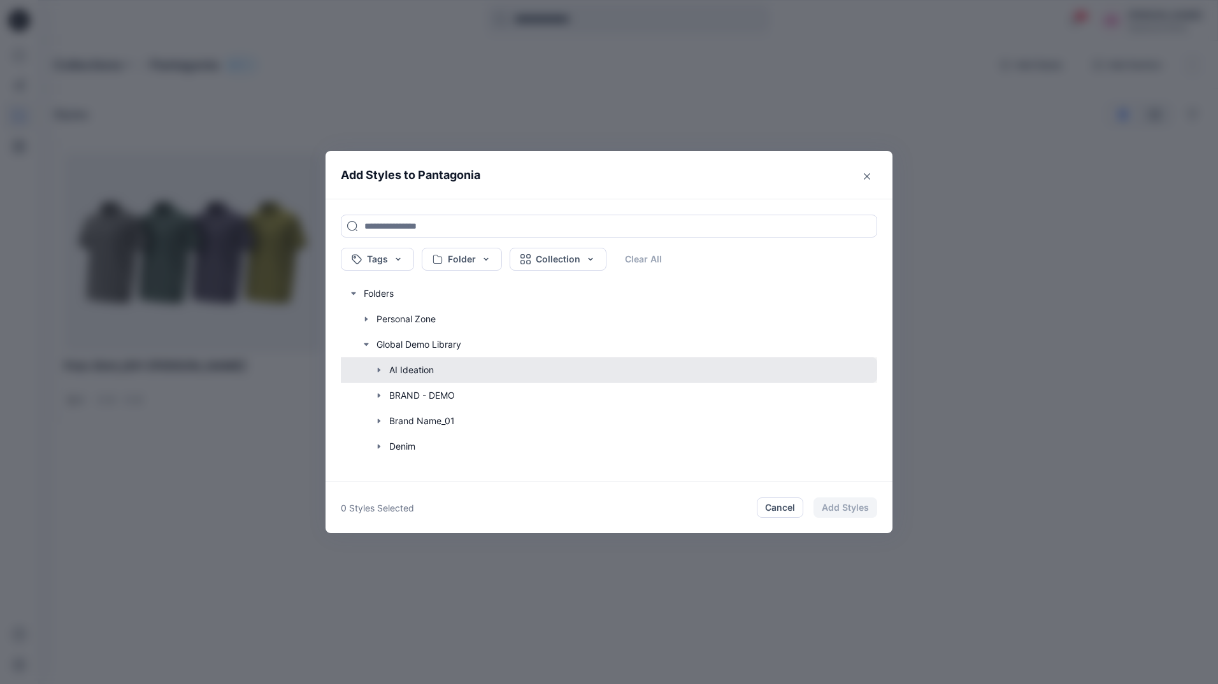
scroll to position [64, 0]
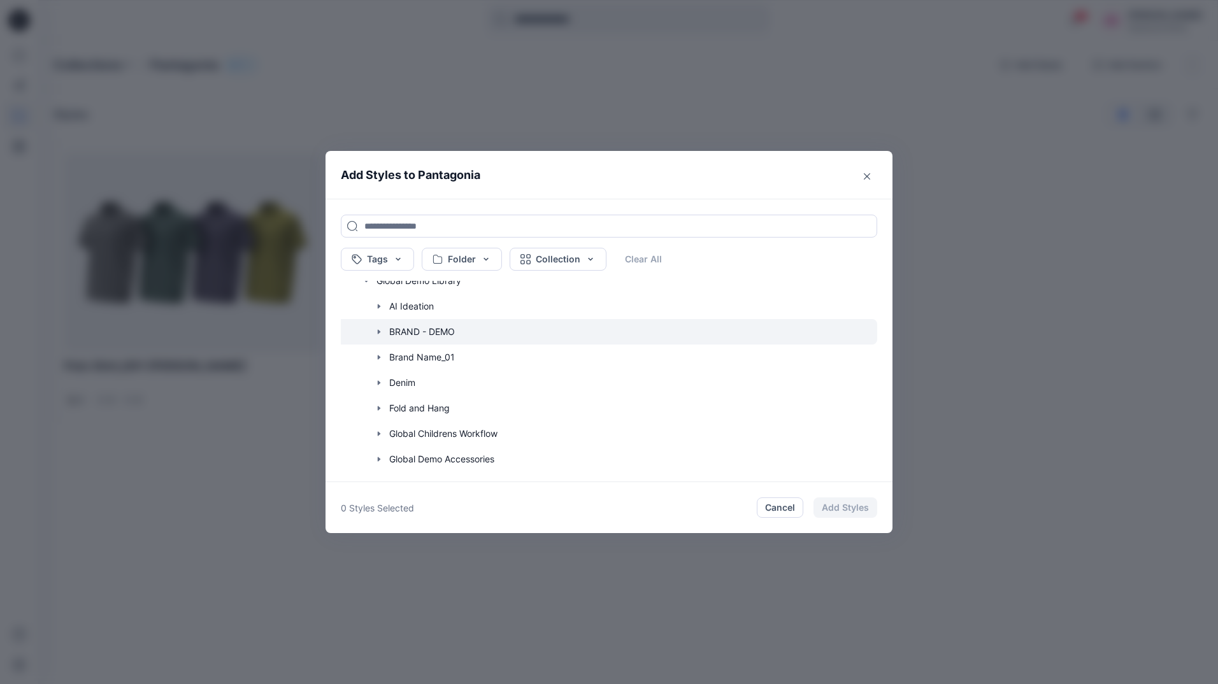
click at [377, 332] on icon "button" at bounding box center [379, 332] width 10 height 10
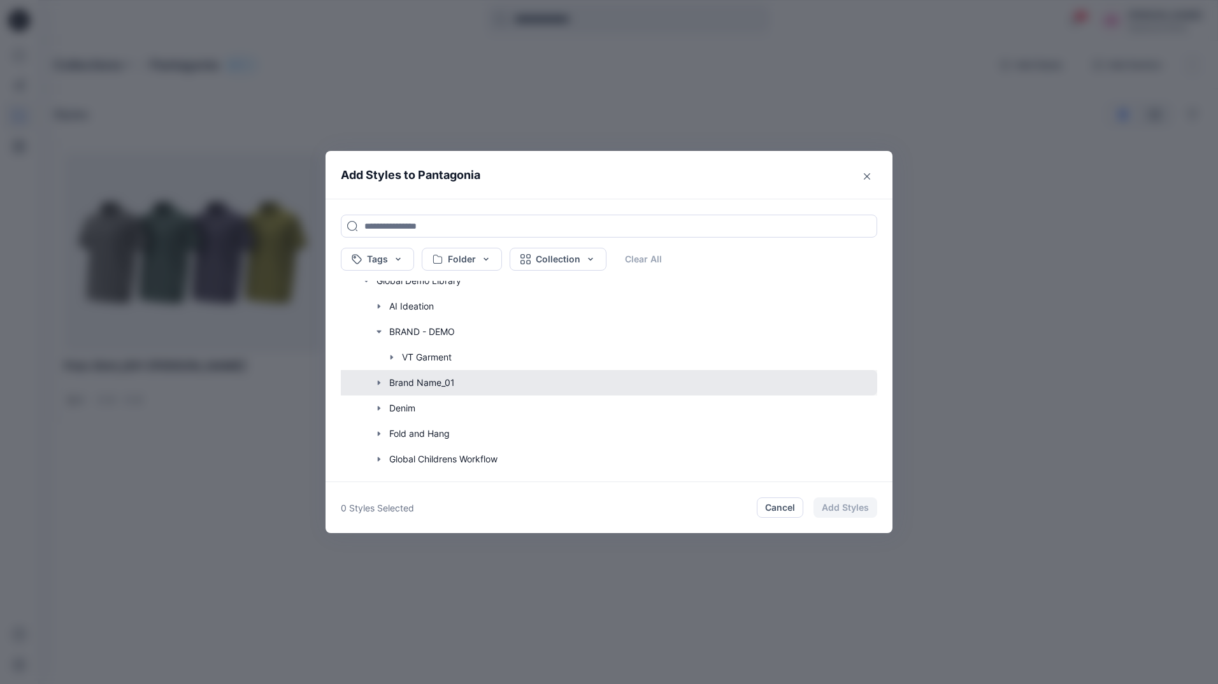
click at [385, 384] on button "button" at bounding box center [602, 382] width 549 height 25
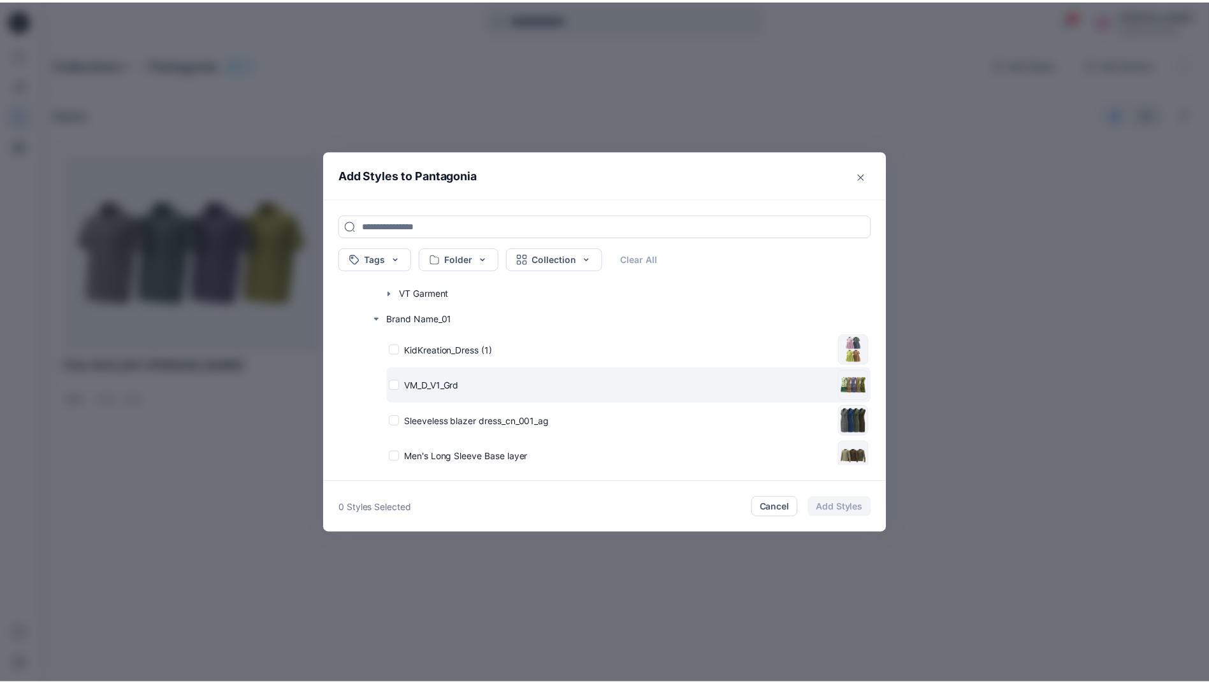
scroll to position [191, 0]
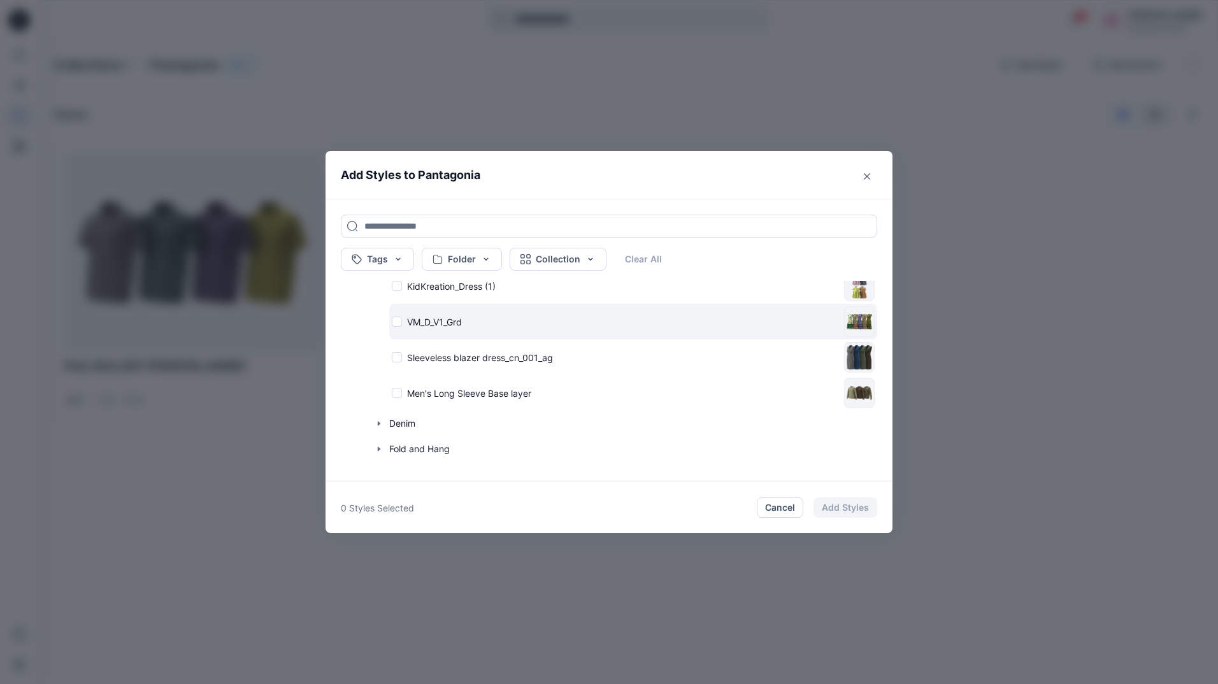
click at [394, 321] on div "VM_D_V1_Grd" at bounding box center [615, 321] width 447 height 13
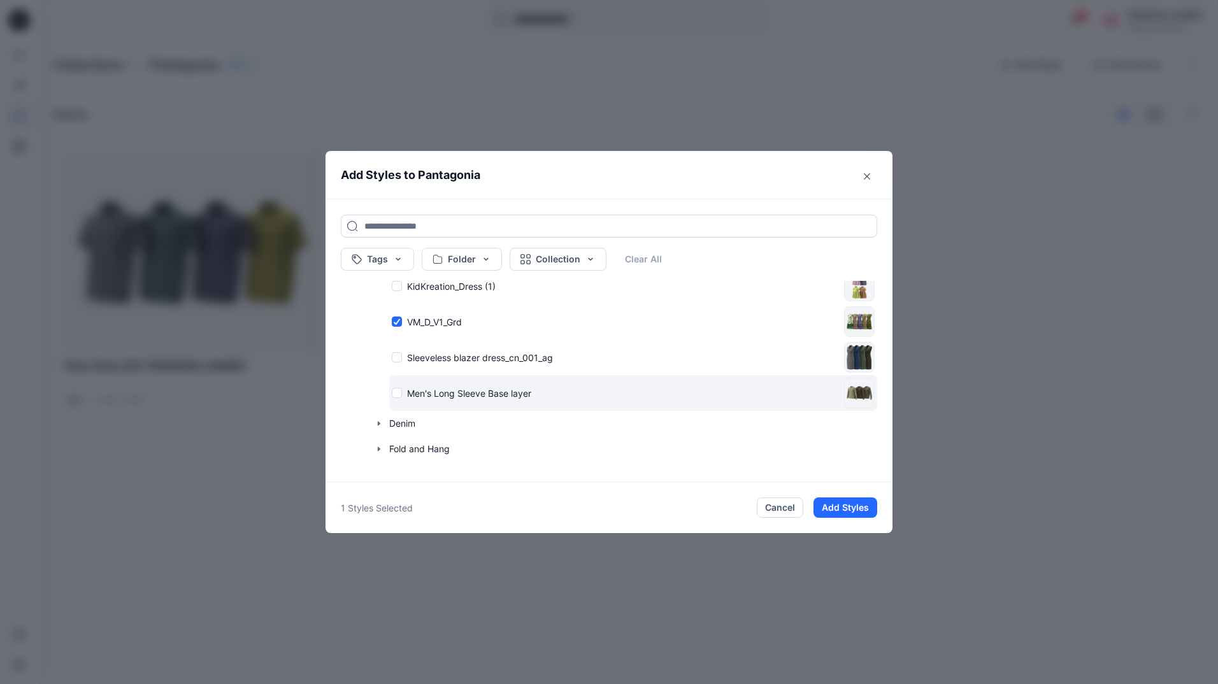
click at [391, 398] on div "Men's Long Sleeve Base layer" at bounding box center [633, 393] width 488 height 36
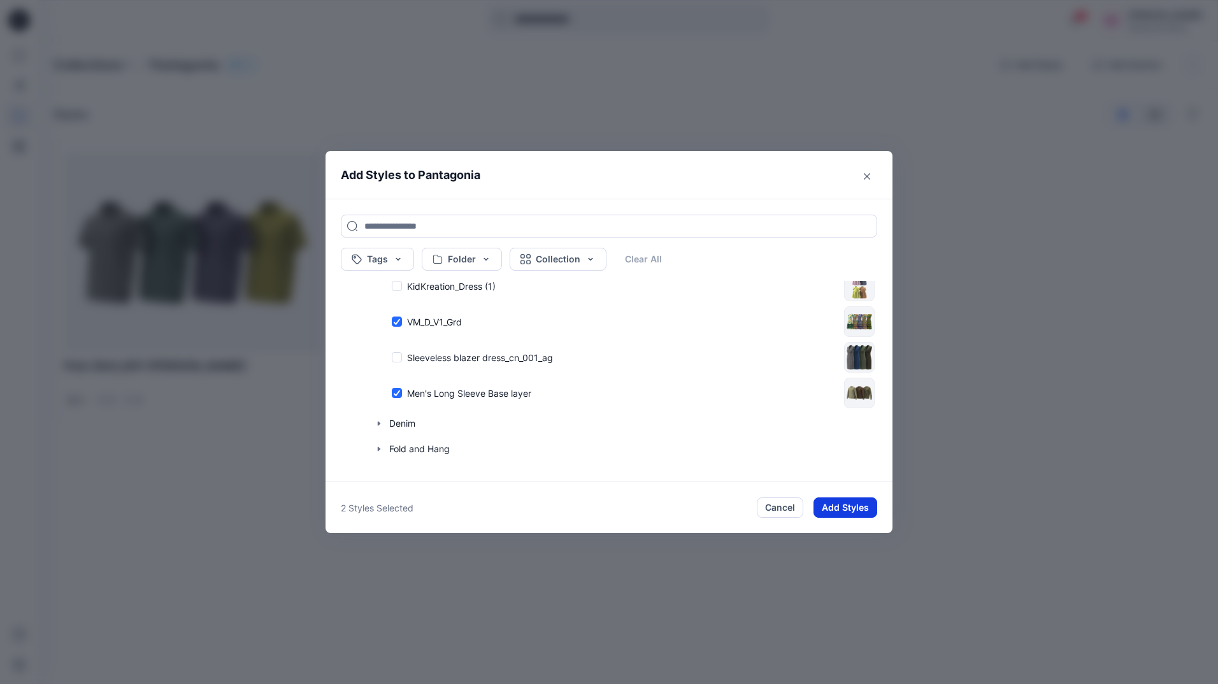
click at [852, 511] on button "Add Styles" at bounding box center [846, 508] width 64 height 20
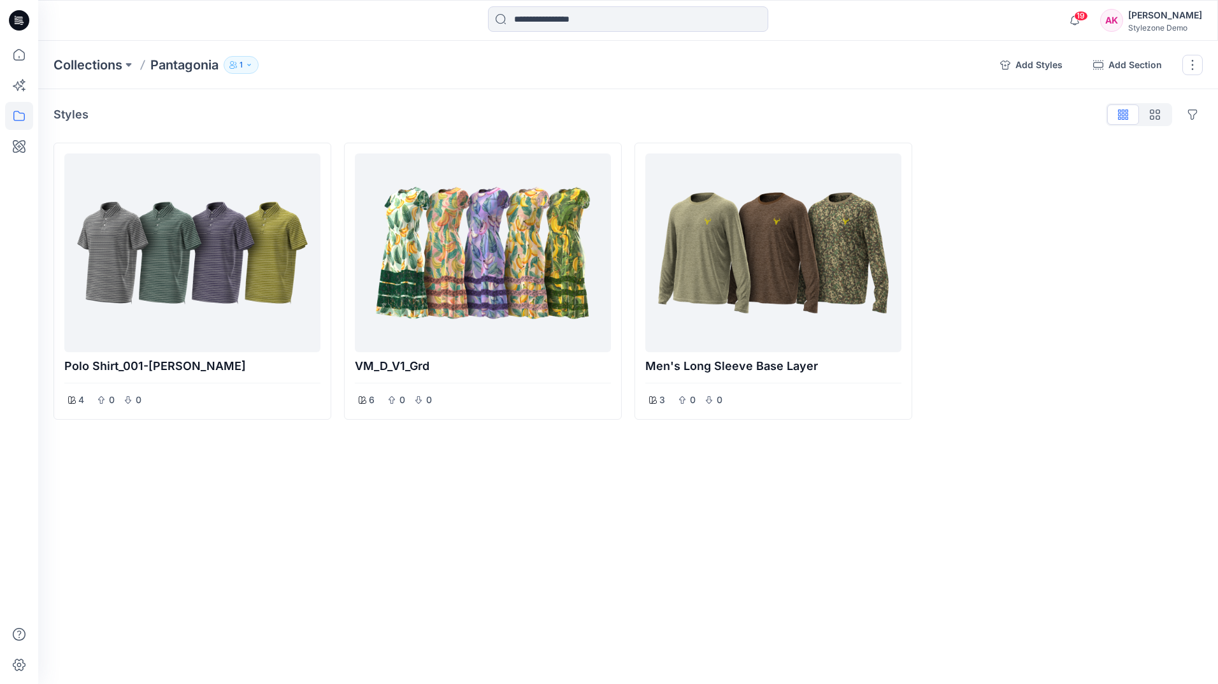
click at [247, 65] on icon "button" at bounding box center [249, 65] width 8 height 8
click at [398, 104] on icon "button" at bounding box center [396, 104] width 10 height 10
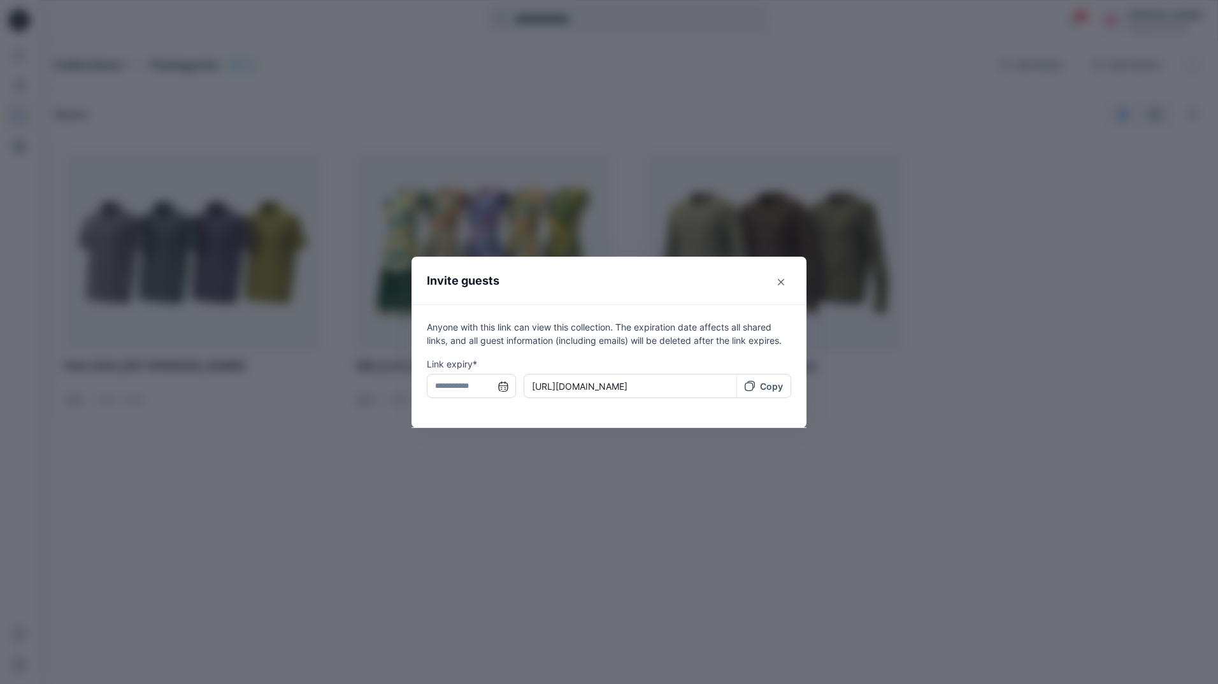
click at [502, 389] on input "text" at bounding box center [471, 386] width 89 height 24
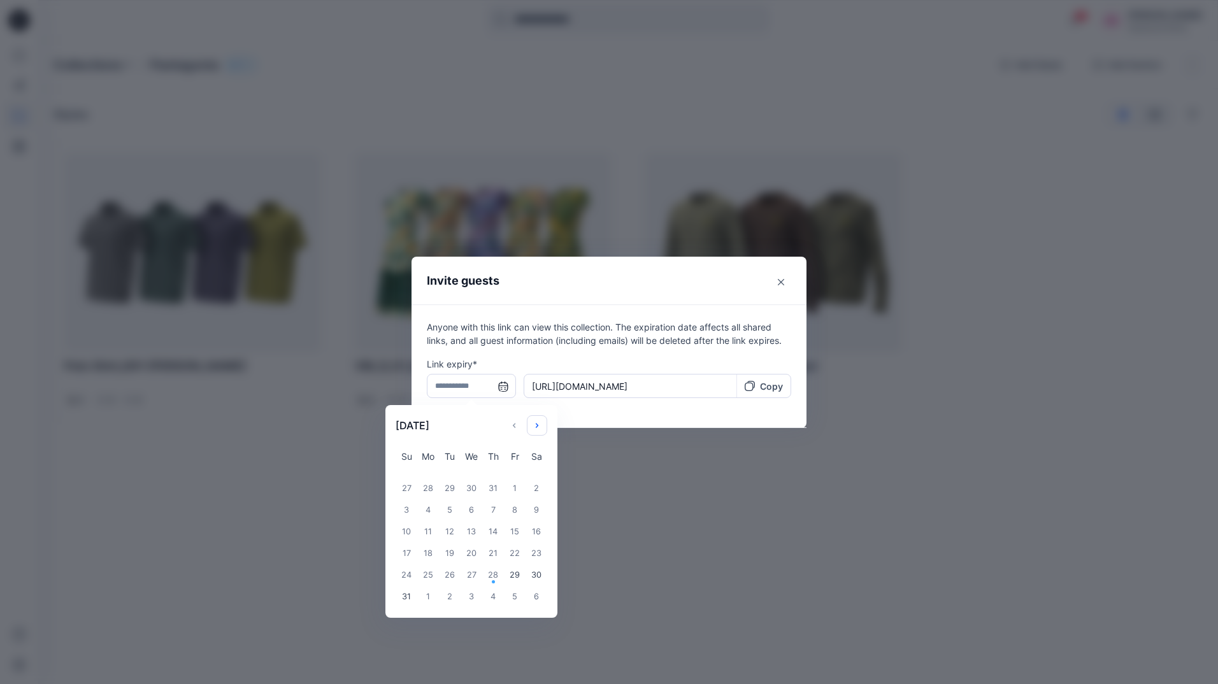
click at [538, 424] on icon "Choose Date" at bounding box center [537, 426] width 10 height 10
click at [407, 597] on div "30" at bounding box center [407, 597] width 22 height 22
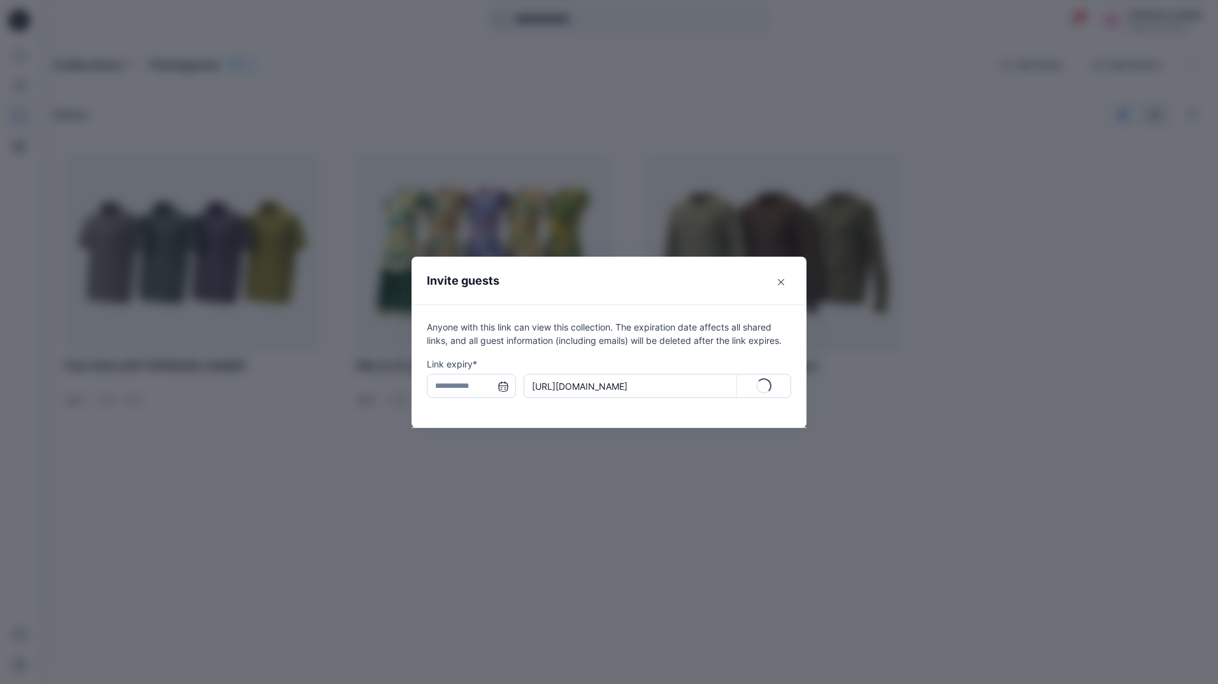
type input "**********"
click at [768, 391] on p "Copy" at bounding box center [771, 386] width 23 height 13
click at [784, 282] on icon "Close" at bounding box center [781, 282] width 6 height 6
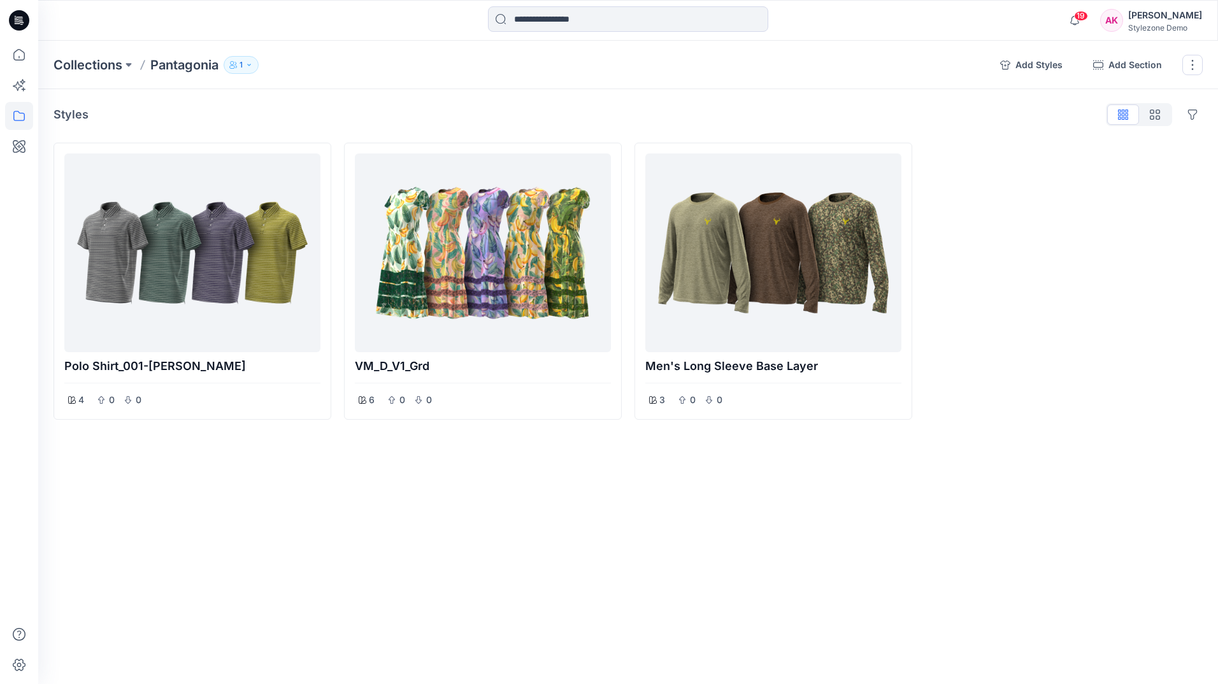
click at [243, 108] on div "Styles Hide Legacy Styles" at bounding box center [628, 114] width 1149 height 20
click at [245, 59] on button "1" at bounding box center [241, 65] width 35 height 18
click at [373, 106] on icon "Manage users" at bounding box center [369, 104] width 10 height 10
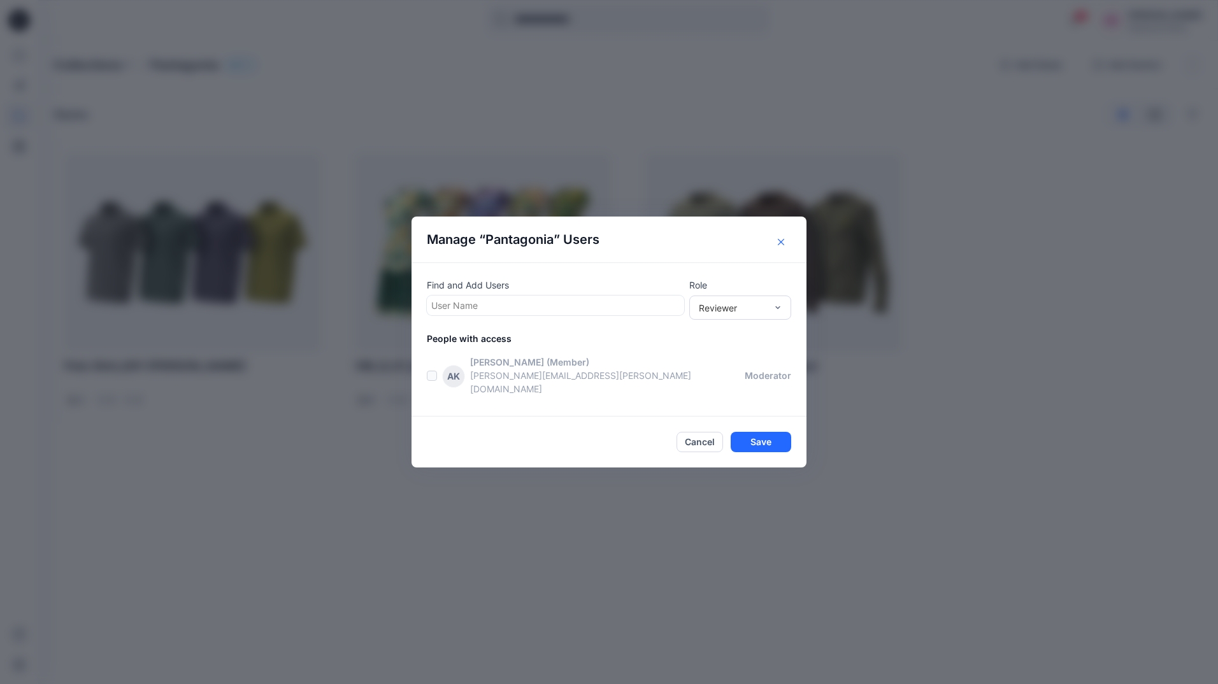
click at [786, 251] on button "Close" at bounding box center [781, 242] width 20 height 20
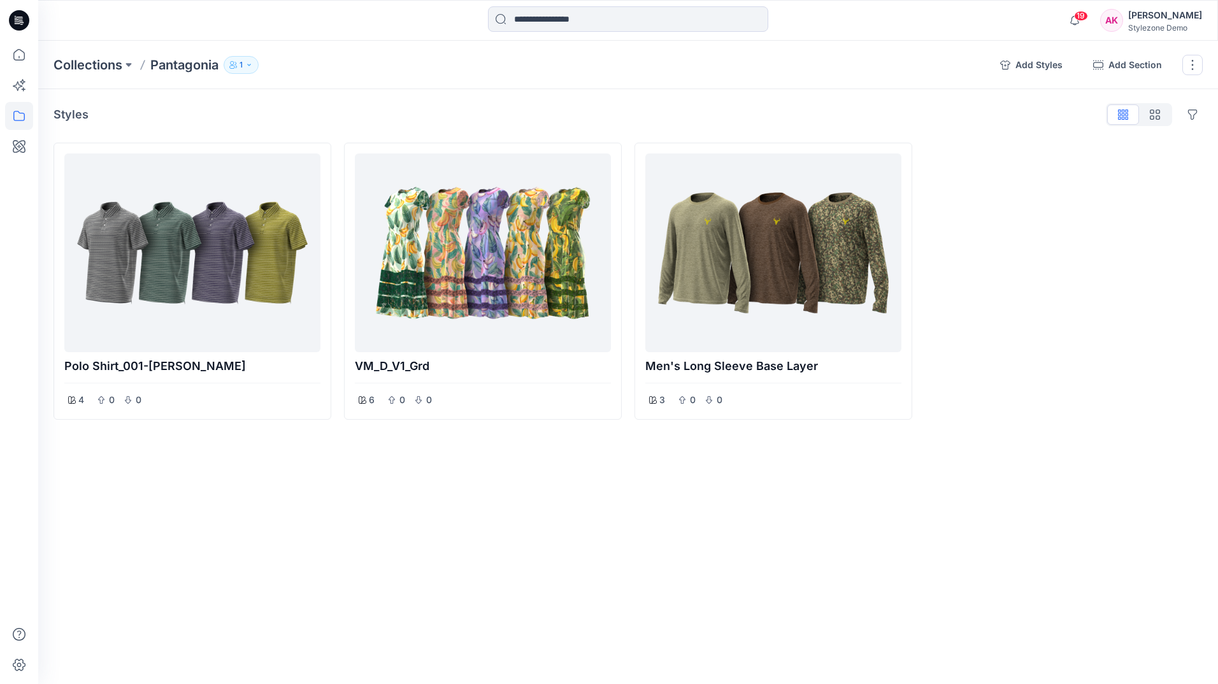
click at [1126, 16] on div "AK [PERSON_NAME] Stylezone Demo" at bounding box center [1151, 20] width 102 height 25
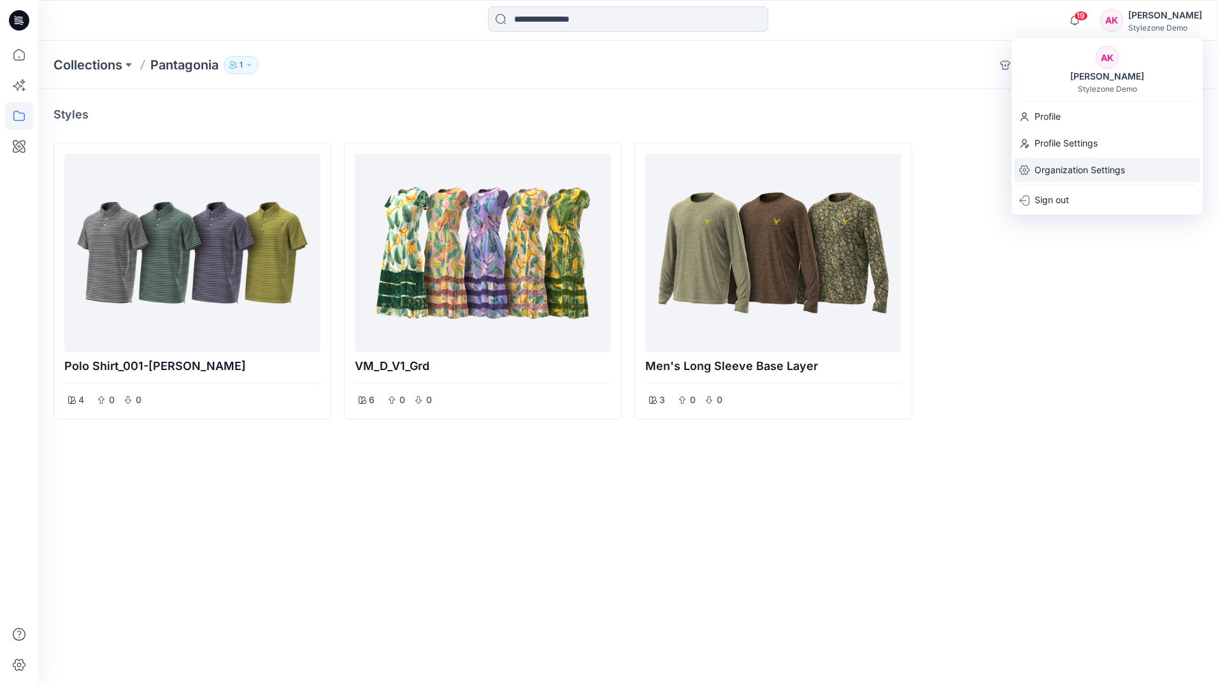
click at [1084, 169] on p "Organization Settings" at bounding box center [1080, 170] width 90 height 24
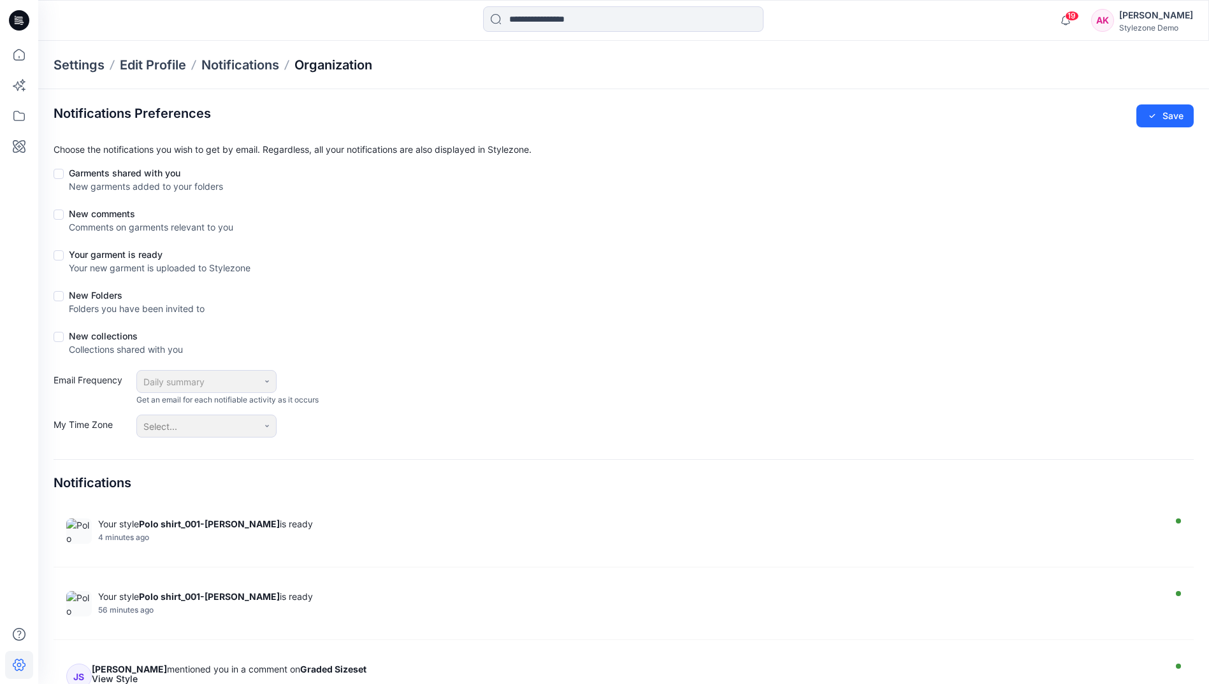
click at [370, 63] on p "Organization" at bounding box center [333, 65] width 78 height 18
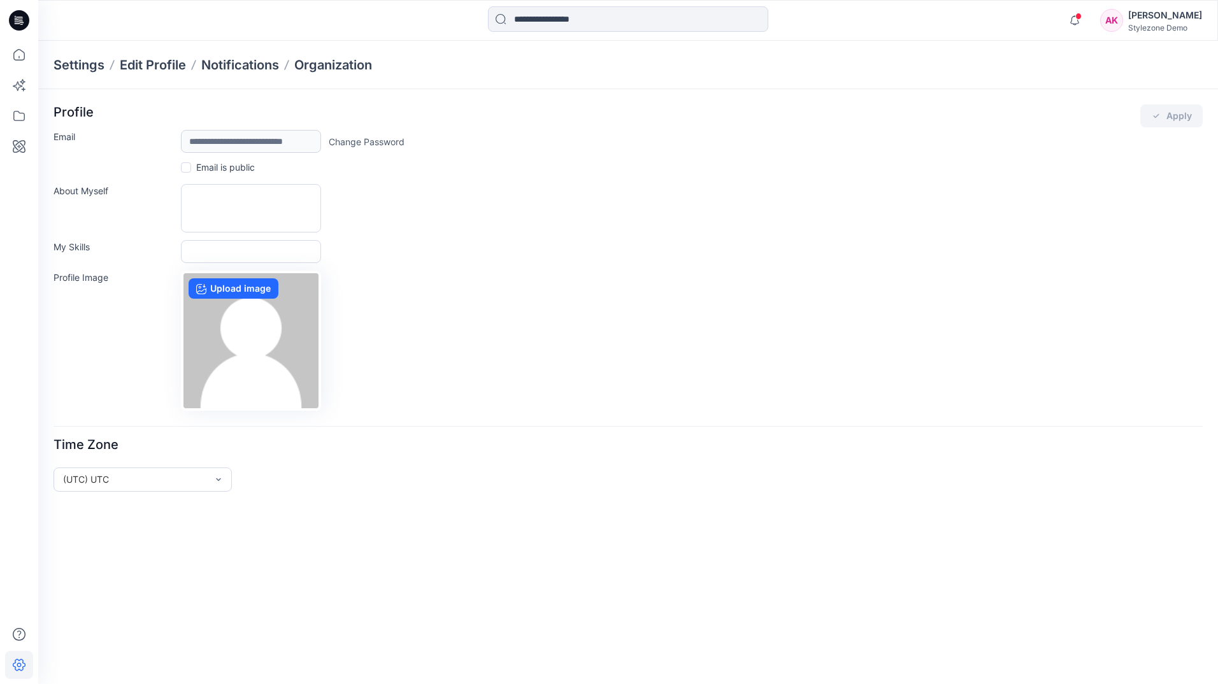
click at [1111, 11] on div "AK" at bounding box center [1111, 20] width 23 height 23
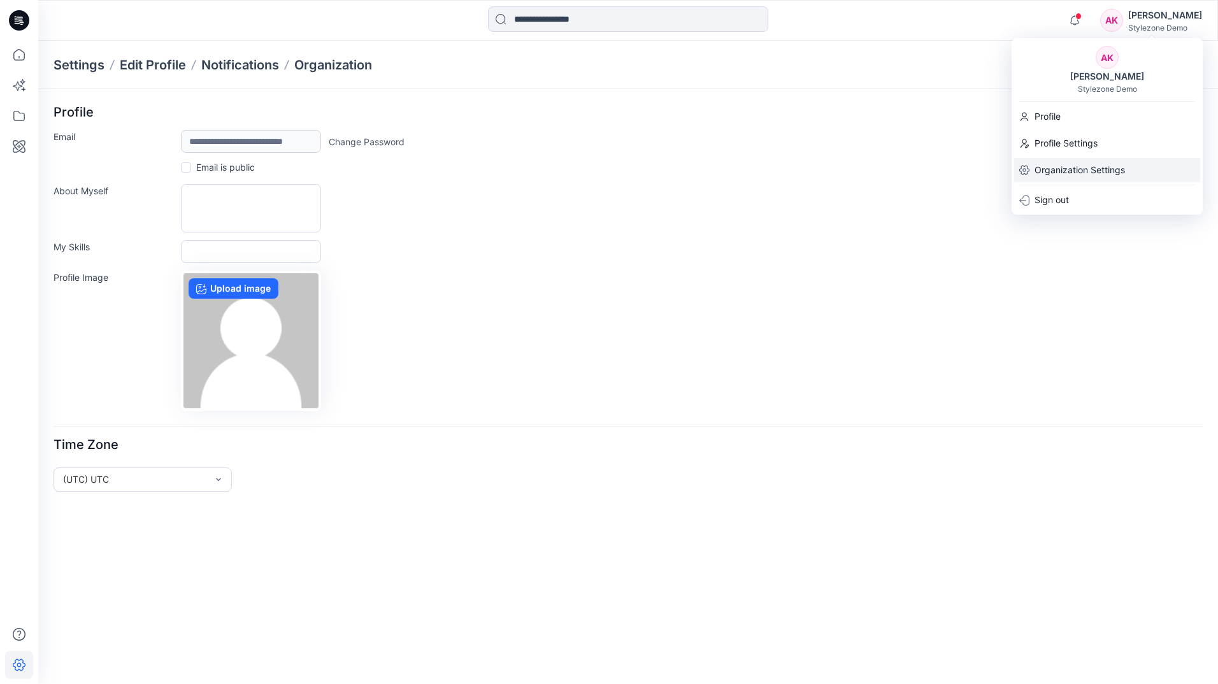
click at [1077, 169] on p "Organization Settings" at bounding box center [1080, 170] width 90 height 24
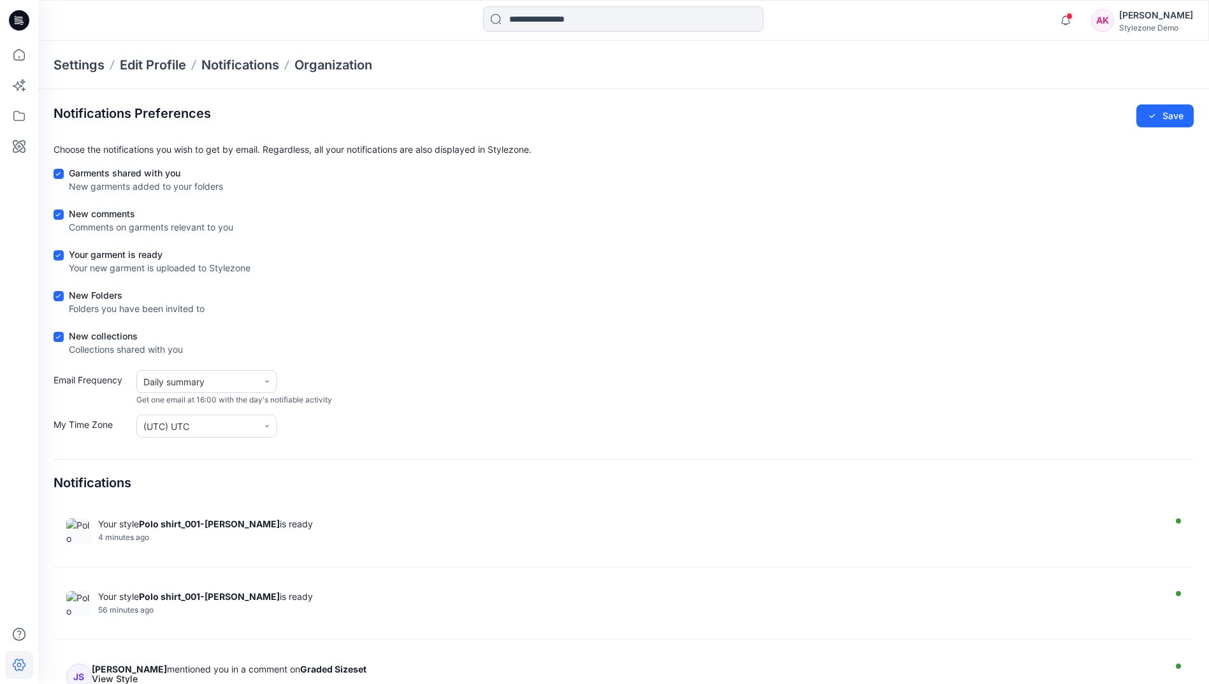
click at [1098, 25] on div "AK" at bounding box center [1102, 20] width 23 height 23
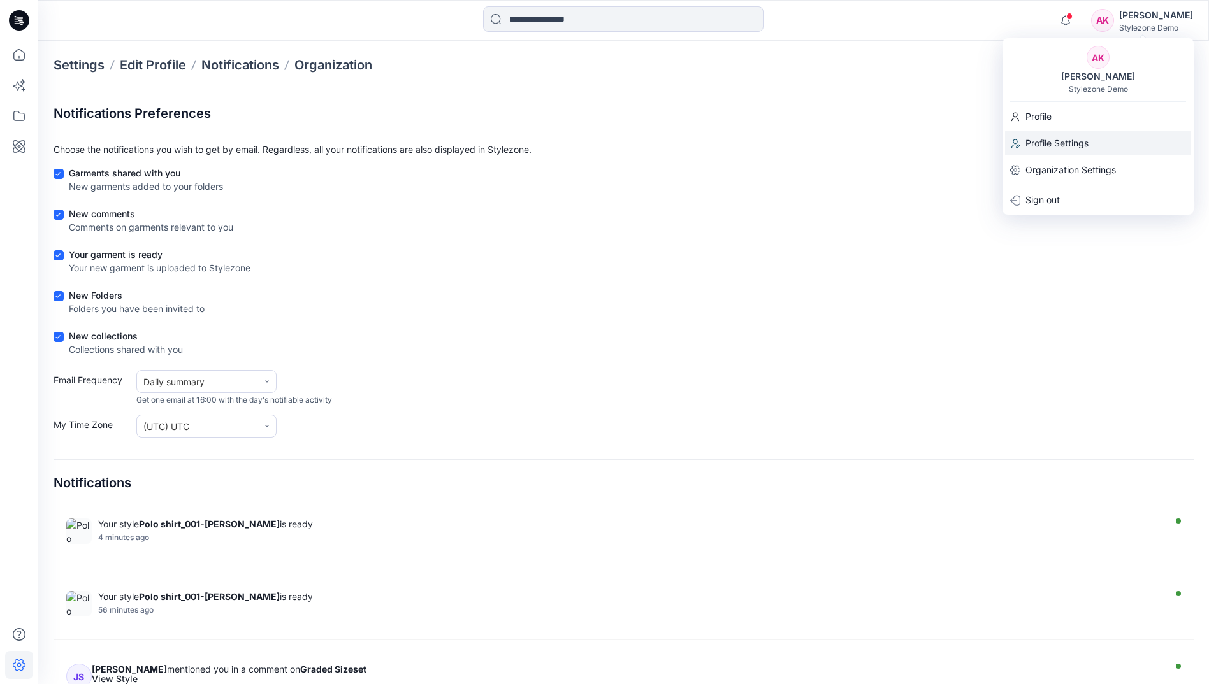
click at [1094, 143] on div "Profile Settings" at bounding box center [1098, 143] width 186 height 24
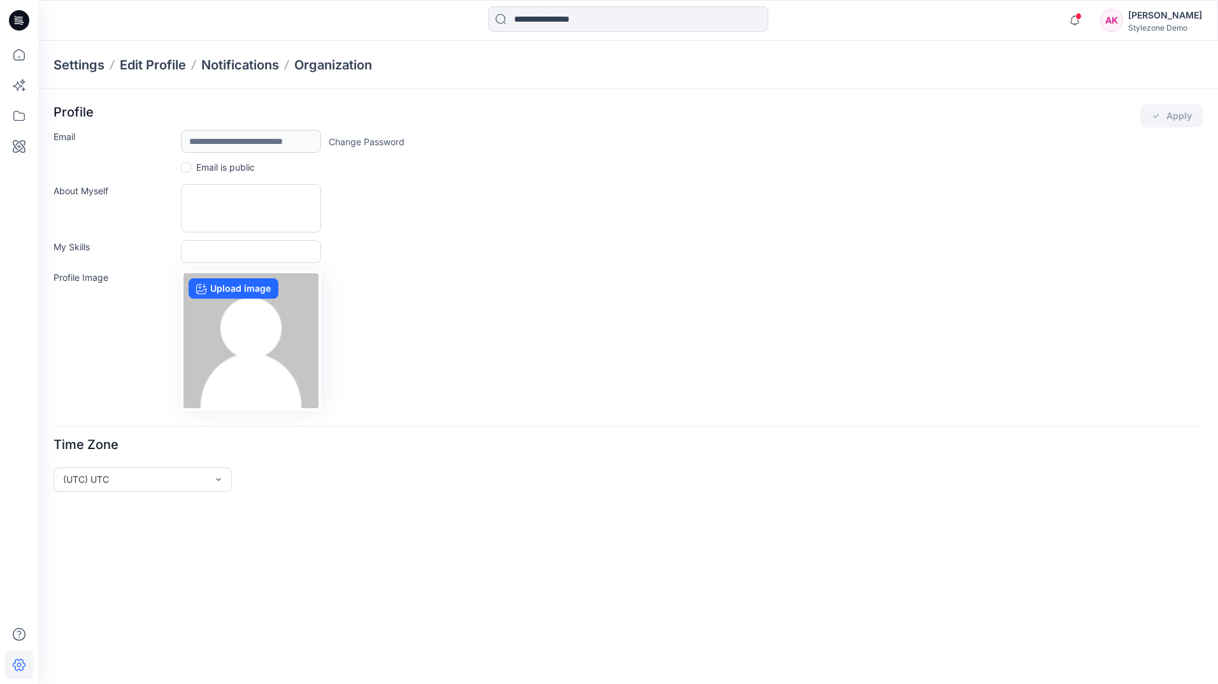
click at [1115, 19] on div "AK" at bounding box center [1111, 20] width 23 height 23
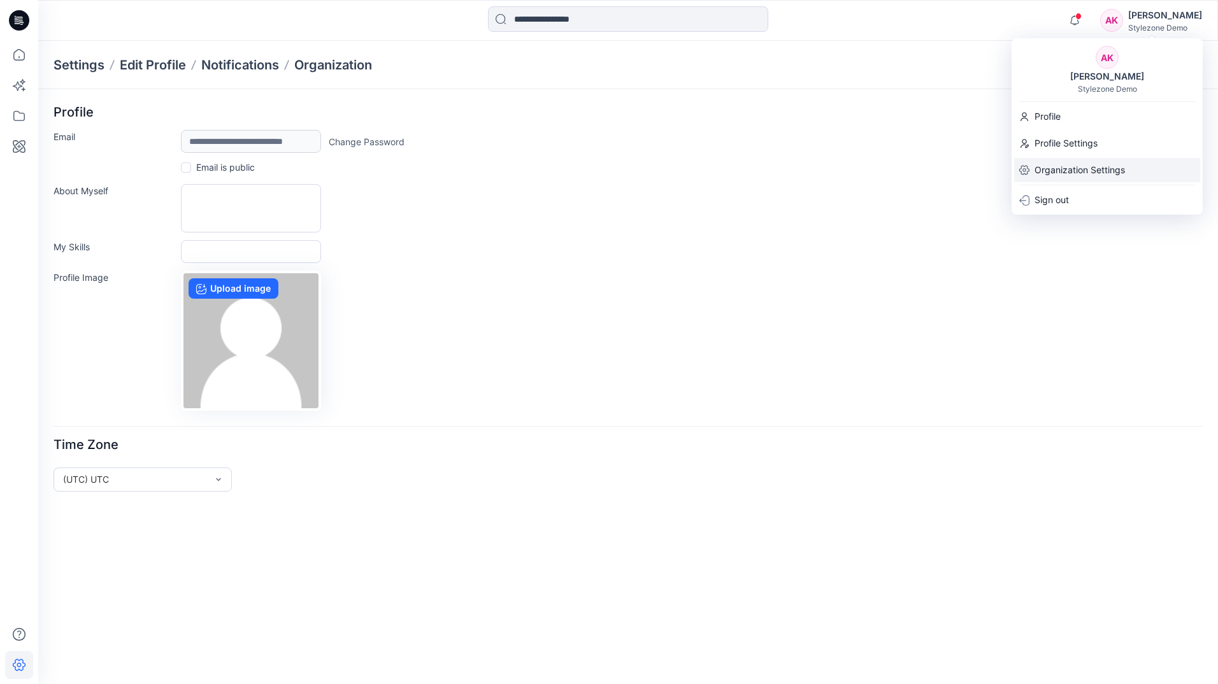
click at [1106, 168] on p "Organization Settings" at bounding box center [1080, 170] width 90 height 24
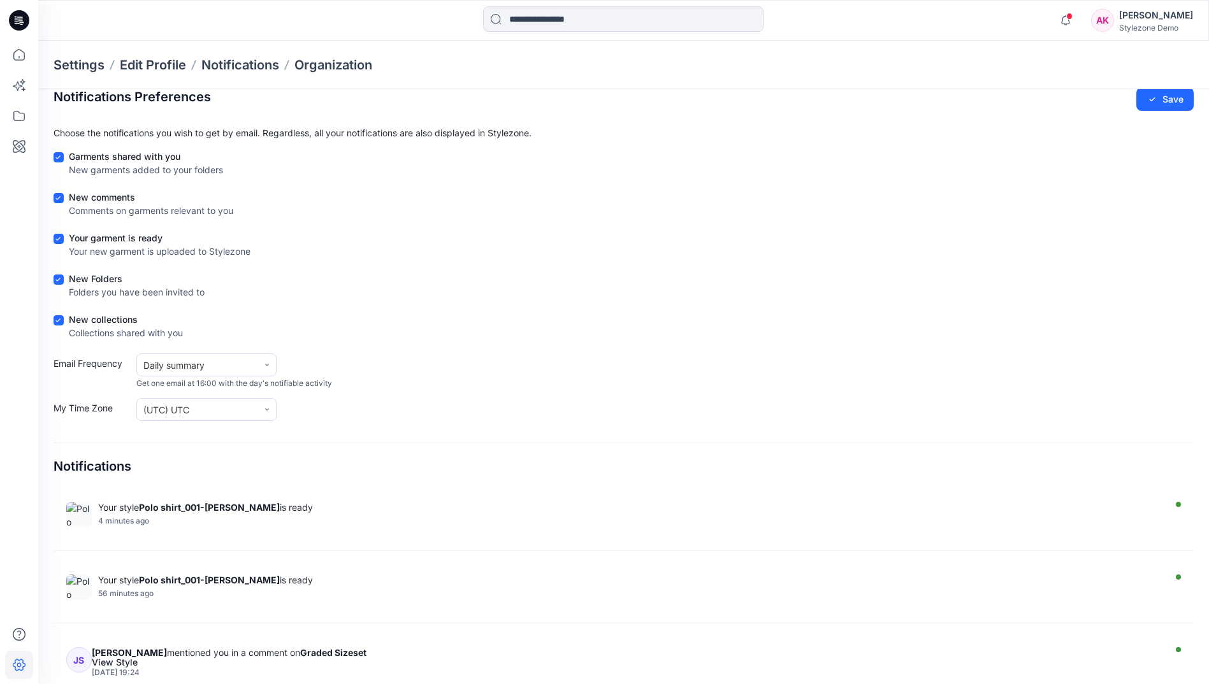
scroll to position [33, 0]
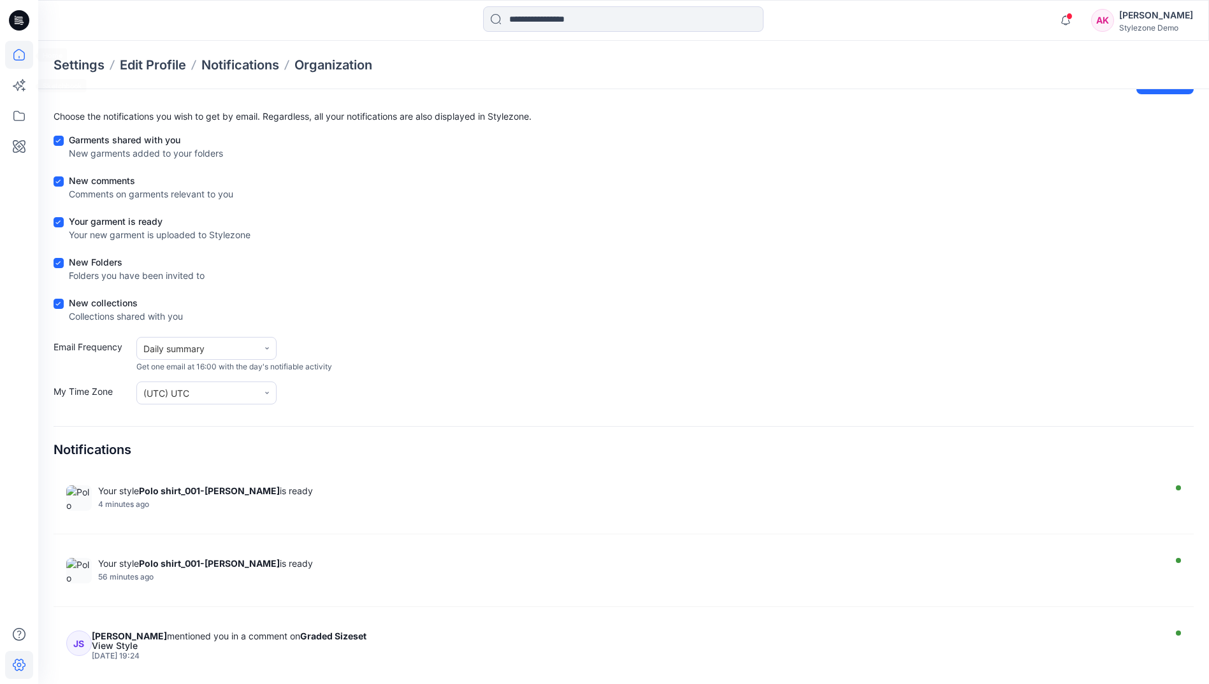
click at [8, 55] on icon at bounding box center [19, 55] width 28 height 28
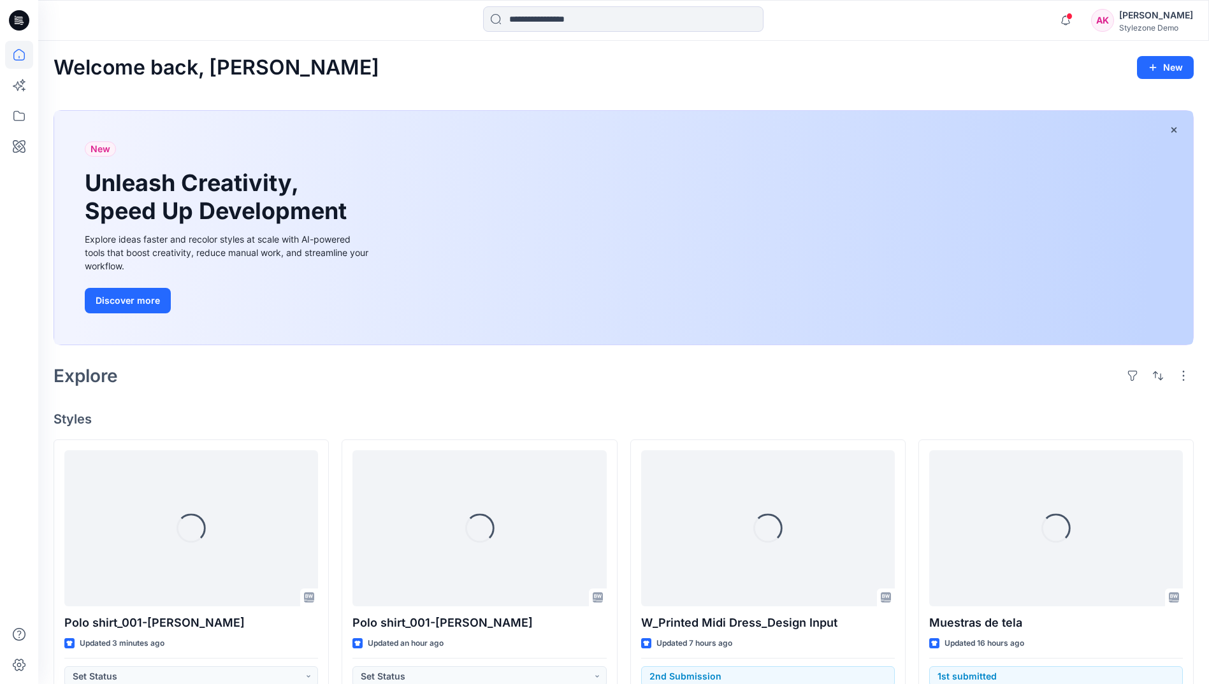
scroll to position [255, 0]
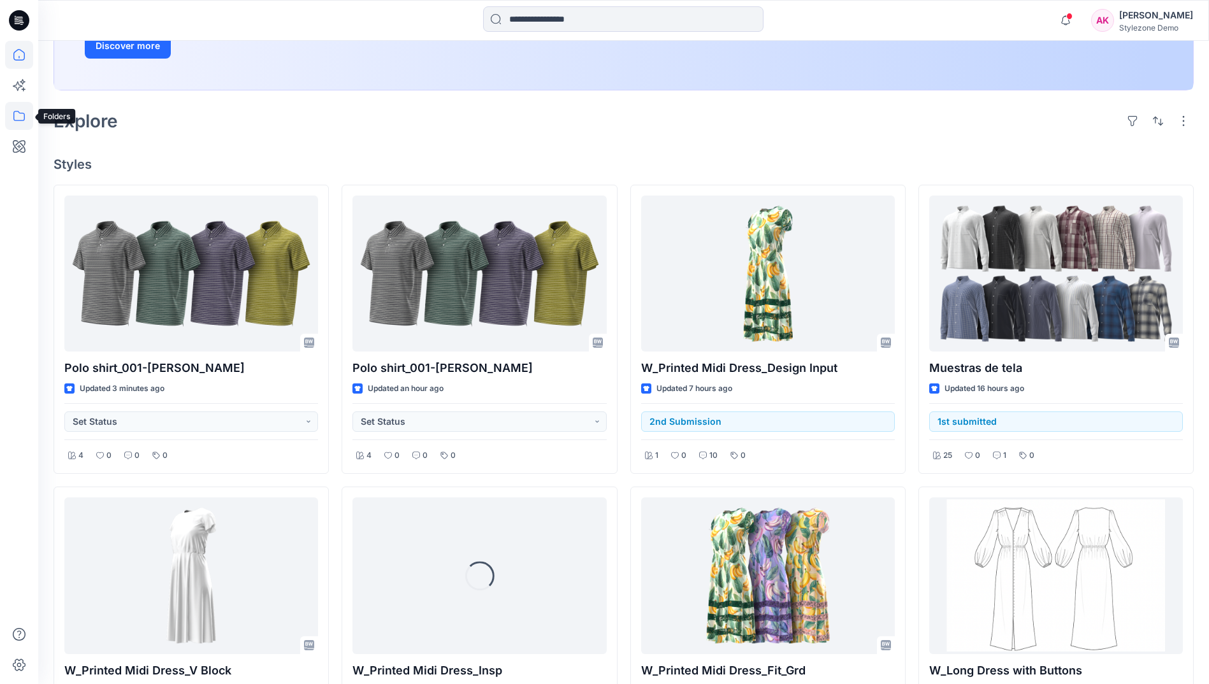
click at [25, 115] on icon at bounding box center [19, 116] width 28 height 28
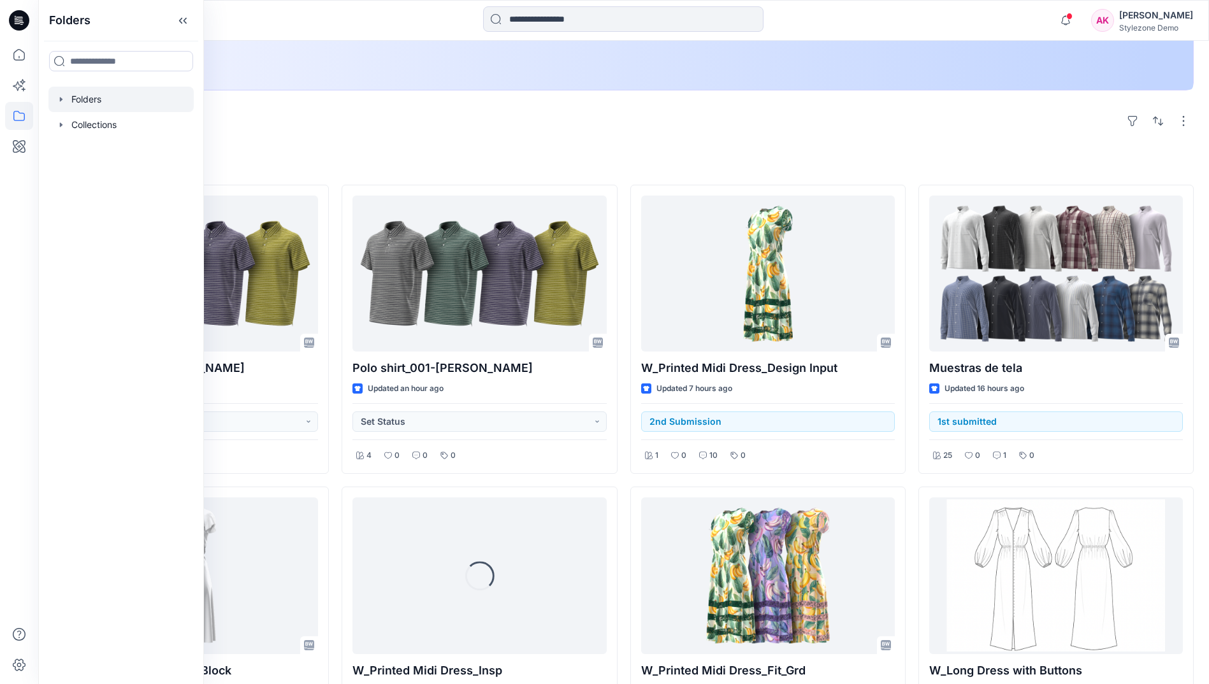
click at [93, 97] on div at bounding box center [120, 99] width 145 height 25
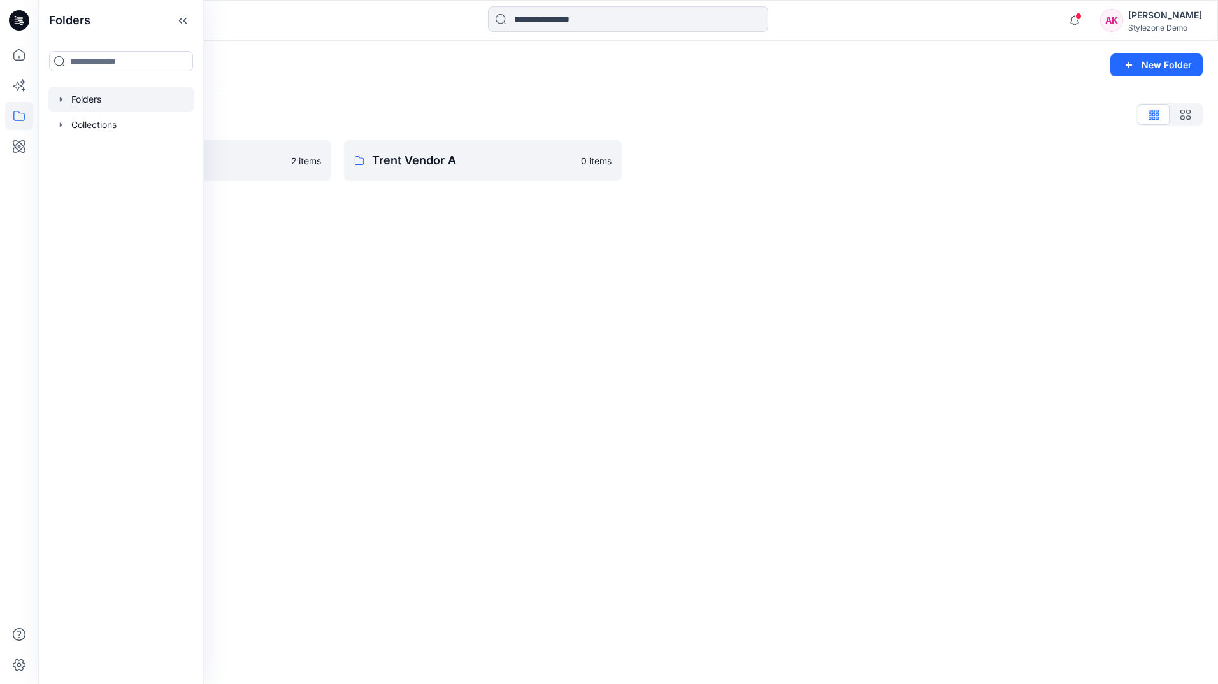
click at [399, 206] on div "Folders New Folder Folders List Global Demo Library 2 items Trent Vendor A 0 it…" at bounding box center [628, 363] width 1180 height 644
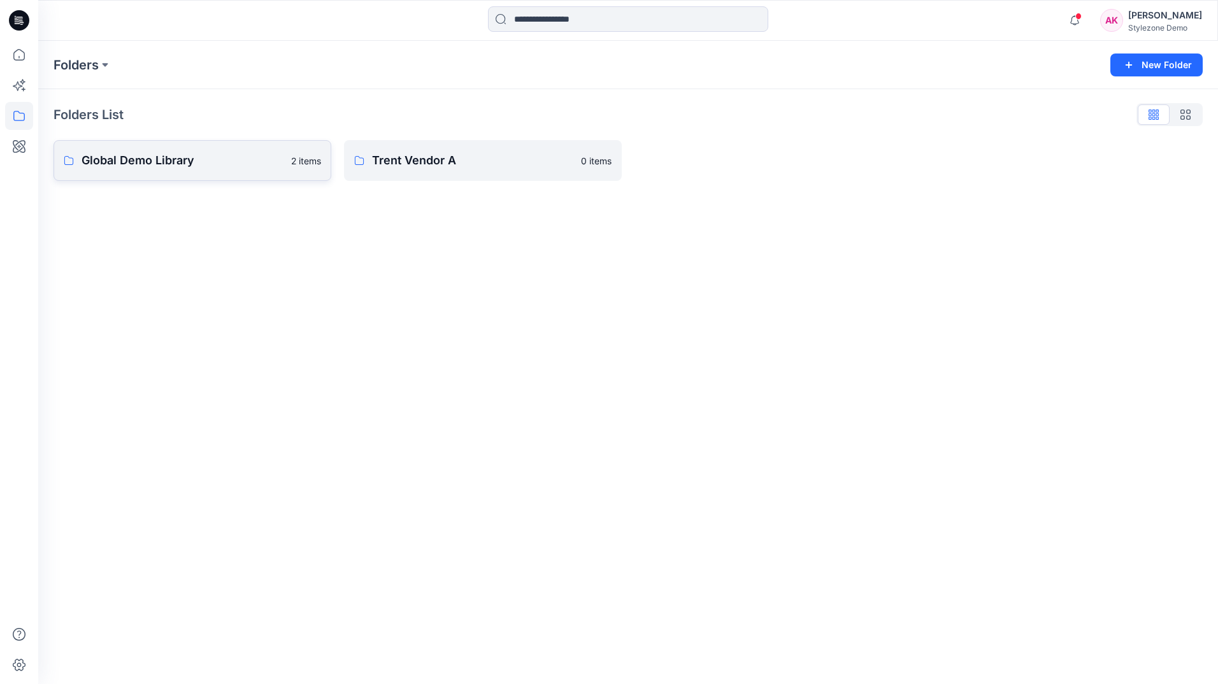
drag, startPoint x: 194, startPoint y: 136, endPoint x: 194, endPoint y: 164, distance: 28.0
click at [194, 136] on div "Folders List Global Demo Library 2 items Trent Vendor A 0 items" at bounding box center [628, 142] width 1180 height 107
click at [194, 165] on p "Global Demo Library" at bounding box center [191, 161] width 219 height 18
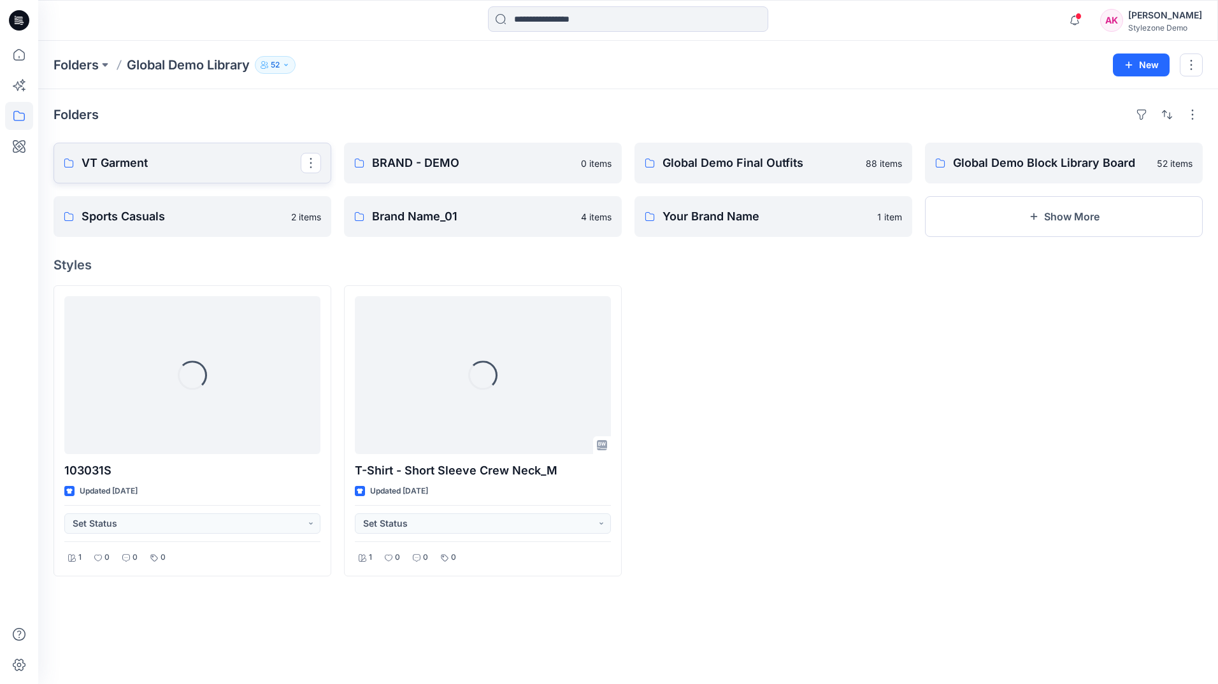
click at [195, 161] on p "VT Garment" at bounding box center [191, 163] width 219 height 18
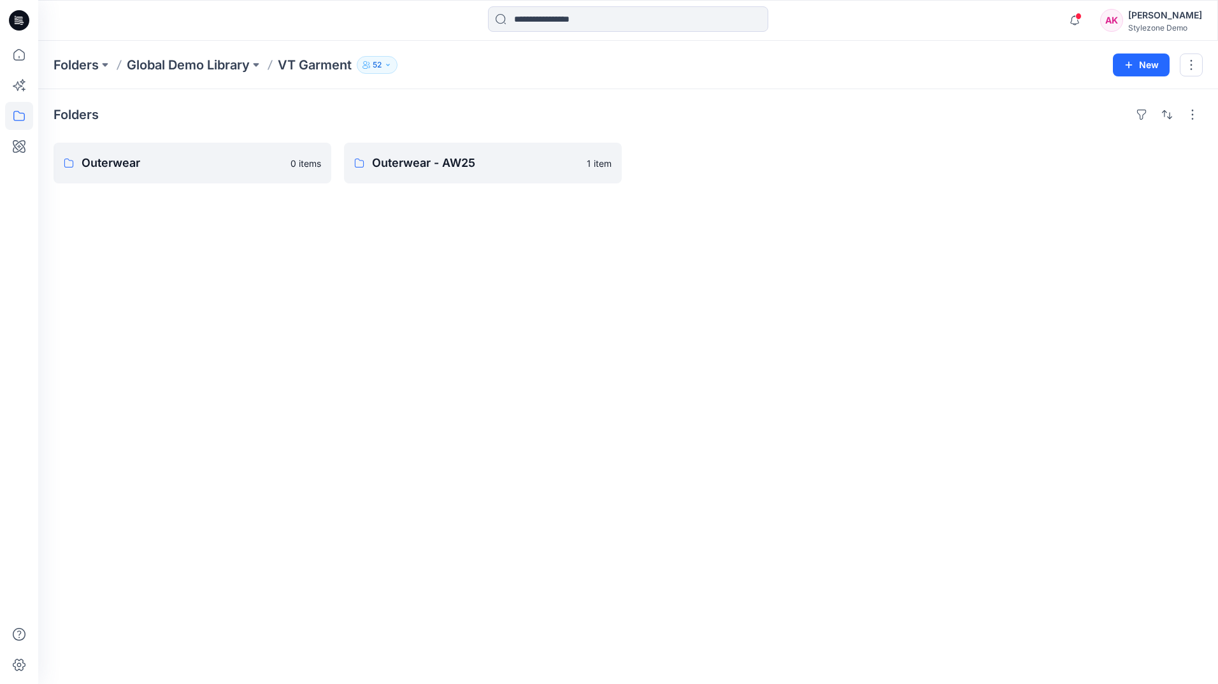
click at [391, 66] on icon "button" at bounding box center [388, 65] width 8 height 8
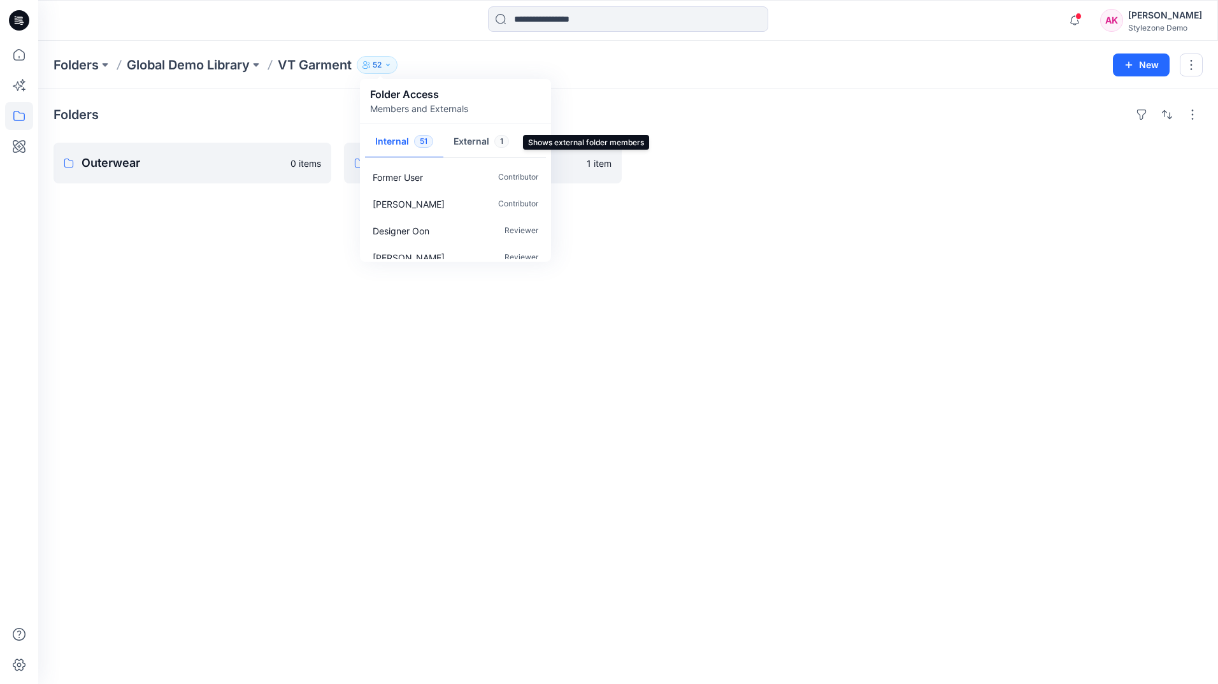
click at [484, 149] on button "External 1" at bounding box center [481, 142] width 76 height 32
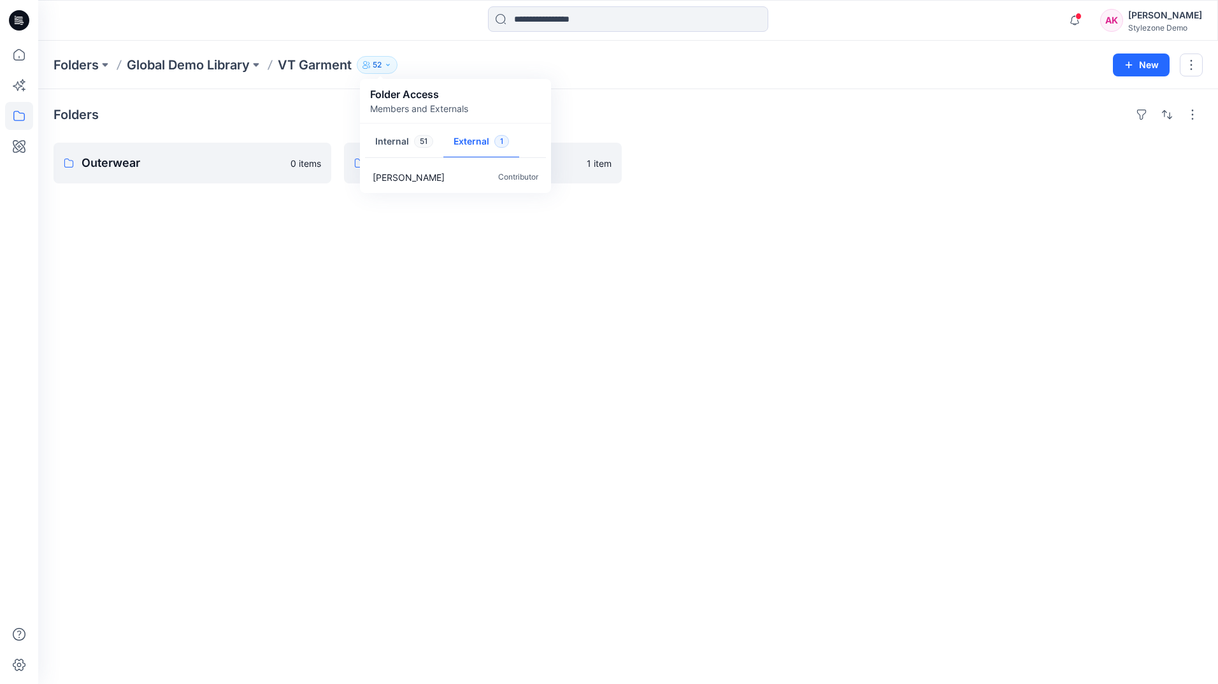
click at [492, 285] on div "Folders Outerwear 0 items Outerwear - AW25 1 item" at bounding box center [628, 386] width 1180 height 595
click at [24, 122] on icon at bounding box center [19, 116] width 28 height 28
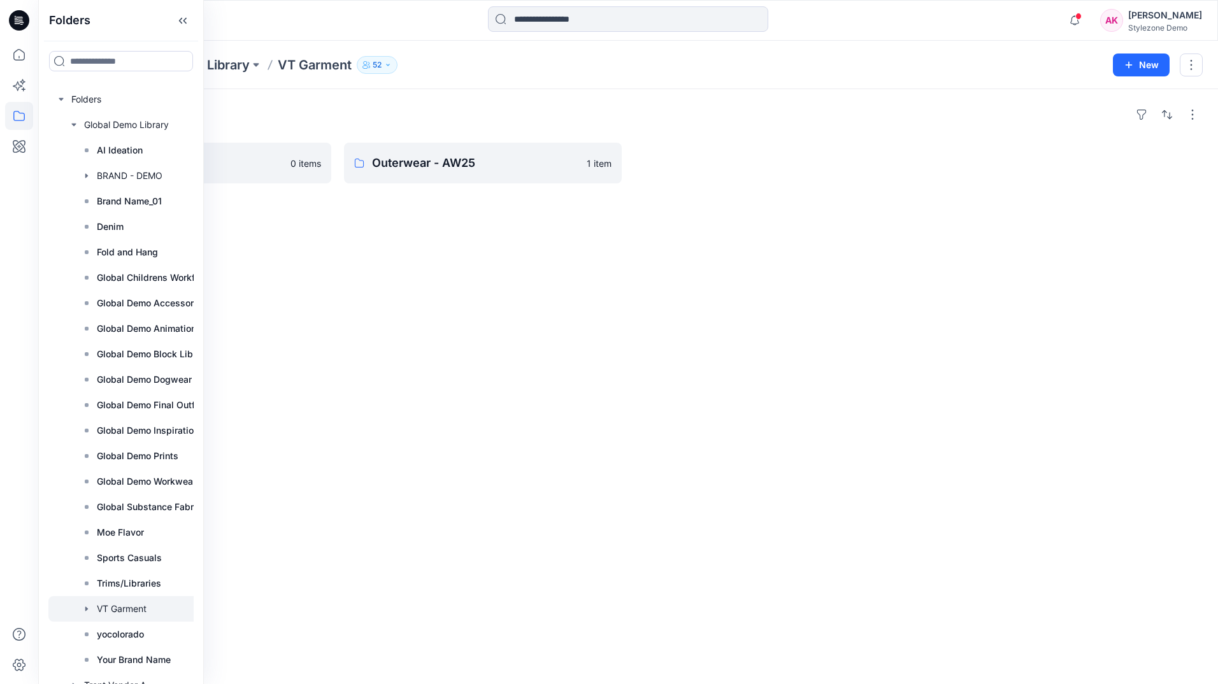
click at [510, 284] on div "Folders Outerwear 0 items Outerwear - AW25 1 item" at bounding box center [628, 386] width 1180 height 595
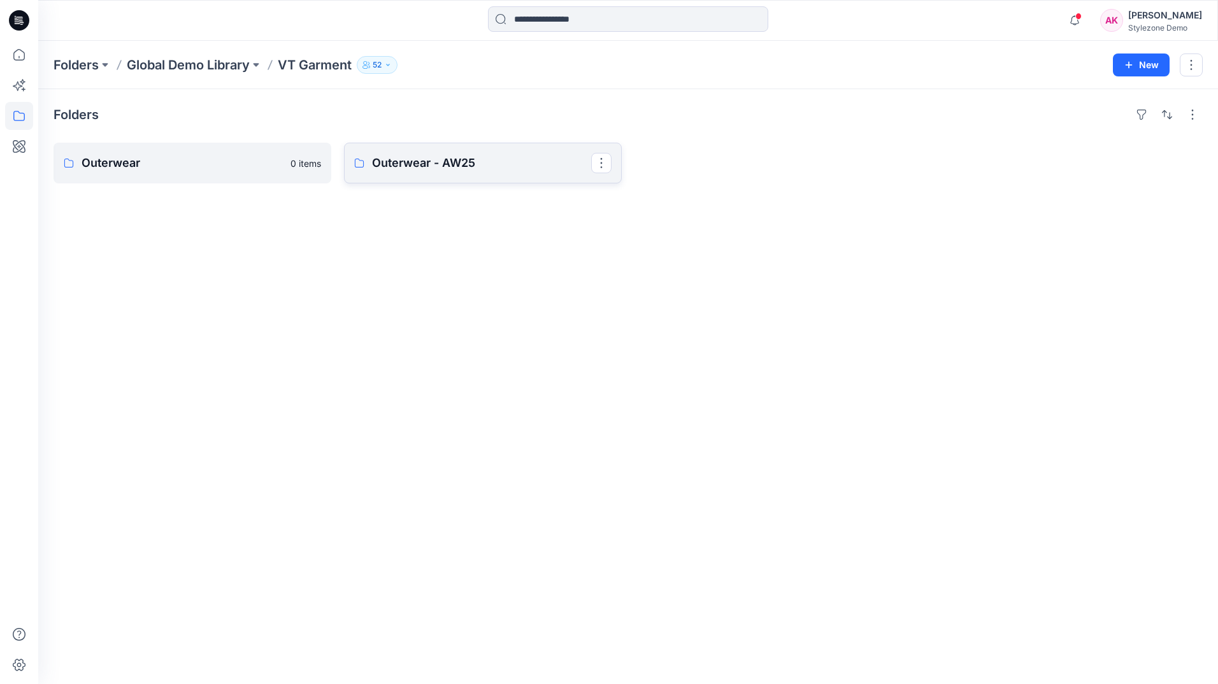
click at [494, 159] on p "Outerwear - AW25" at bounding box center [481, 163] width 219 height 18
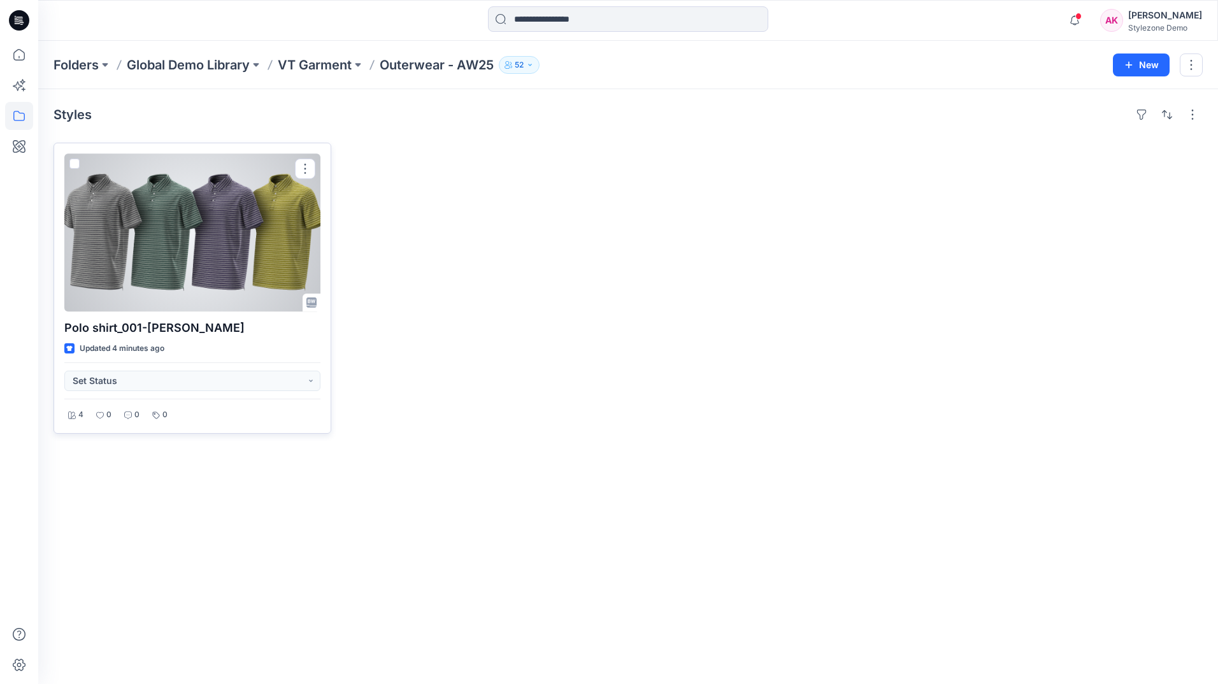
click at [199, 237] on div at bounding box center [192, 233] width 256 height 158
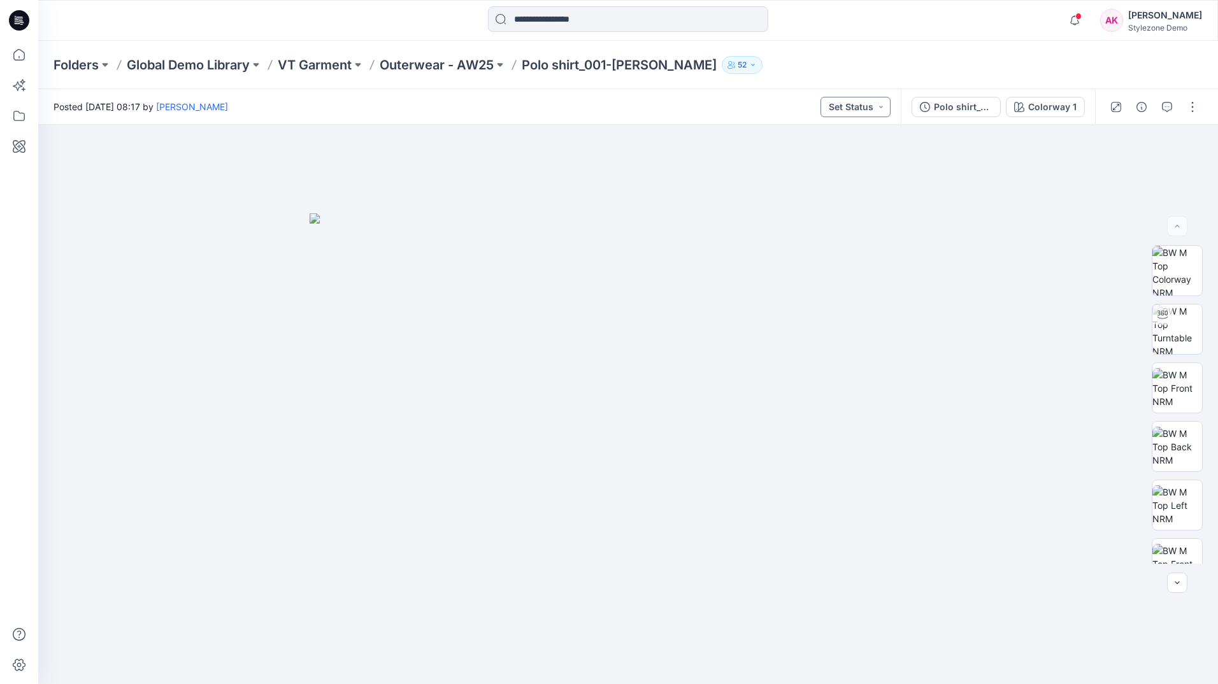
click at [877, 104] on button "Set Status" at bounding box center [856, 107] width 70 height 20
click at [834, 220] on p "Fit Rejected" at bounding box center [828, 220] width 50 height 17
click at [853, 109] on button "Fit Rejected" at bounding box center [852, 107] width 76 height 20
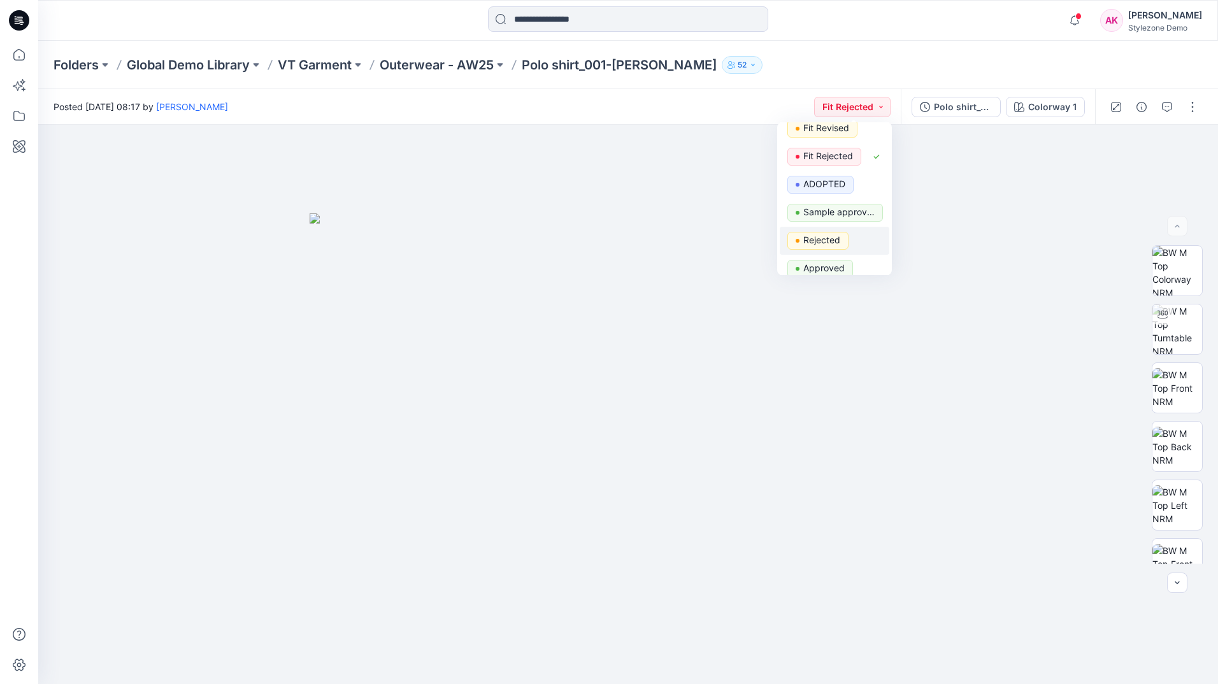
click at [829, 241] on p "Rejected" at bounding box center [821, 240] width 37 height 17
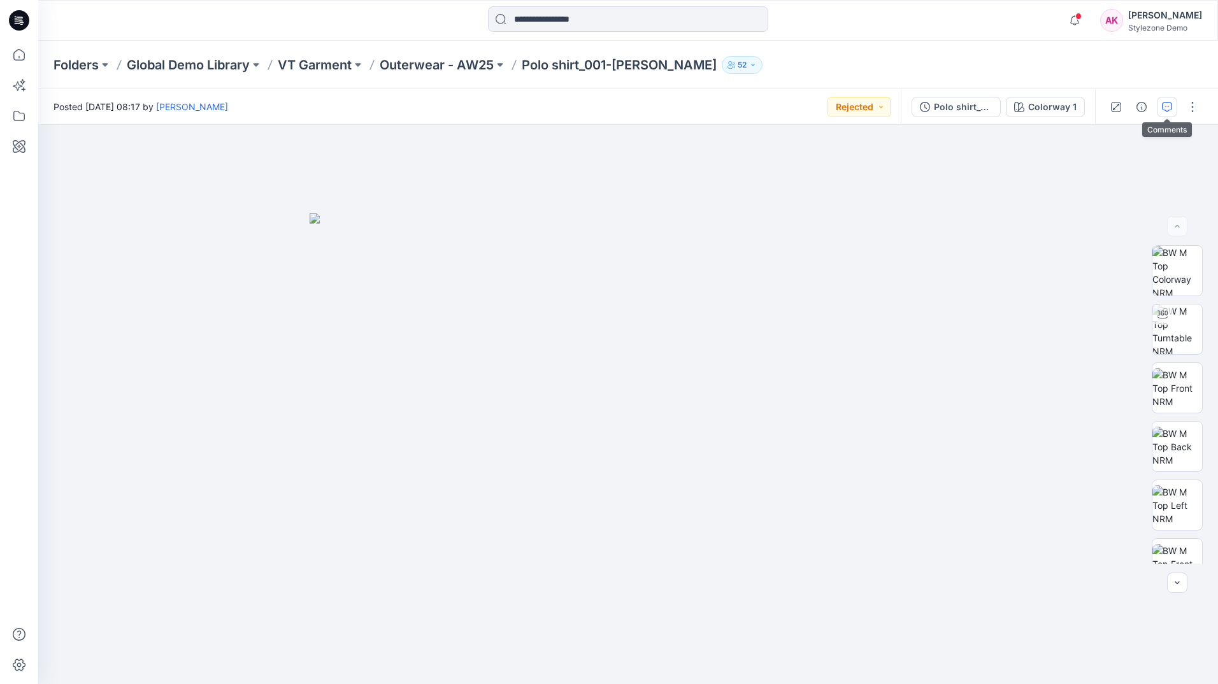
click at [1169, 105] on icon "button" at bounding box center [1167, 107] width 10 height 10
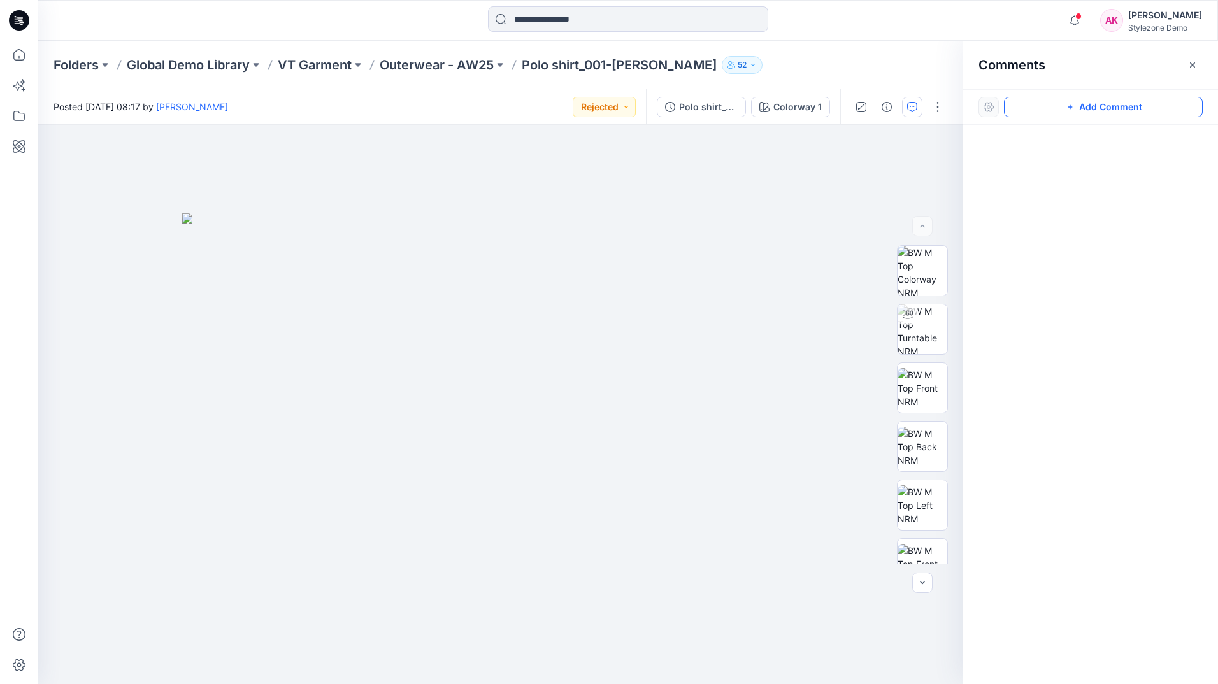
click at [1099, 106] on button "Add Comment" at bounding box center [1103, 107] width 199 height 20
click at [920, 277] on img at bounding box center [923, 271] width 50 height 50
click at [921, 389] on img at bounding box center [923, 388] width 50 height 40
click at [1055, 109] on button "Add Comment" at bounding box center [1103, 107] width 199 height 20
click at [505, 321] on div "1" at bounding box center [500, 404] width 925 height 559
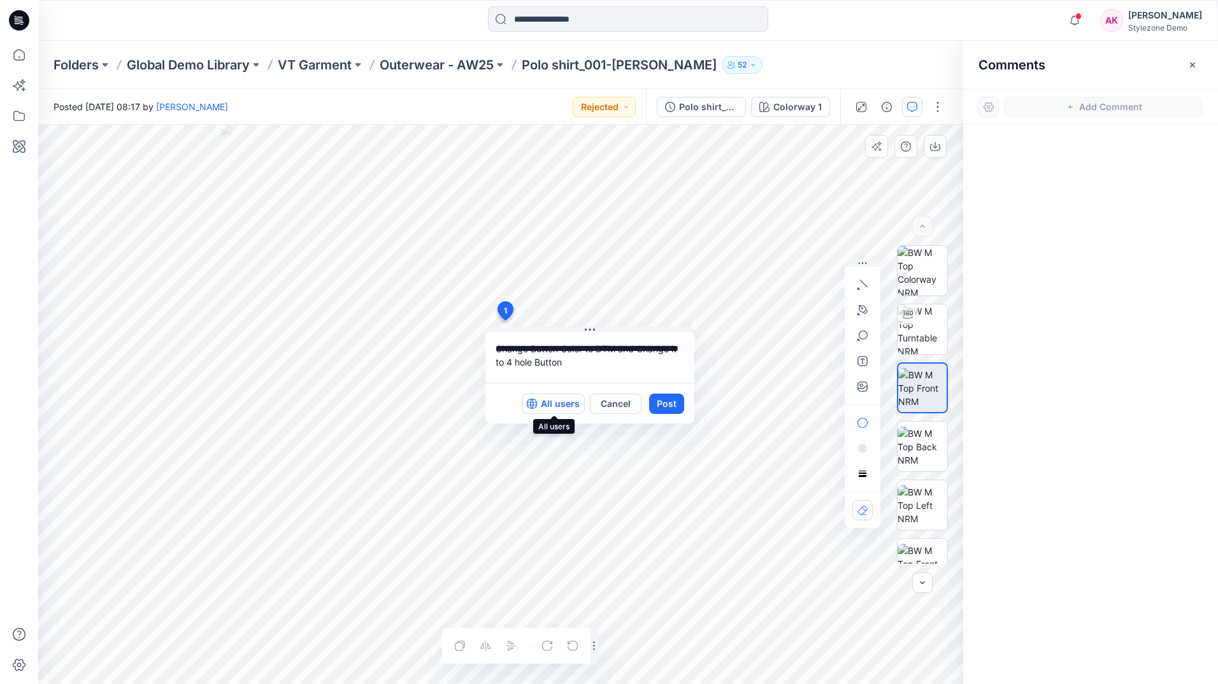
type textarea "**********"
click at [570, 404] on p "All users" at bounding box center [560, 403] width 39 height 15
click at [552, 404] on p "Members only" at bounding box center [548, 403] width 63 height 15
click at [670, 403] on button "Post" at bounding box center [666, 404] width 35 height 20
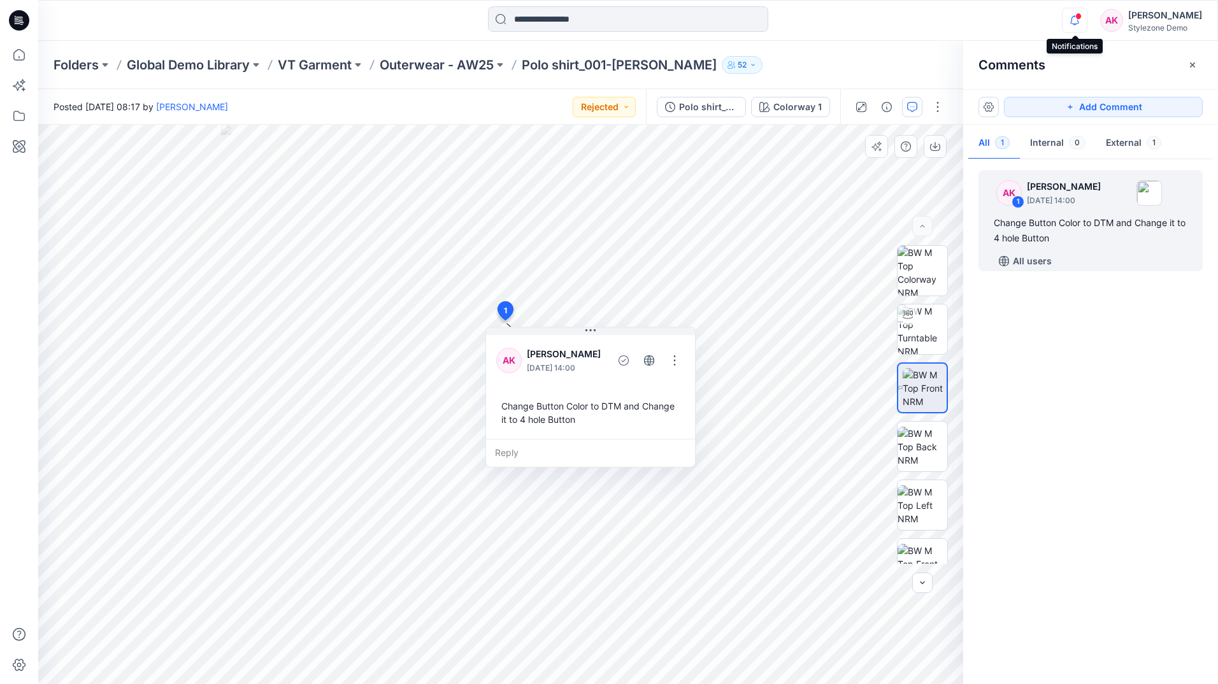
click at [1078, 20] on icon "button" at bounding box center [1074, 20] width 9 height 8
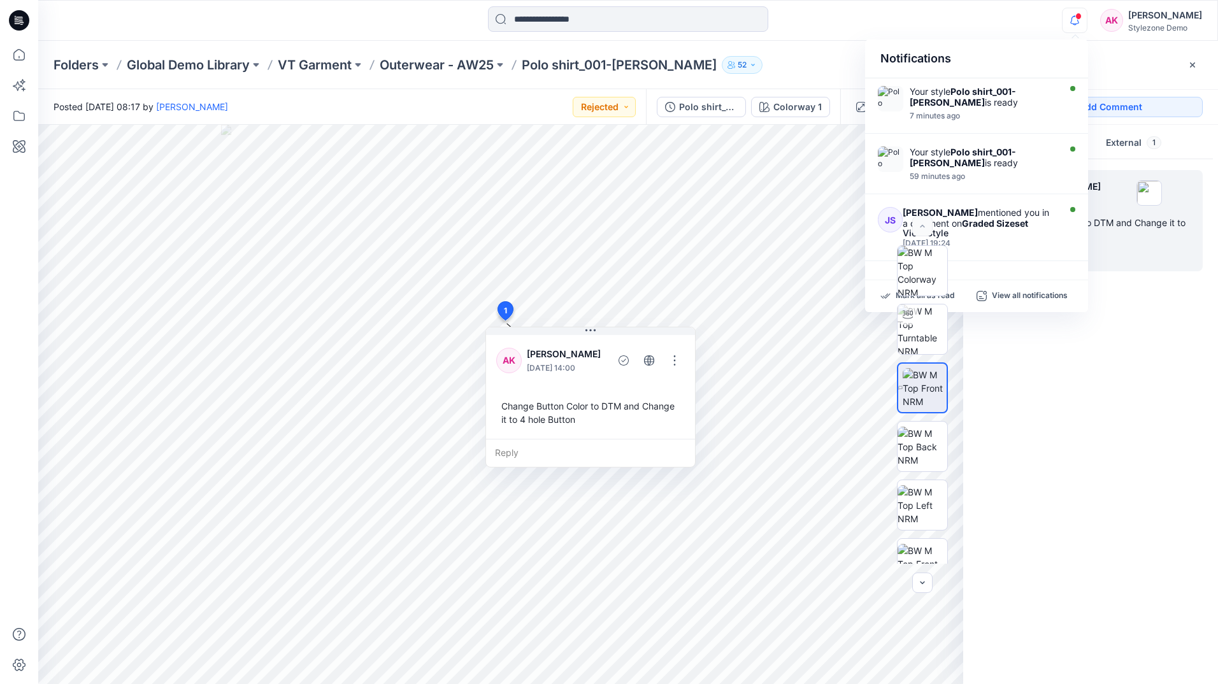
click at [1116, 56] on div "Comments" at bounding box center [1090, 65] width 255 height 48
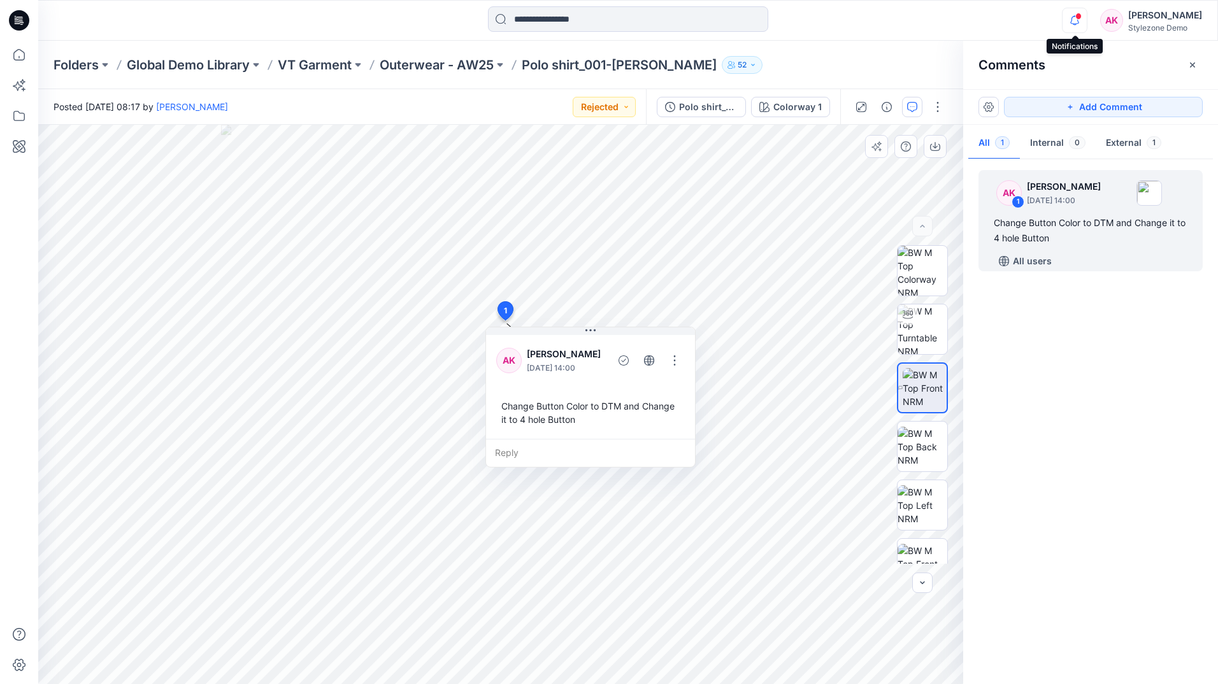
click at [1083, 20] on icon "button" at bounding box center [1075, 20] width 24 height 25
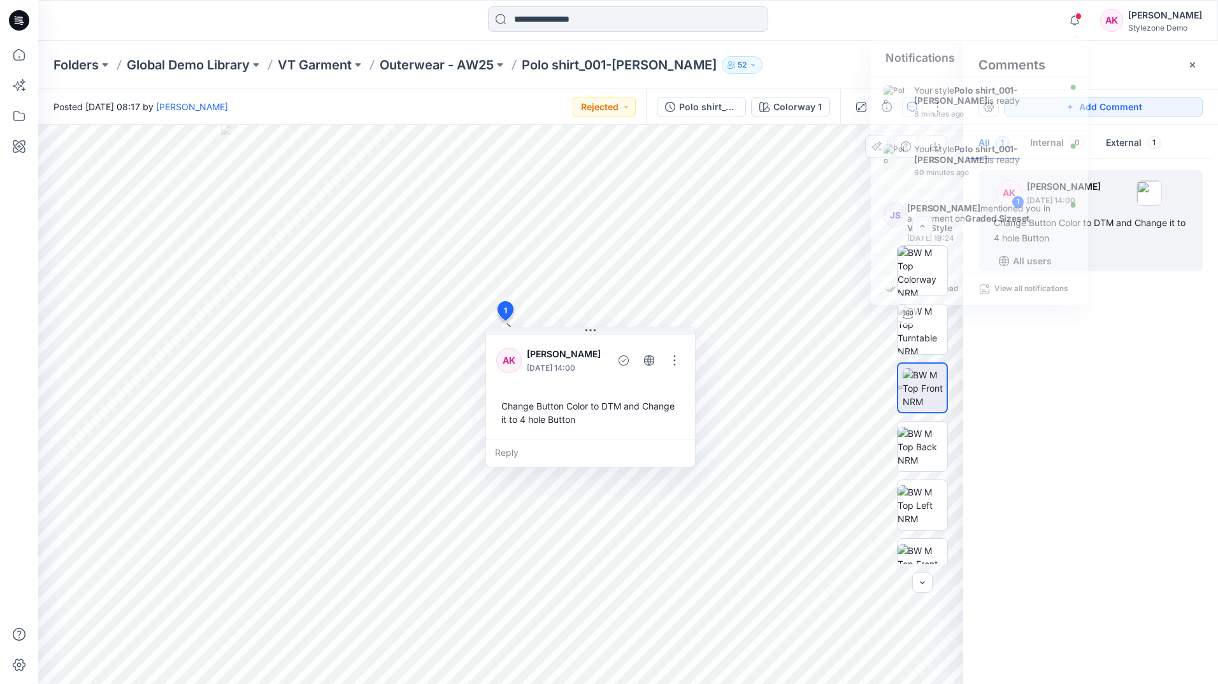
click at [1152, 469] on div "AK 1 [PERSON_NAME] [DATE] 14:00 Change Button Color to DTM and Change it to 4 h…" at bounding box center [1090, 418] width 255 height 512
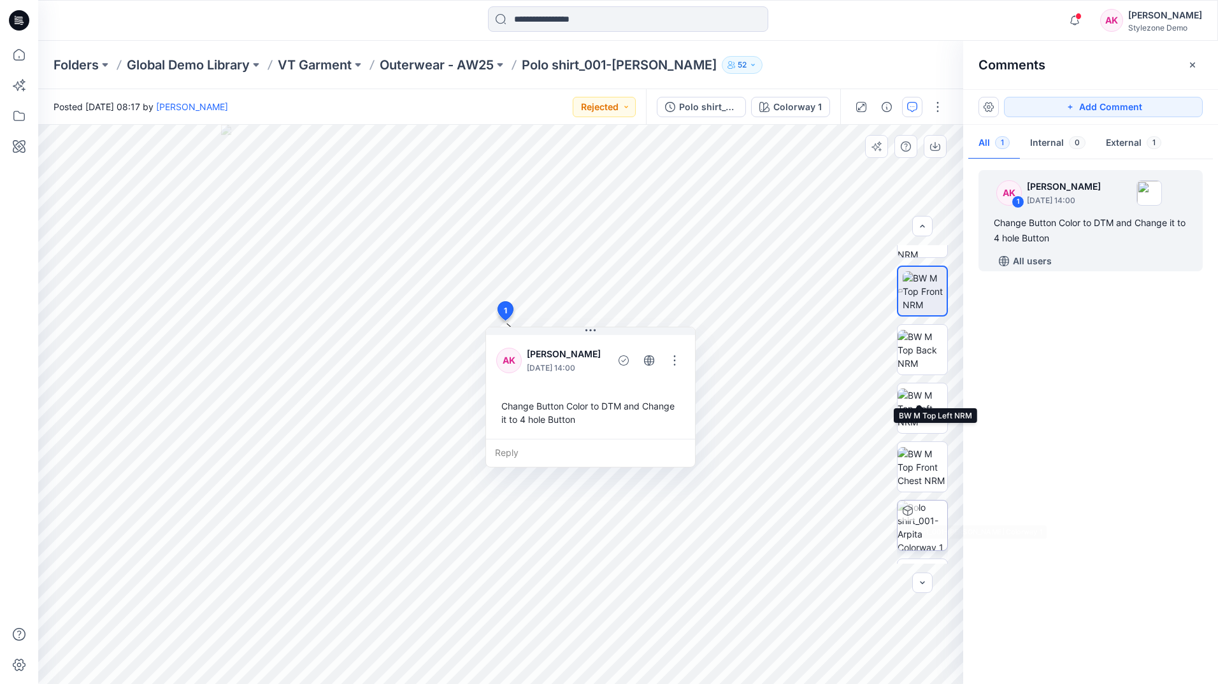
scroll to position [143, 0]
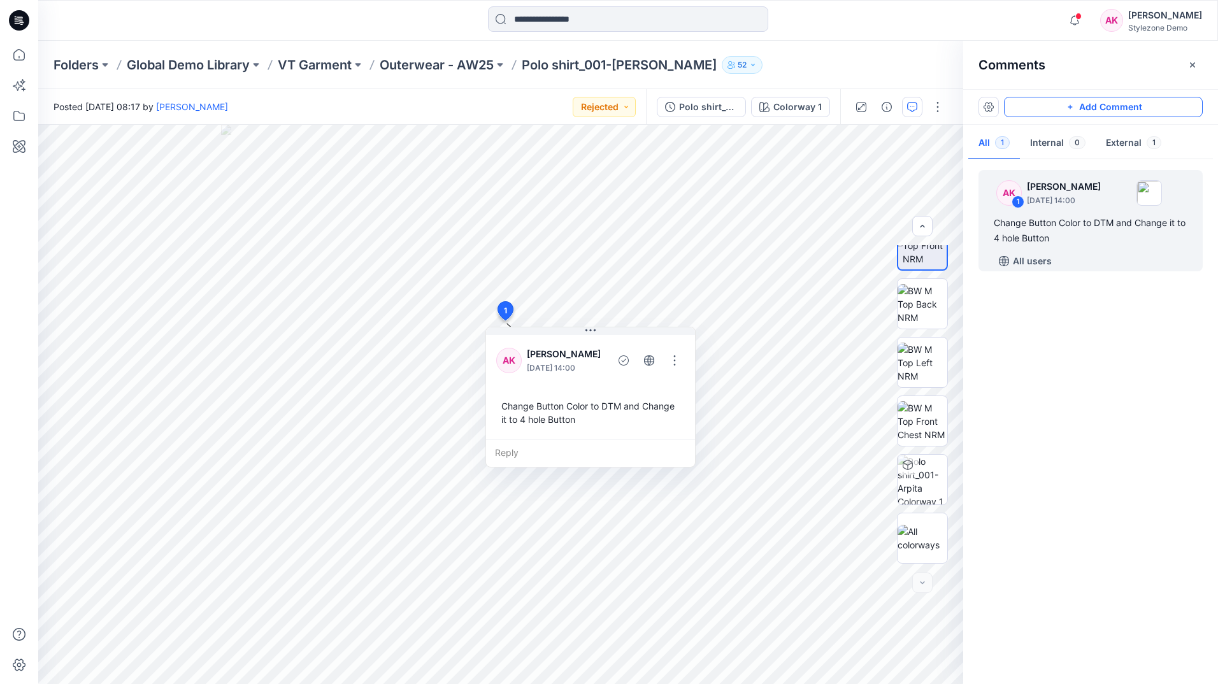
click at [1139, 106] on button "Add Comment" at bounding box center [1103, 107] width 199 height 20
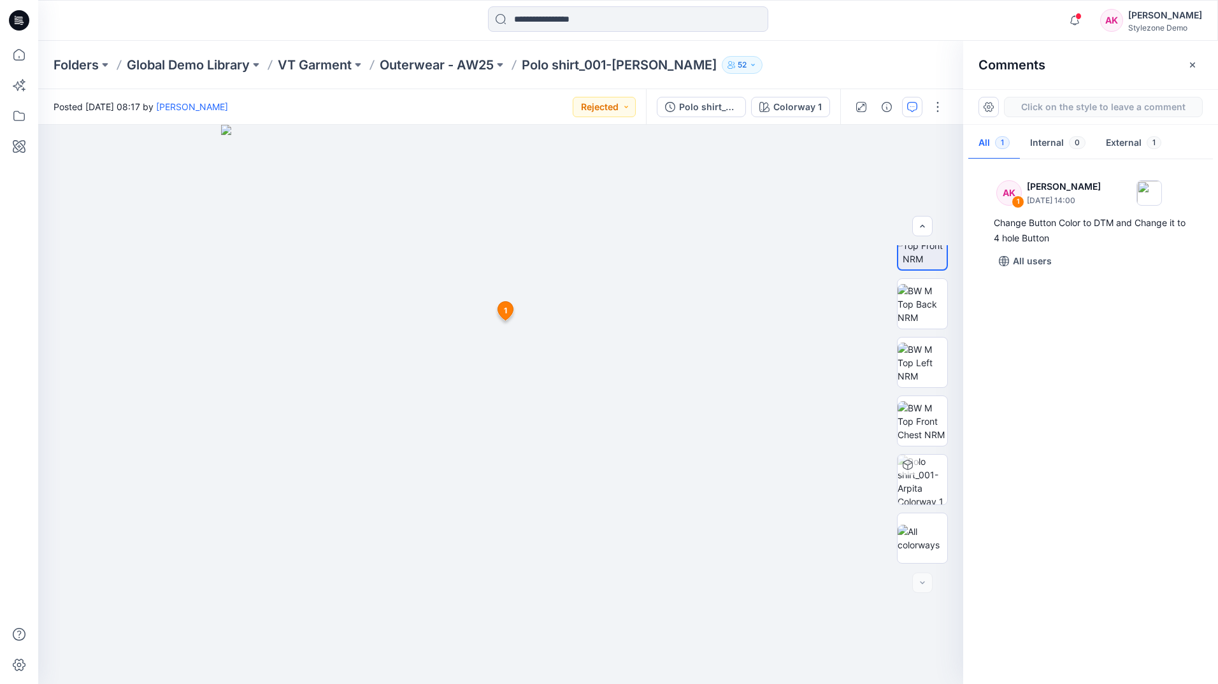
click at [503, 344] on div "2 1 AK [PERSON_NAME] [DATE] 14:00 Change Button Color to DTM and Change it to 4…" at bounding box center [500, 404] width 925 height 559
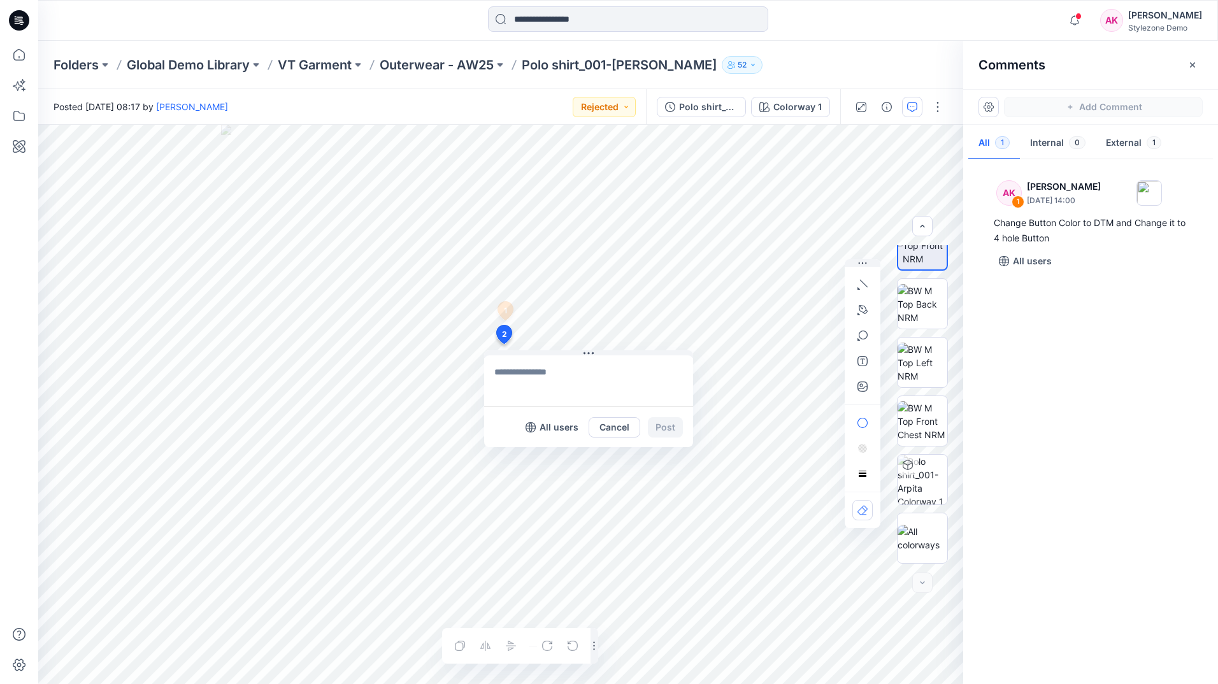
click at [547, 382] on textarea at bounding box center [588, 381] width 209 height 51
type textarea "**********"
click at [671, 423] on button "Post" at bounding box center [665, 427] width 35 height 20
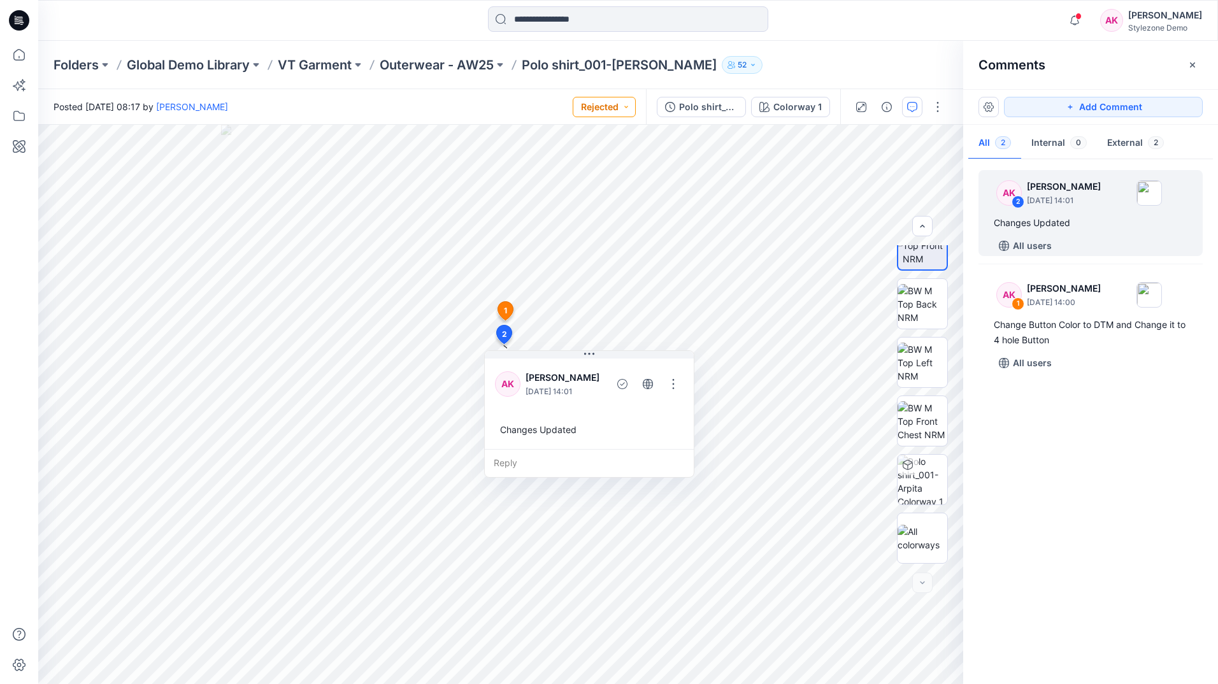
click at [621, 108] on button "Rejected" at bounding box center [604, 107] width 63 height 20
click at [592, 157] on p "Design Review 1" at bounding box center [583, 158] width 68 height 17
click at [716, 113] on div "Polo shirt_001-V1" at bounding box center [708, 107] width 59 height 14
